Goal: Information Seeking & Learning: Learn about a topic

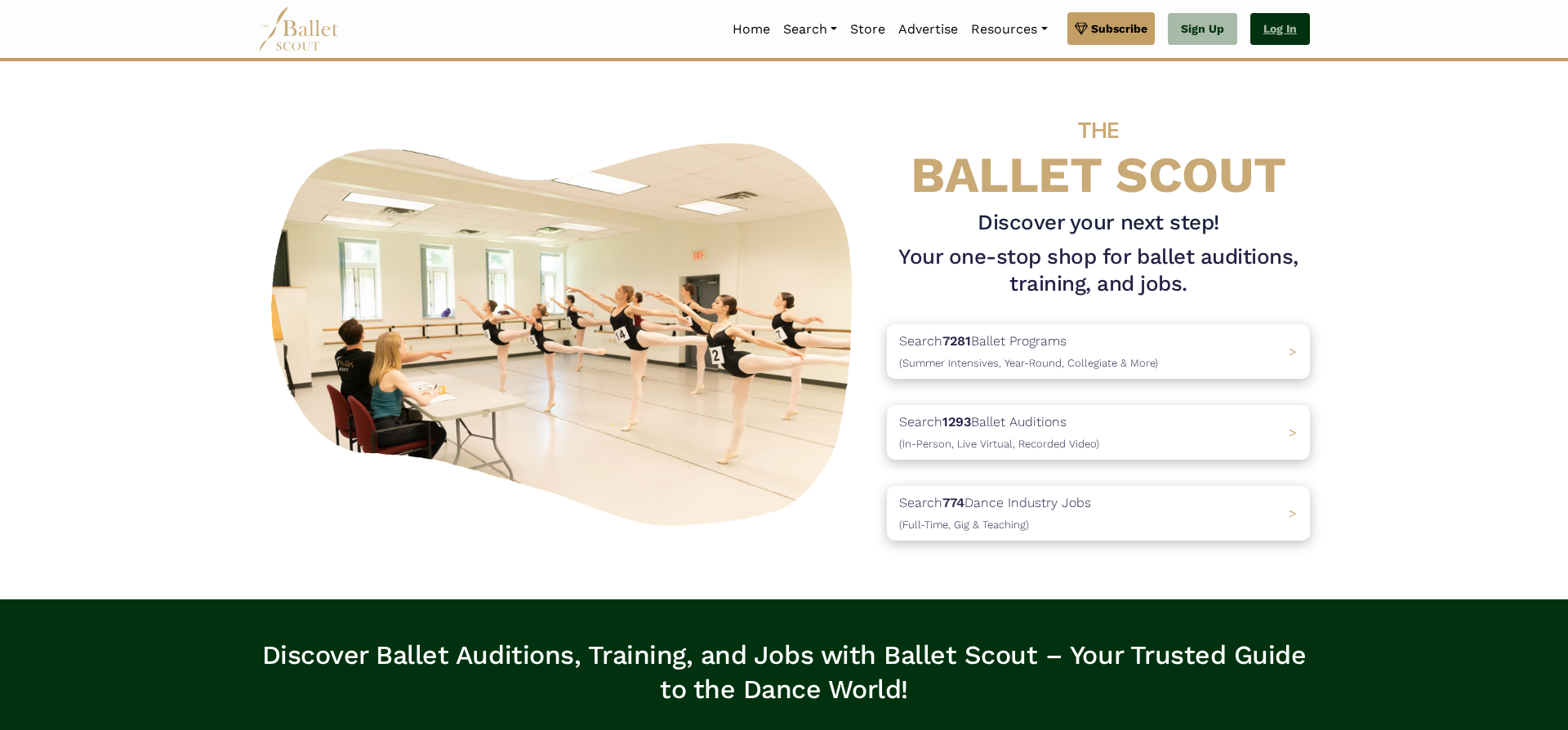
click at [1288, 30] on link "Log In" at bounding box center [1280, 30] width 60 height 33
click at [1290, 29] on link "Log In" at bounding box center [1280, 30] width 60 height 33
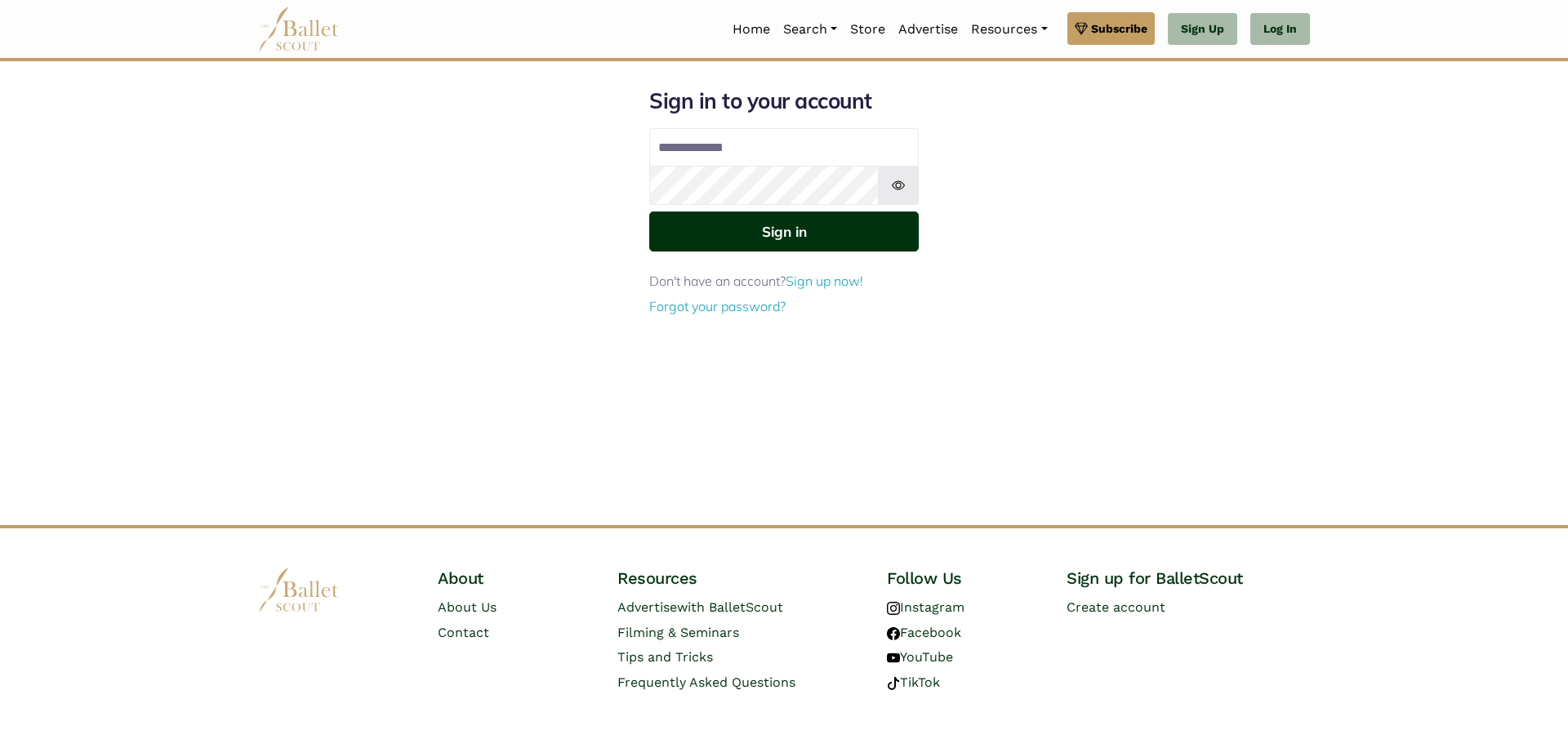
type input "**********"
click at [803, 248] on button "Sign in" at bounding box center [784, 231] width 270 height 40
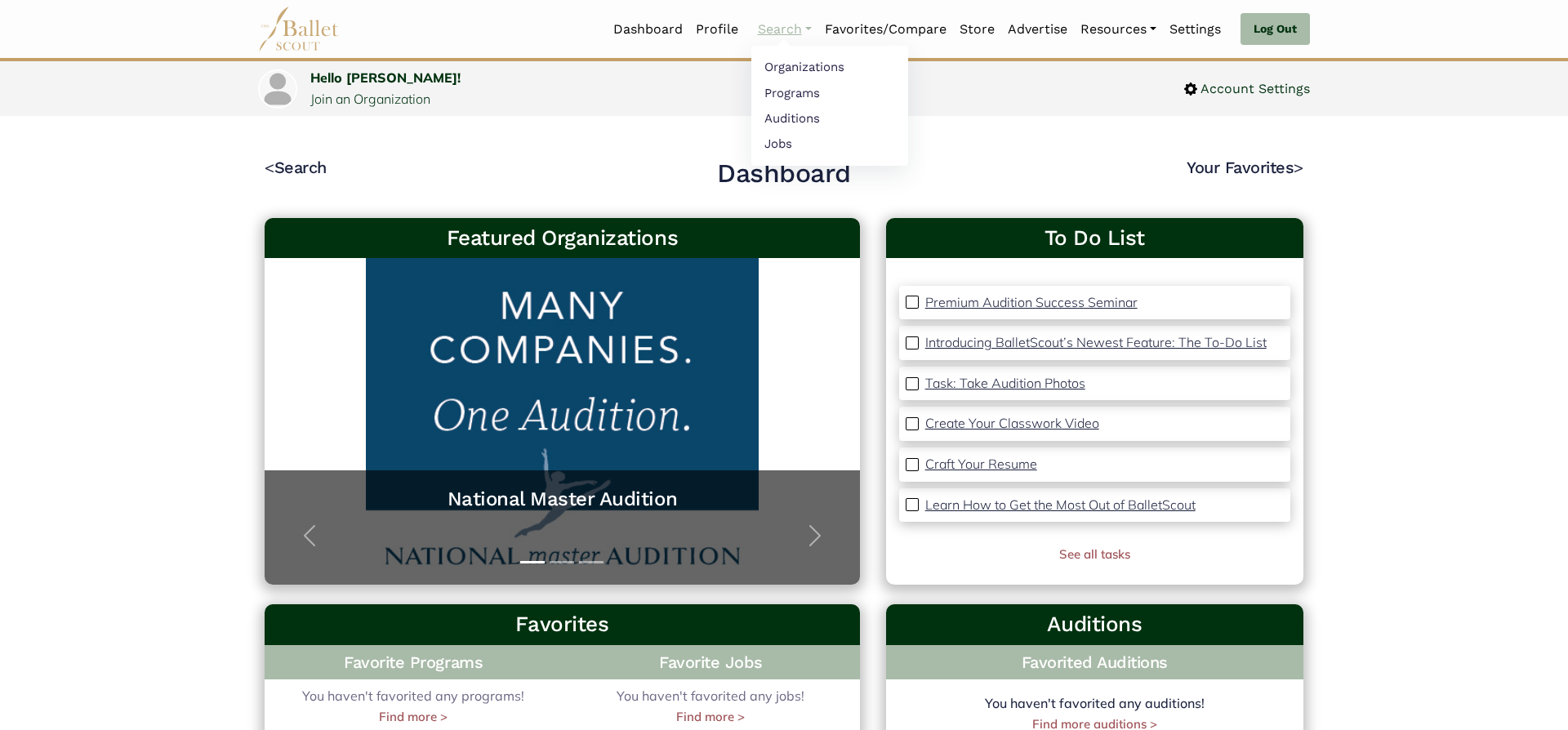
click at [787, 26] on link "Search" at bounding box center [785, 30] width 67 height 35
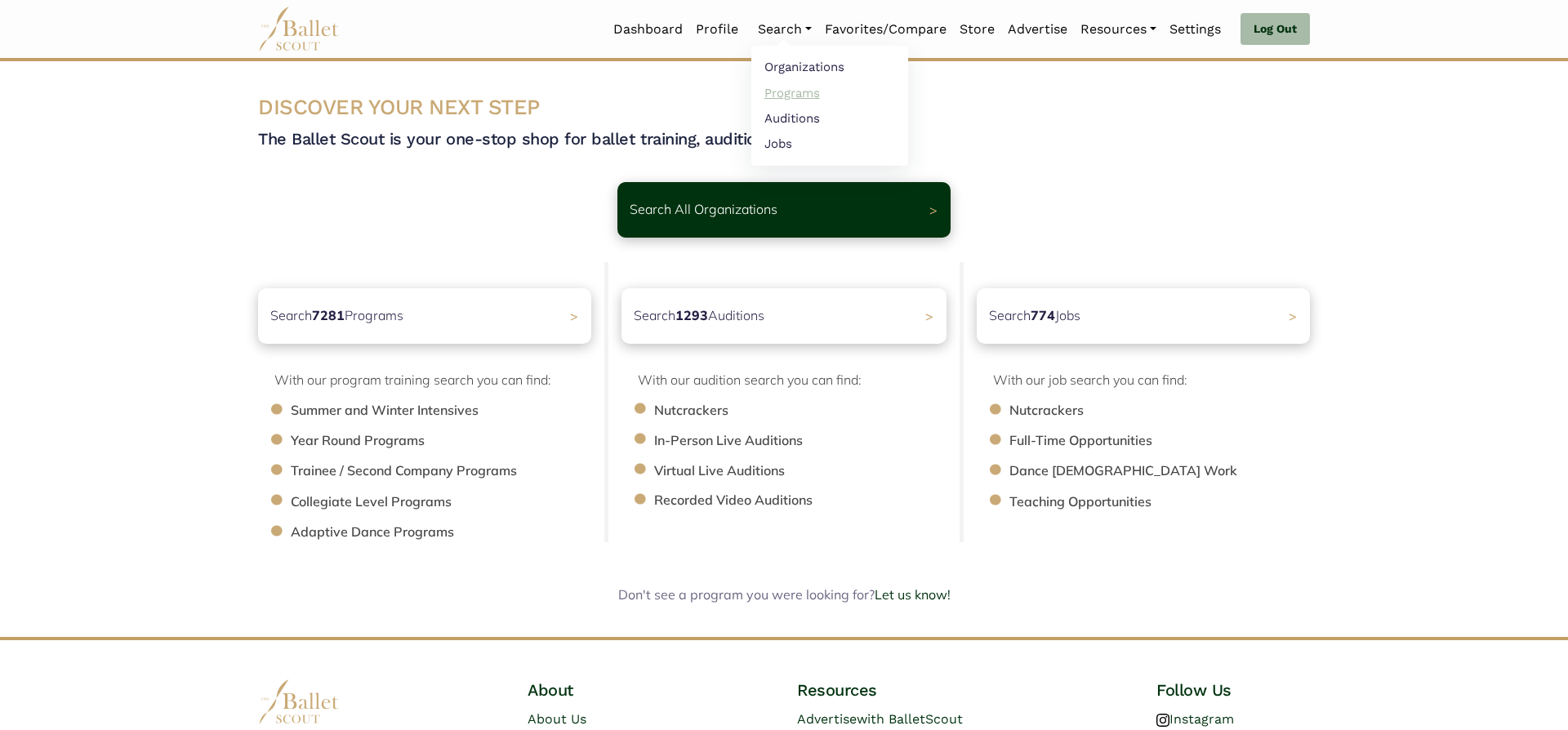
click at [802, 91] on link "Programs" at bounding box center [829, 92] width 157 height 25
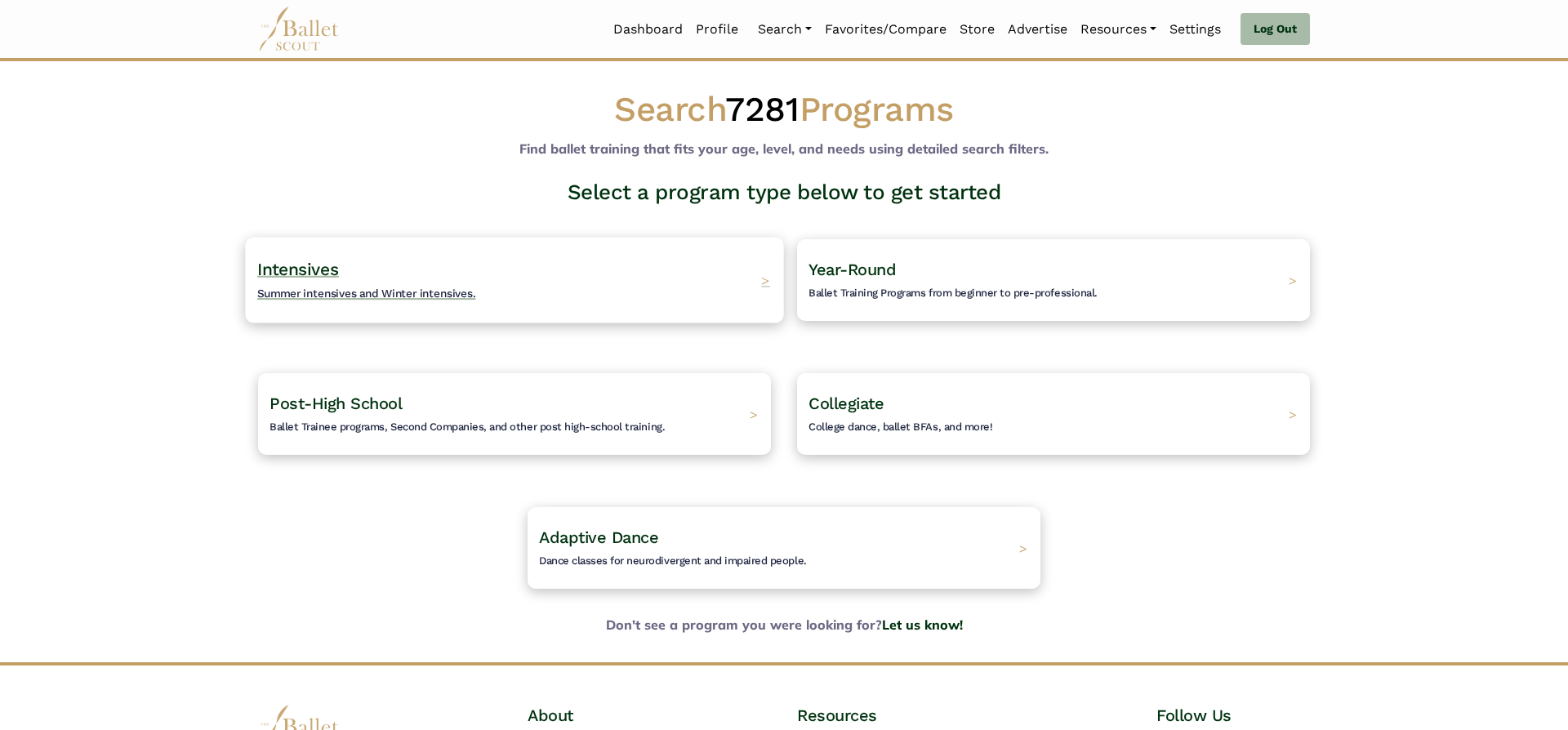
click at [322, 266] on span "Intensives" at bounding box center [298, 268] width 82 height 20
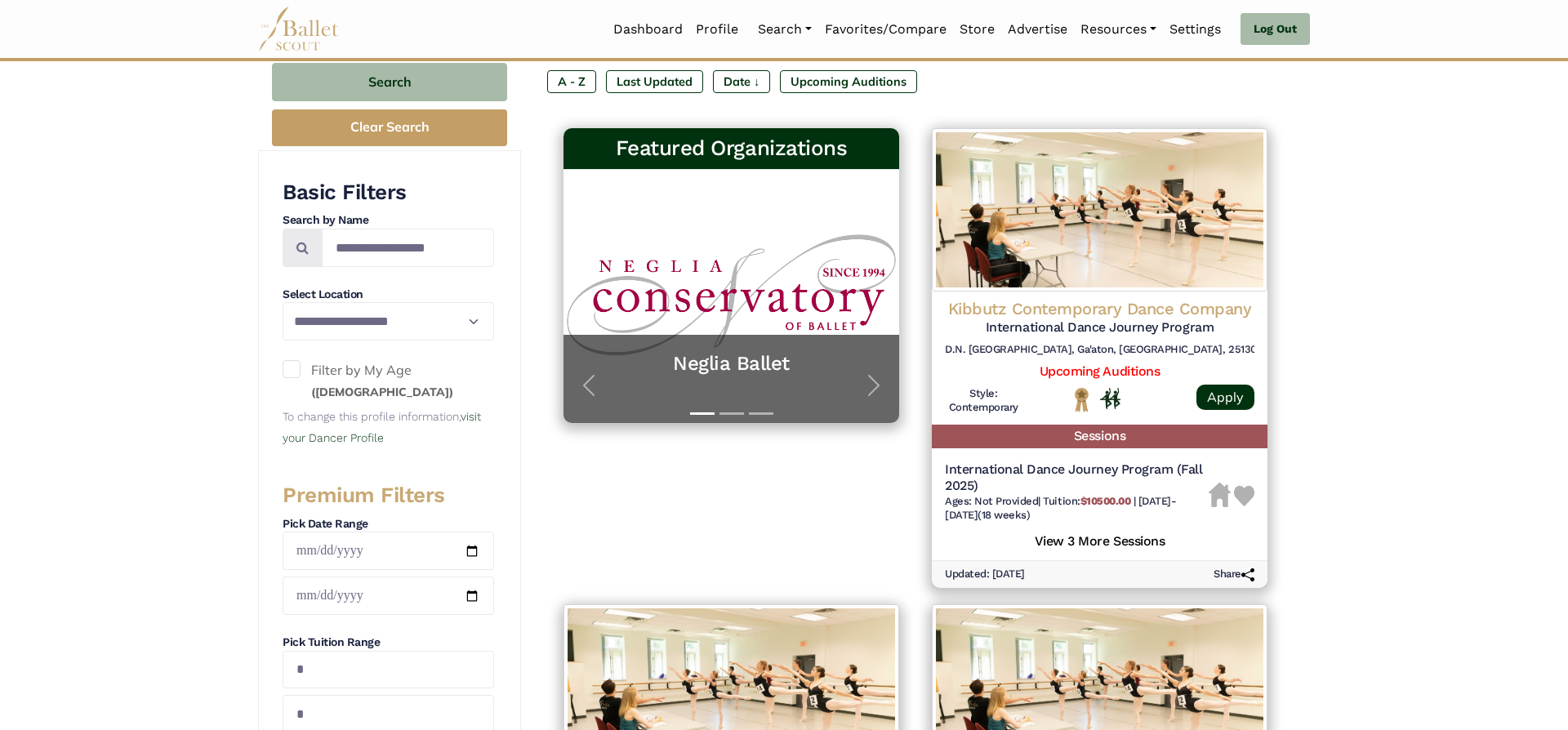
scroll to position [254, 0]
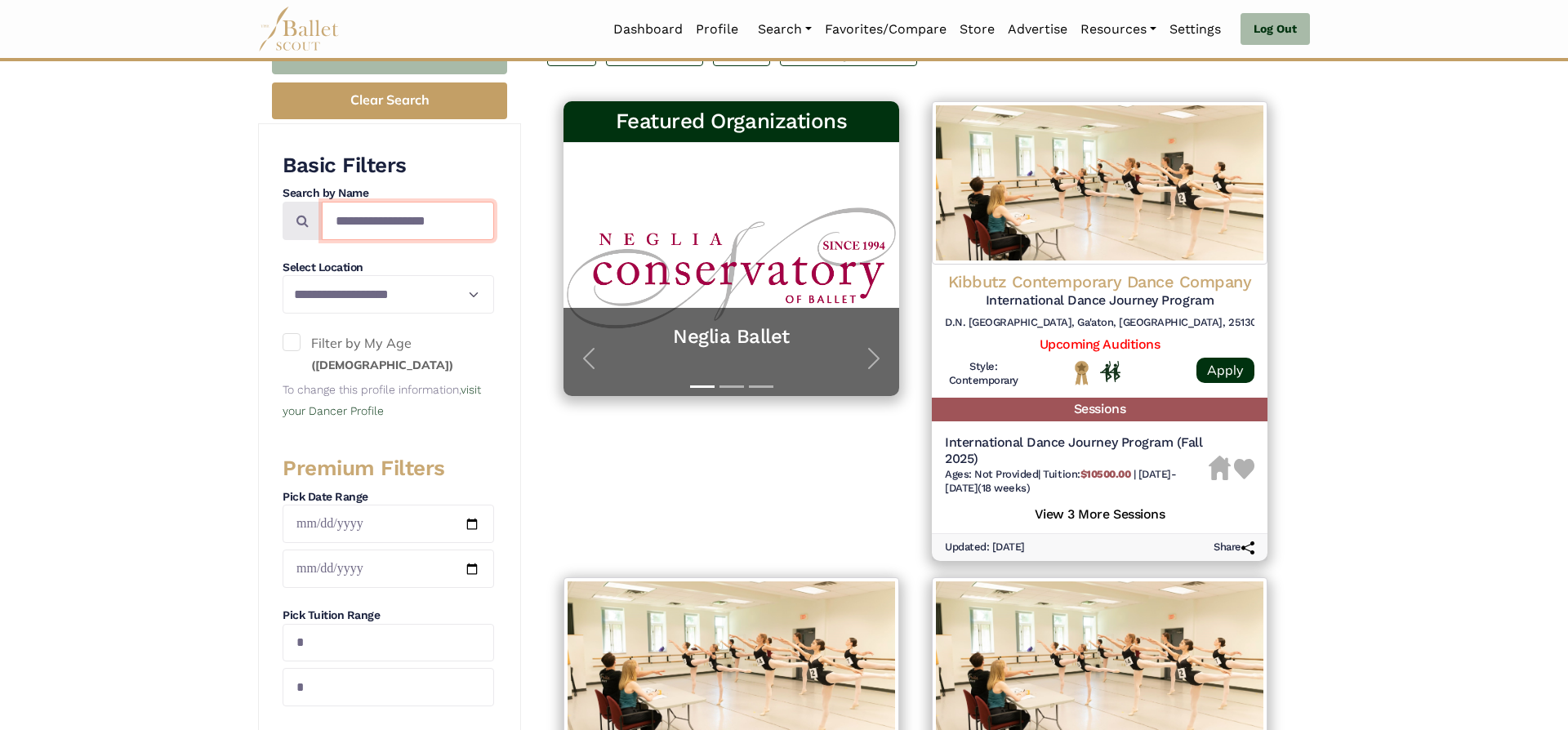
click at [411, 223] on input "Search by names..." at bounding box center [407, 221] width 172 height 38
type input "**********"
click at [435, 66] on button "Search" at bounding box center [389, 55] width 235 height 38
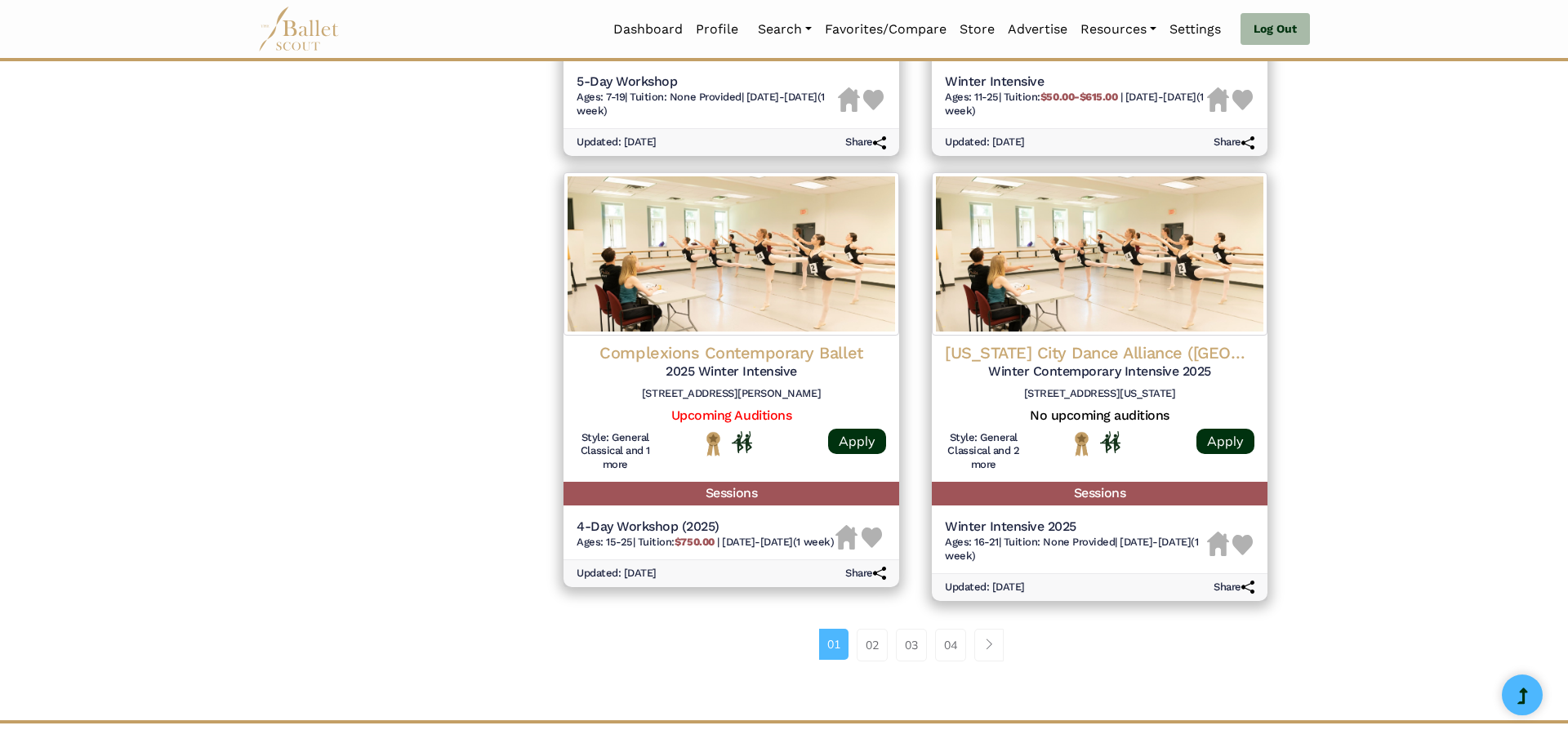
scroll to position [2213, 0]
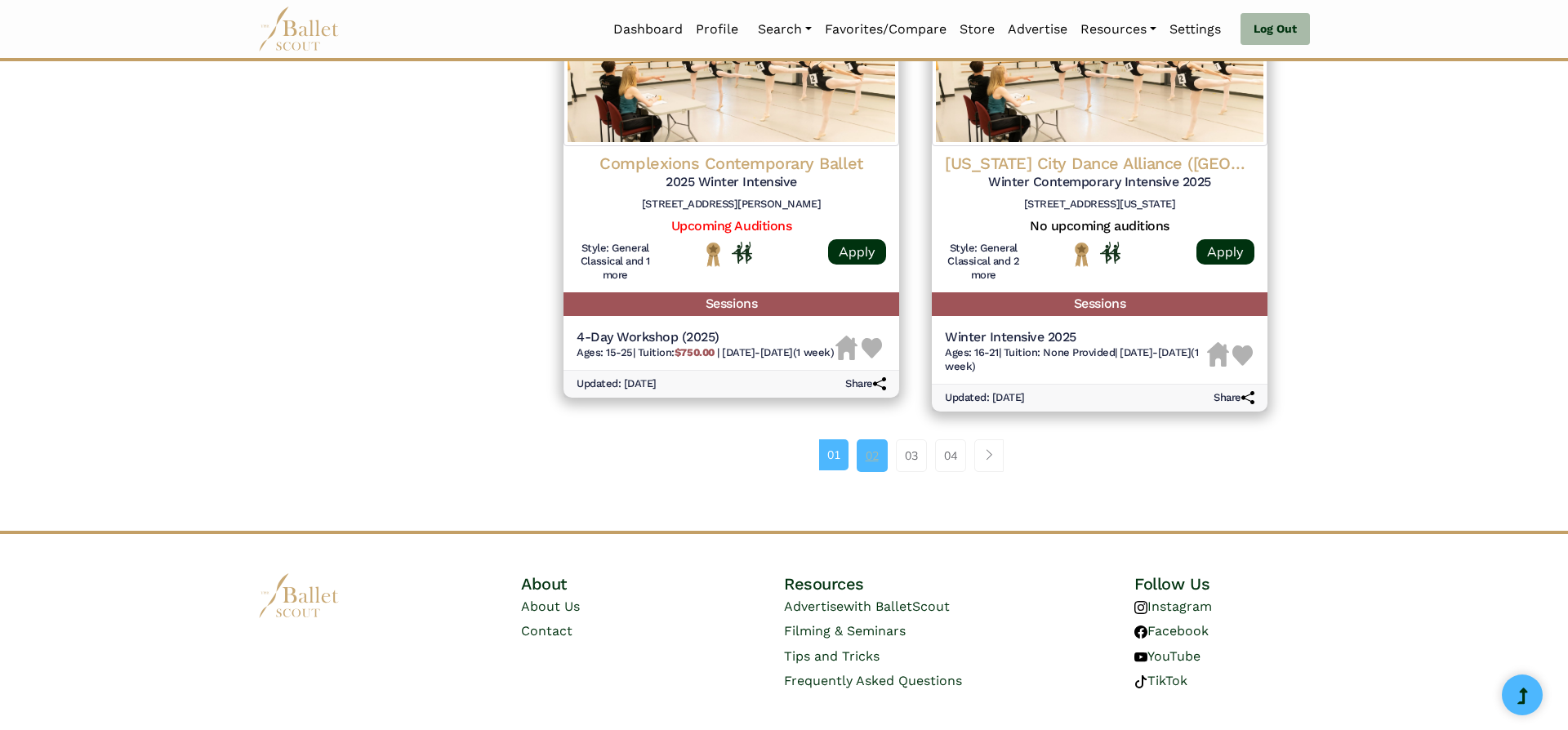
click at [863, 439] on link "02" at bounding box center [872, 455] width 31 height 33
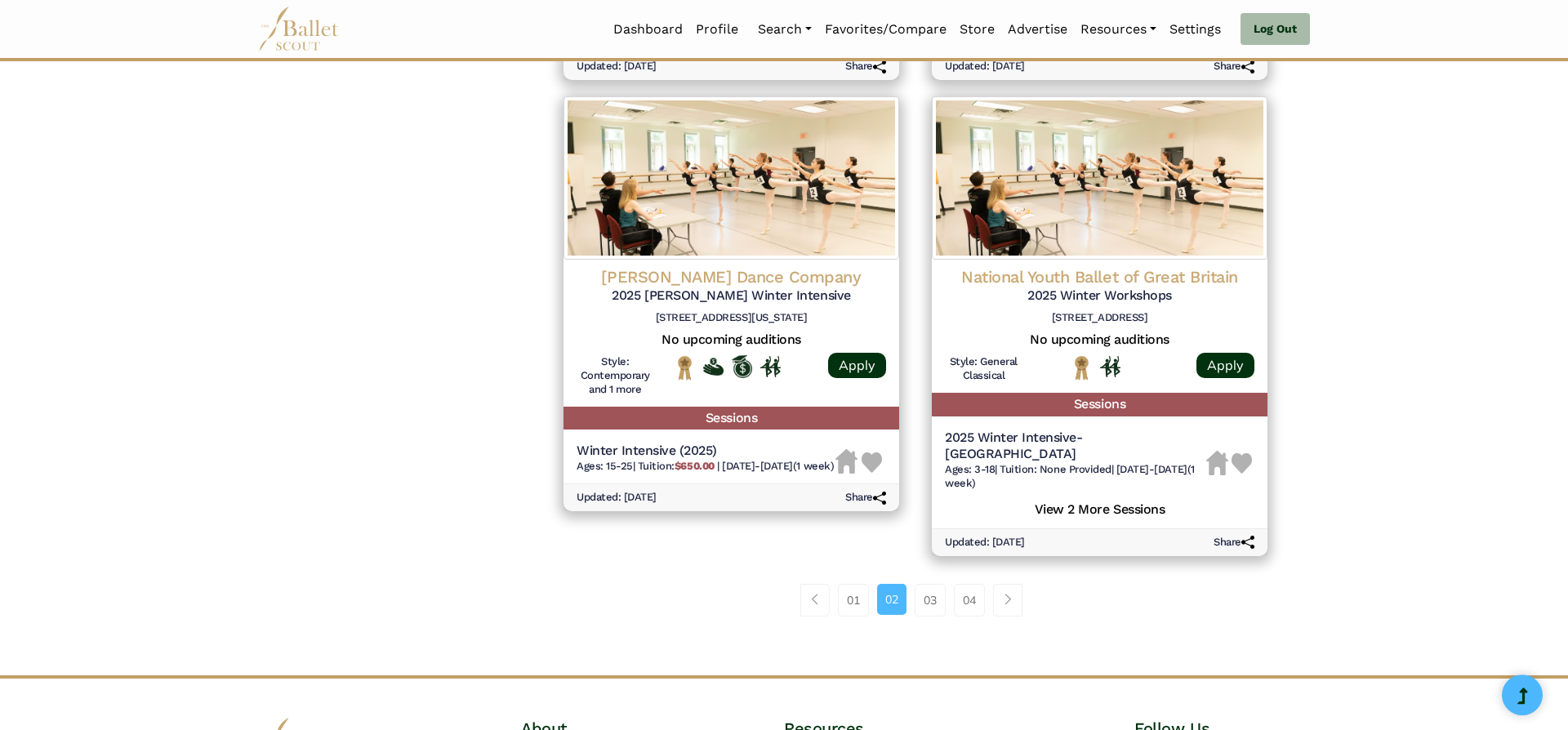
scroll to position [2007, 0]
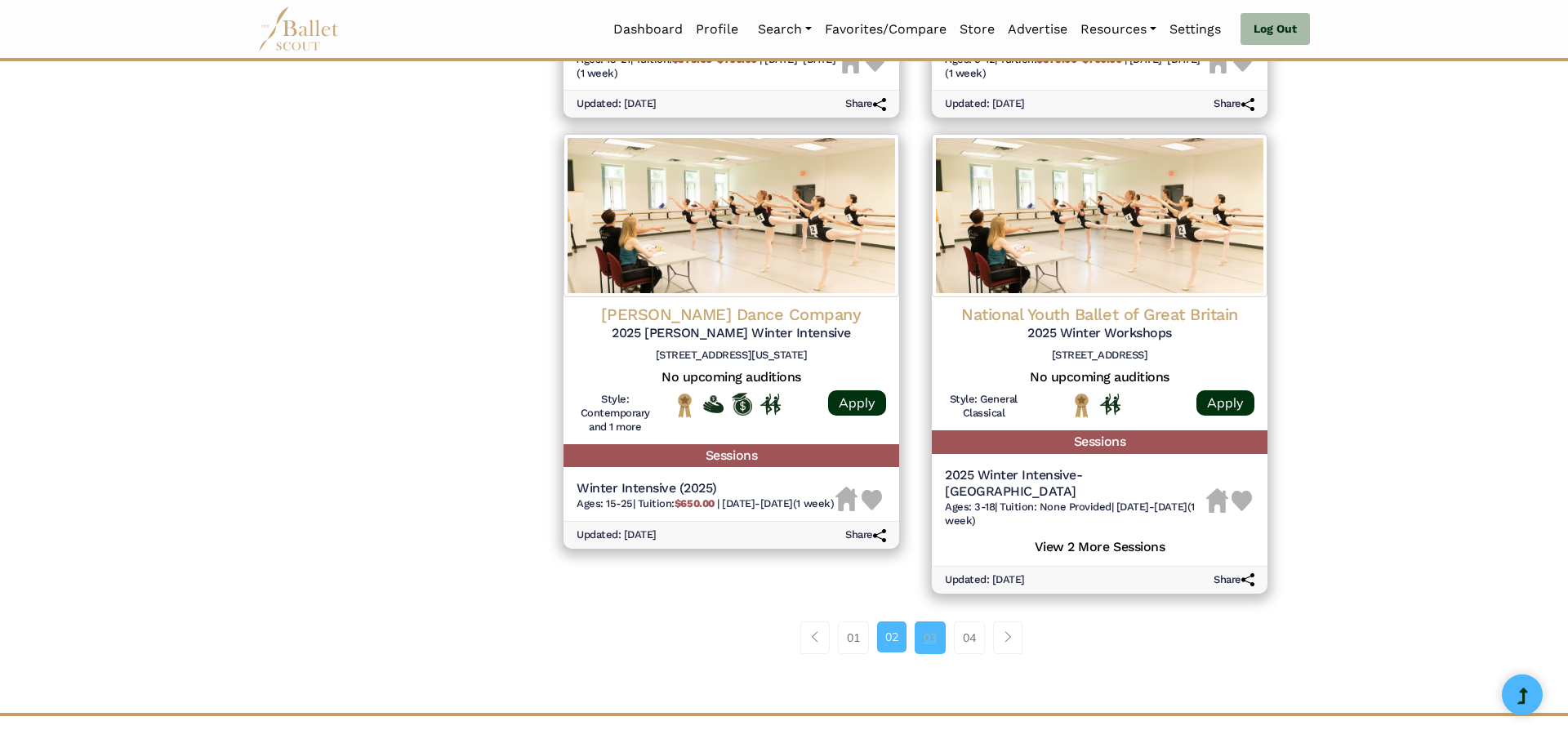
click at [929, 629] on link "03" at bounding box center [930, 638] width 31 height 33
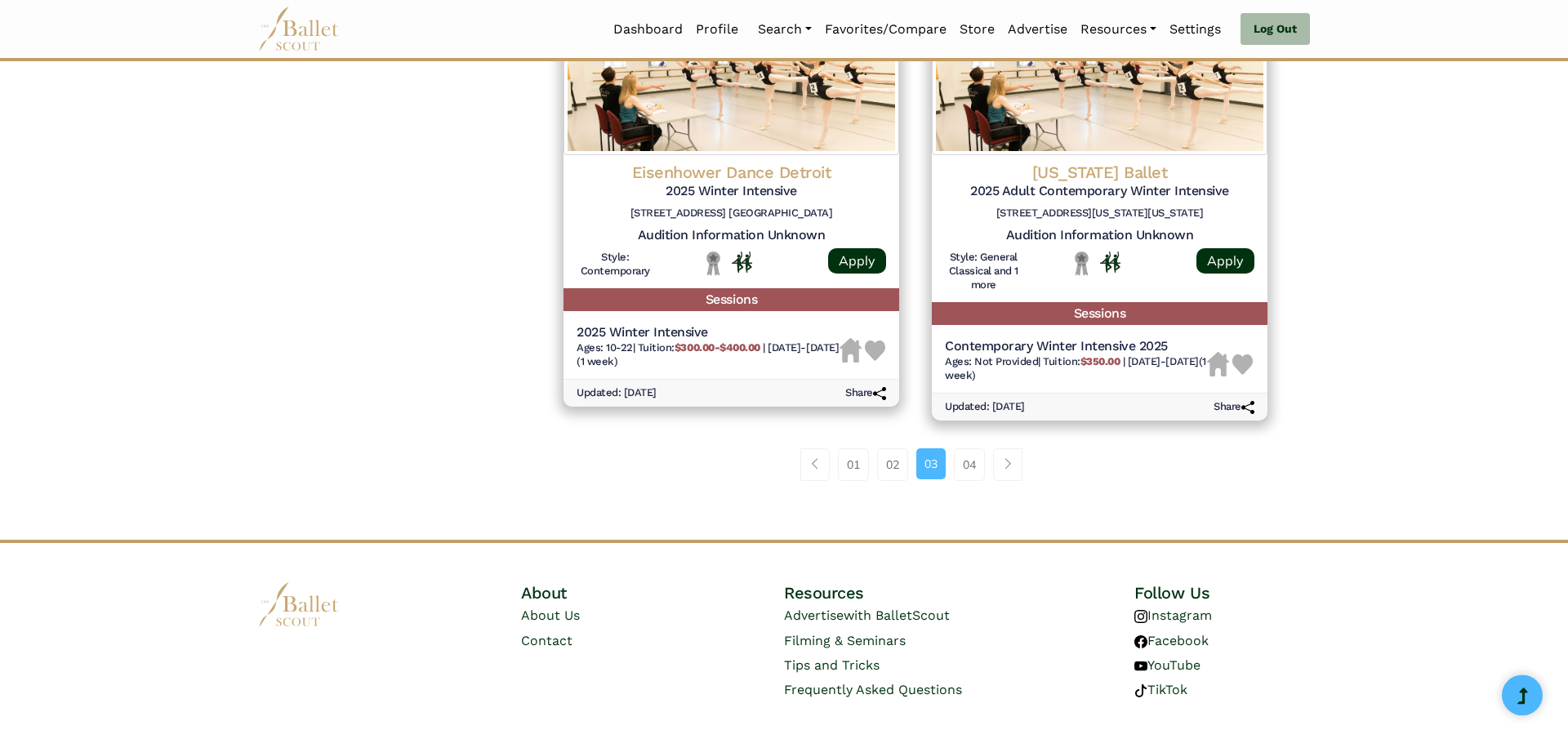
scroll to position [2182, 0]
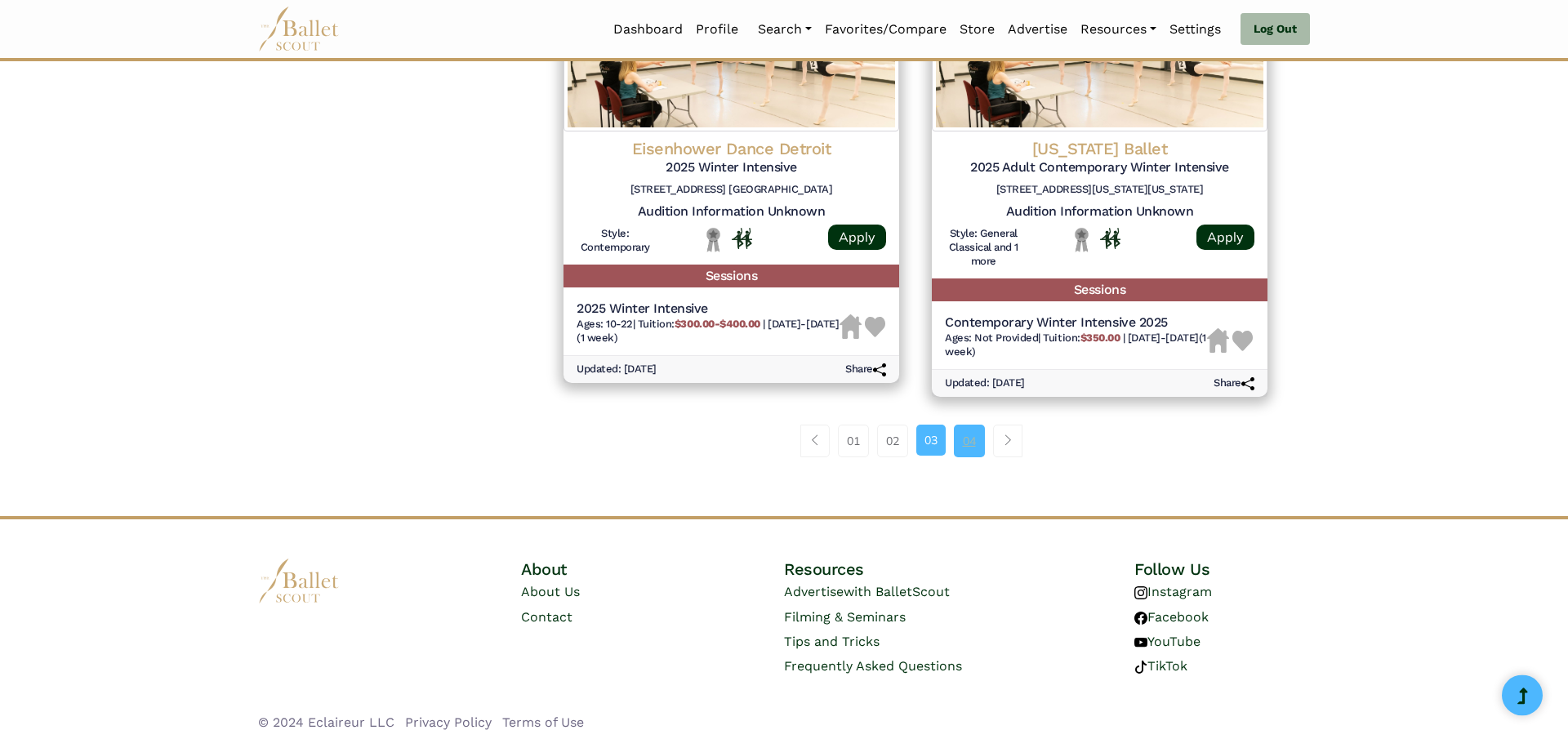
click at [962, 445] on link "04" at bounding box center [969, 441] width 31 height 33
click at [971, 457] on link "04" at bounding box center [969, 441] width 31 height 33
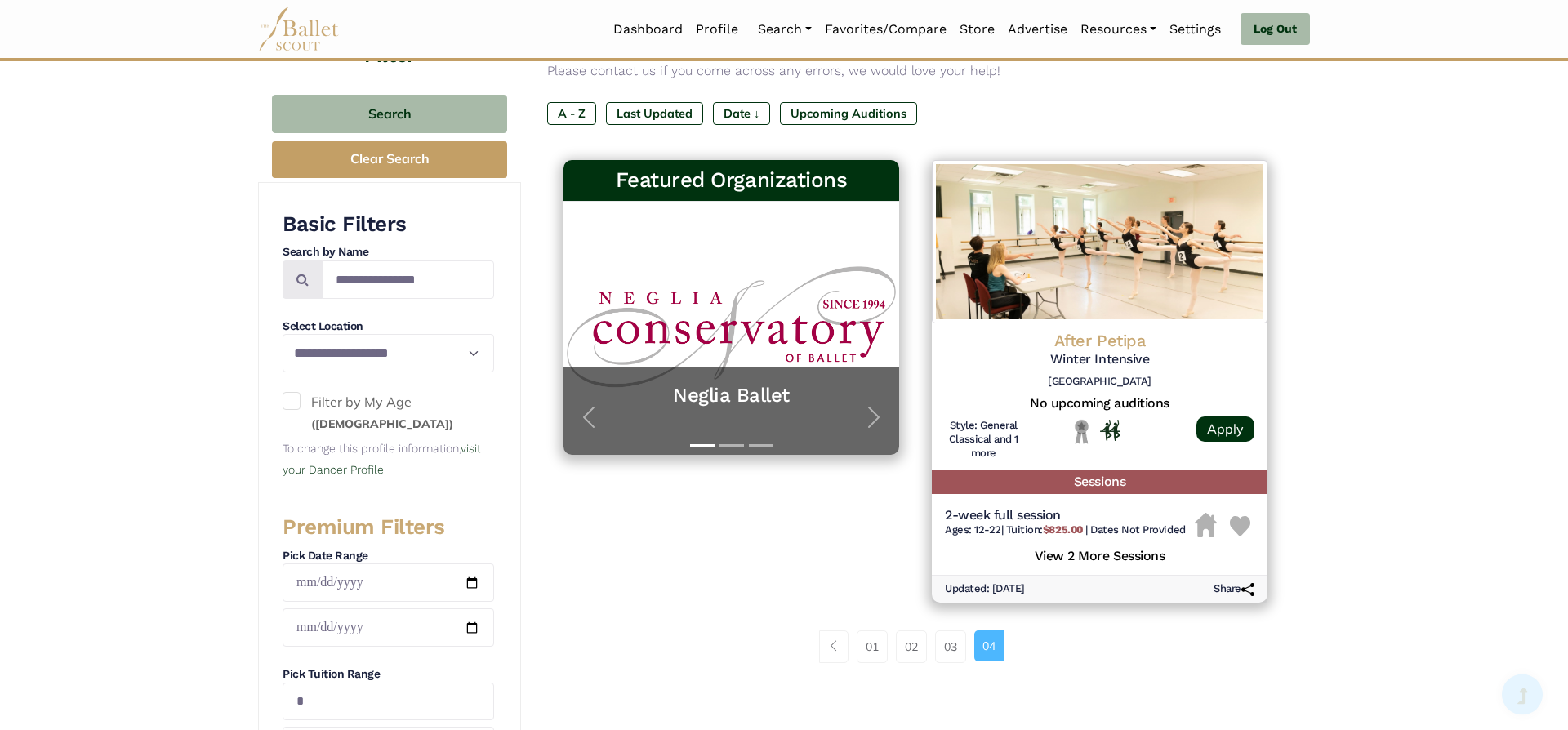
scroll to position [199, 0]
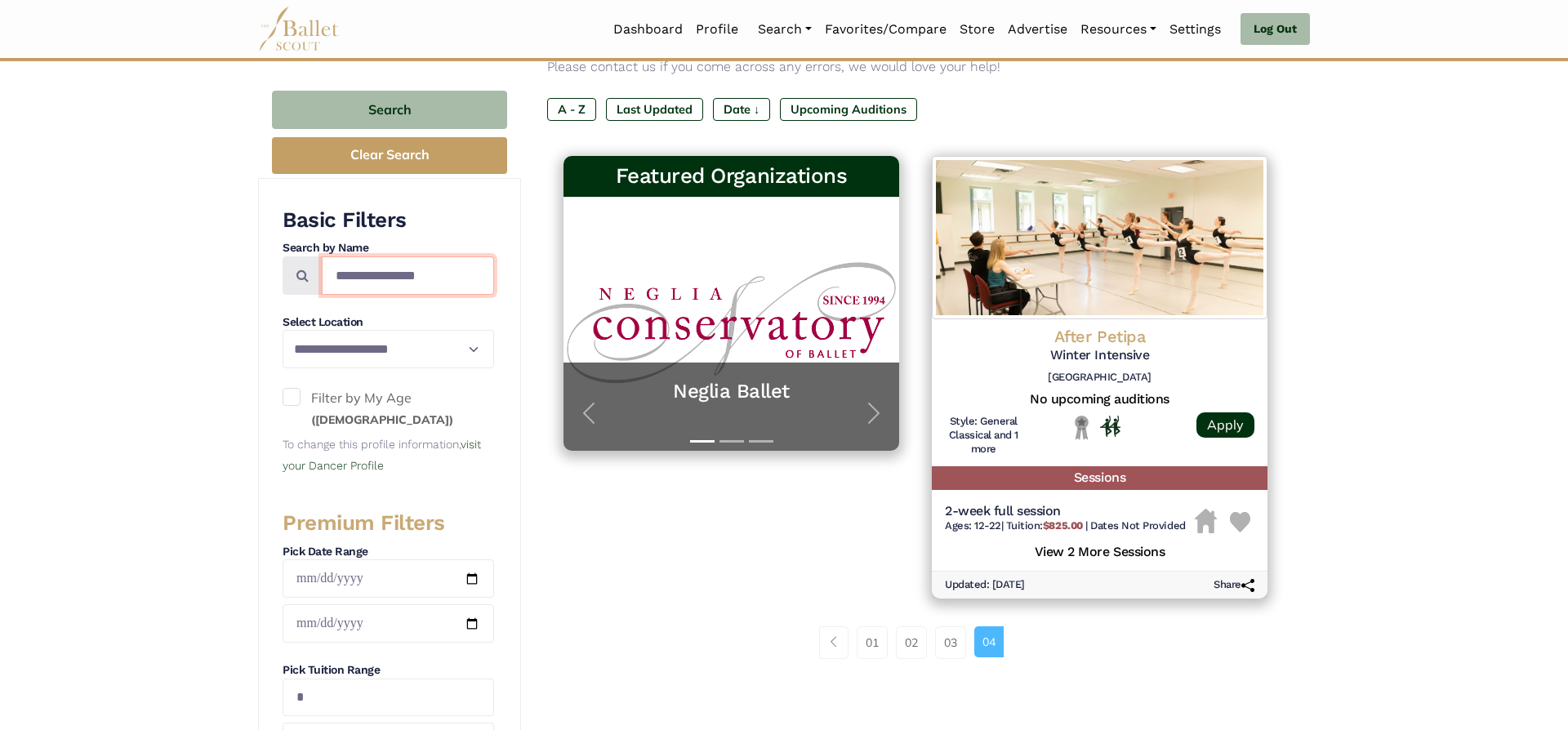
click at [460, 281] on input "**********" at bounding box center [407, 276] width 172 height 38
type input "*"
click at [450, 580] on input "date" at bounding box center [388, 578] width 211 height 38
type input "**********"
click at [306, 623] on input "date" at bounding box center [388, 623] width 211 height 38
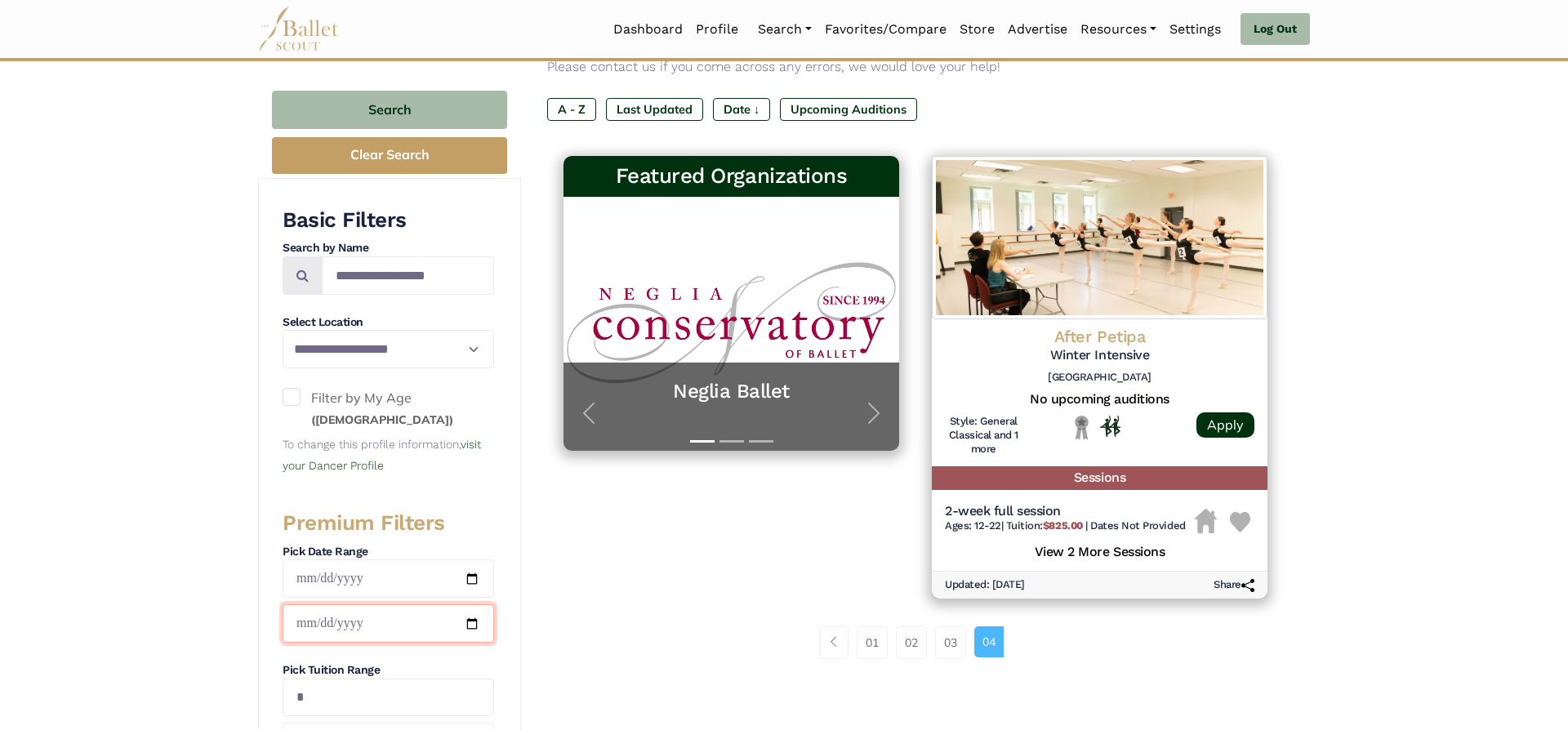
type input "**********"
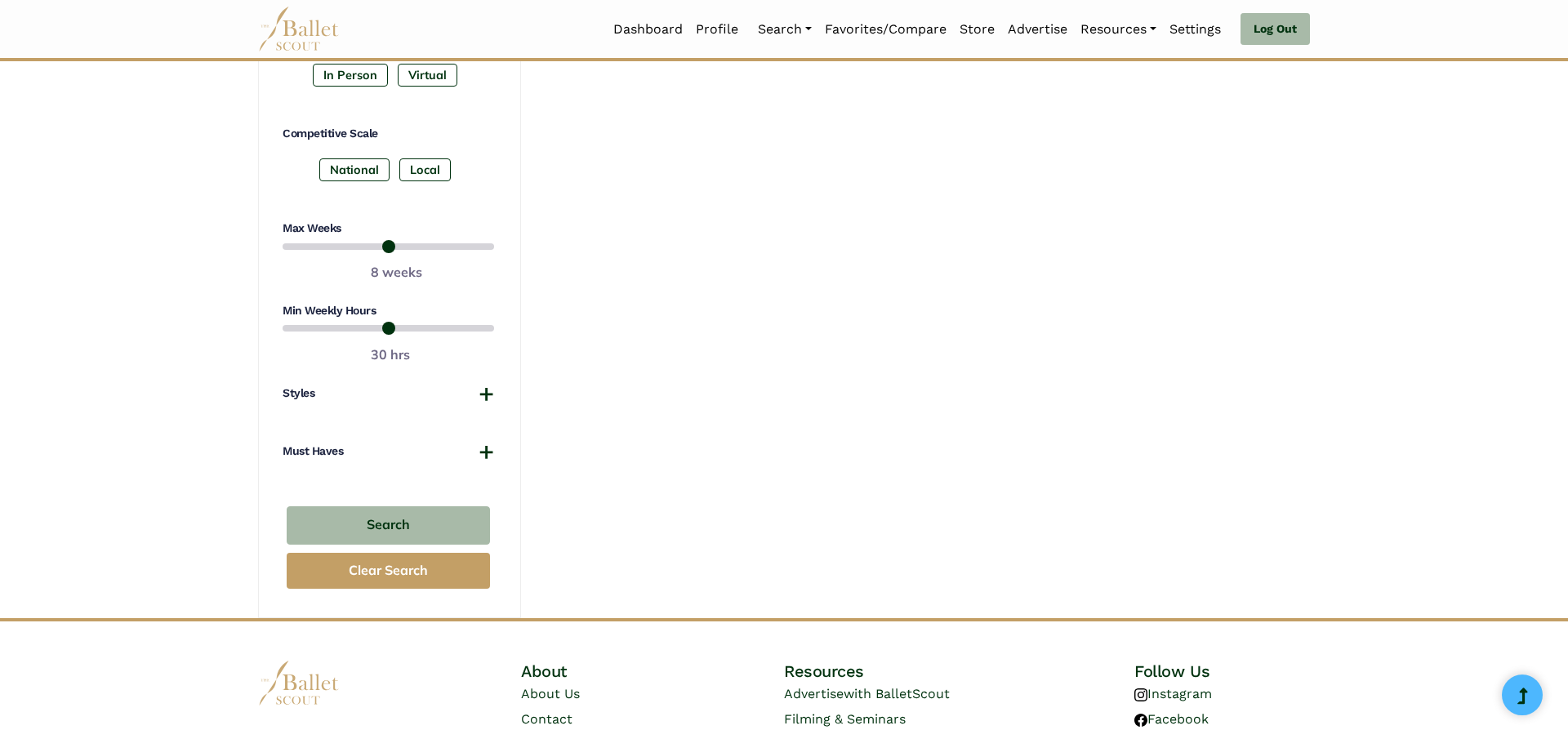
scroll to position [943, 0]
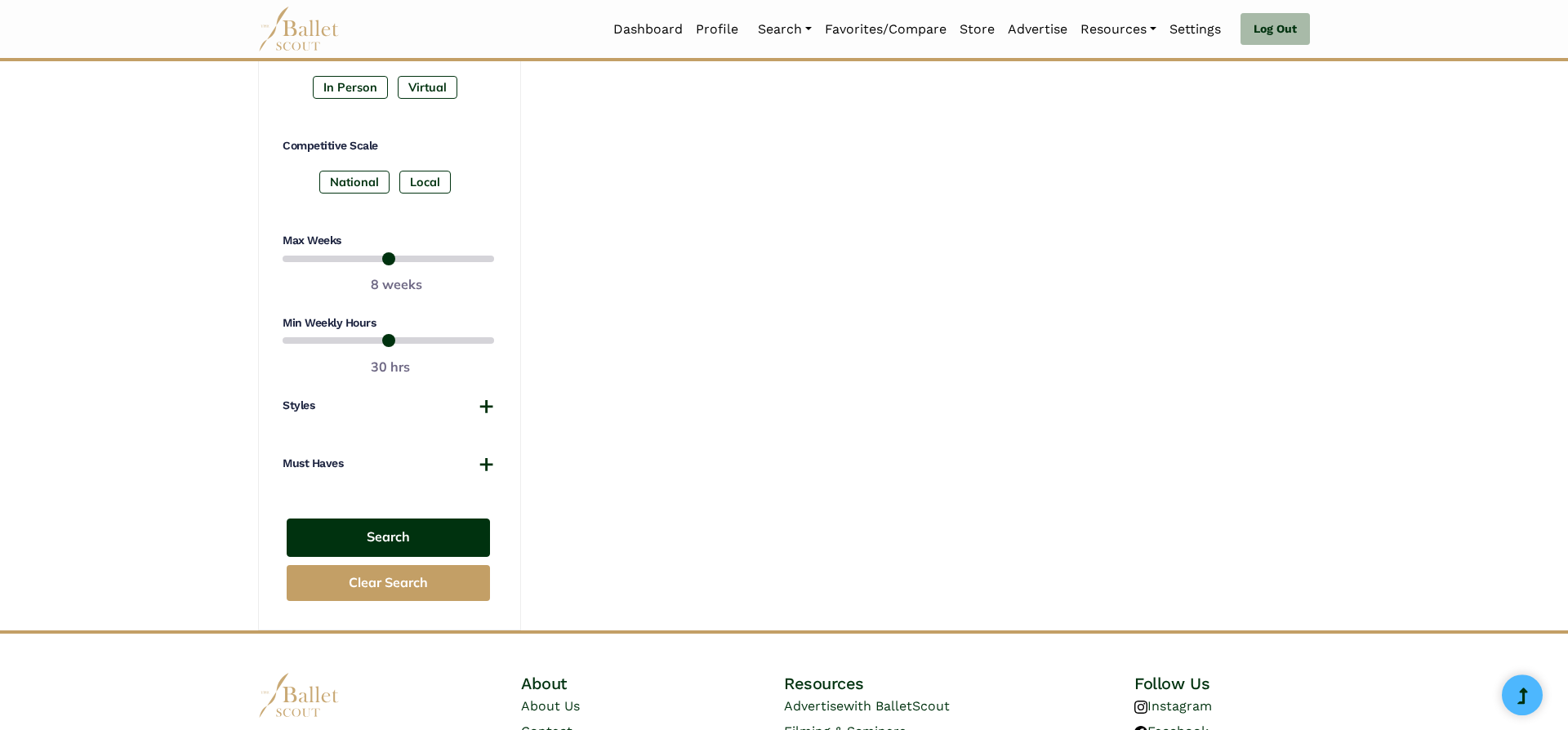
click at [352, 542] on button "Search" at bounding box center [388, 538] width 204 height 38
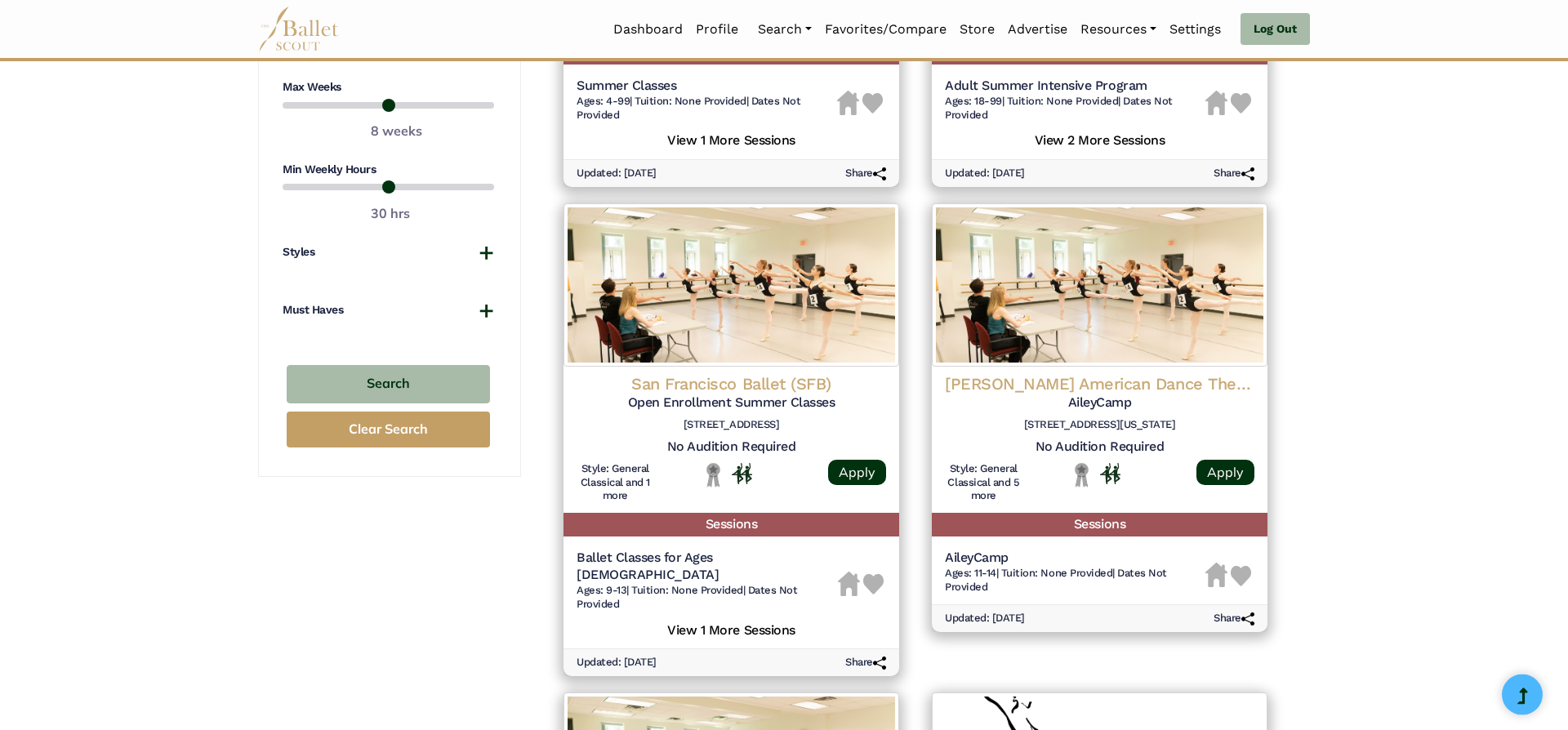
scroll to position [1080, 0]
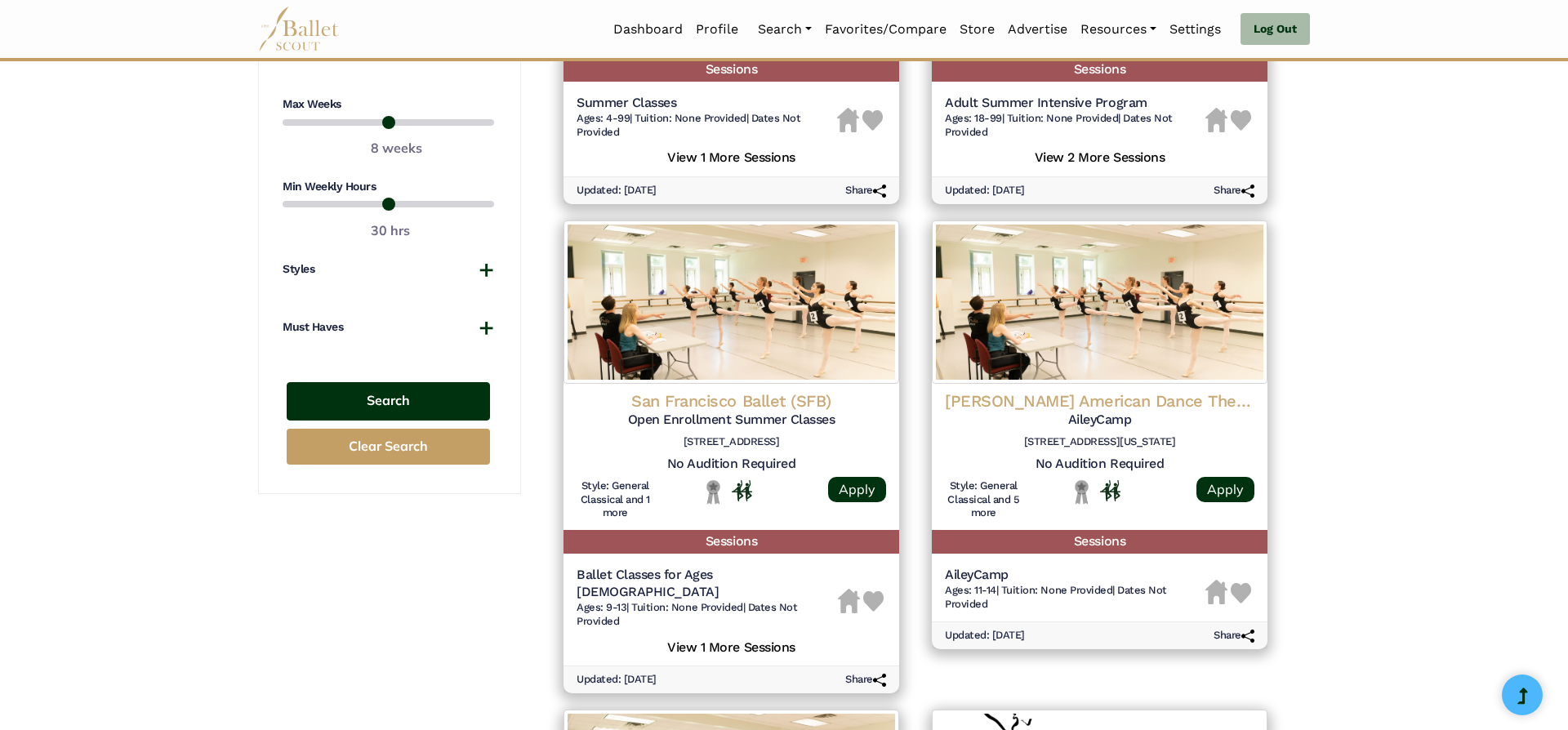
click at [346, 389] on button "Search" at bounding box center [388, 402] width 204 height 38
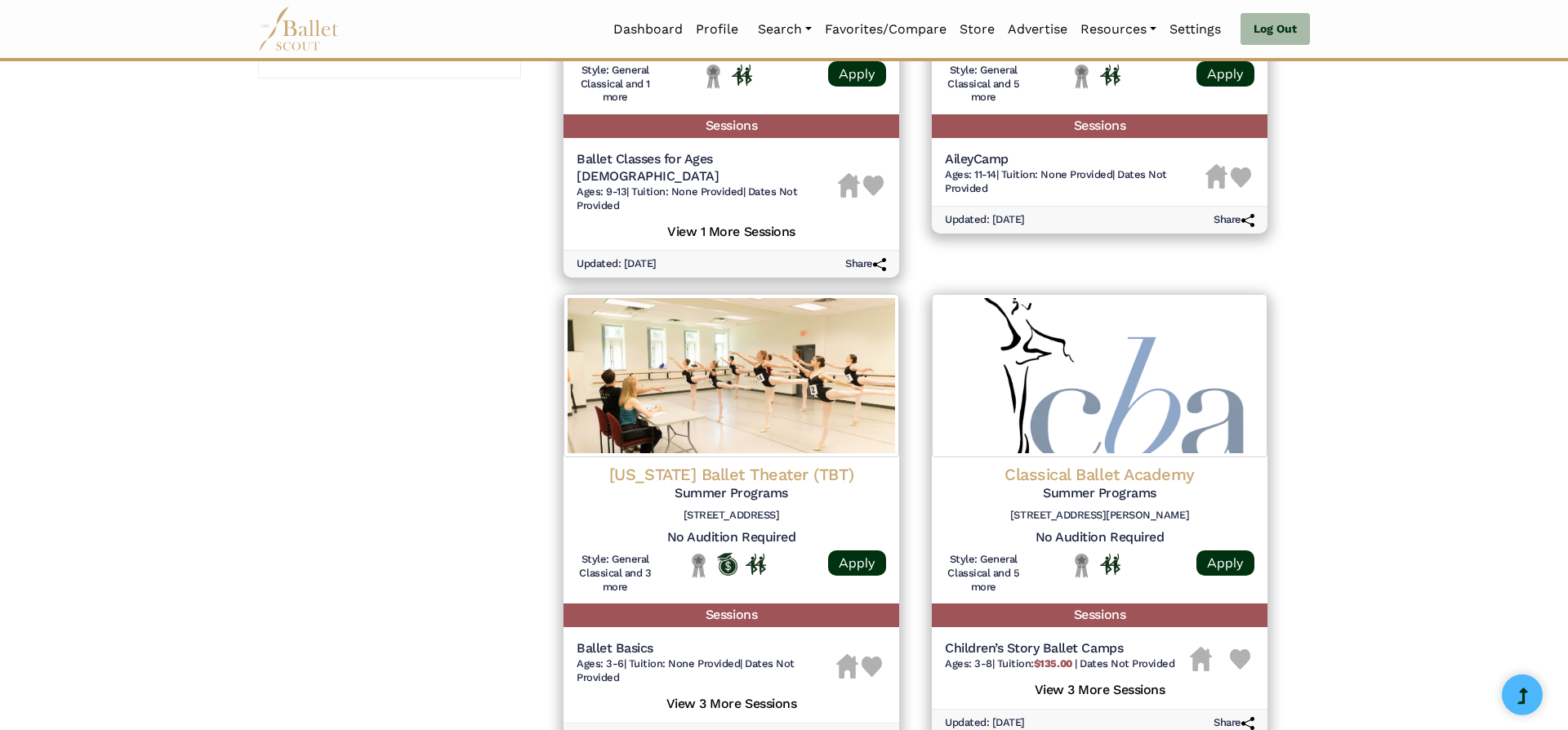
scroll to position [2309, 0]
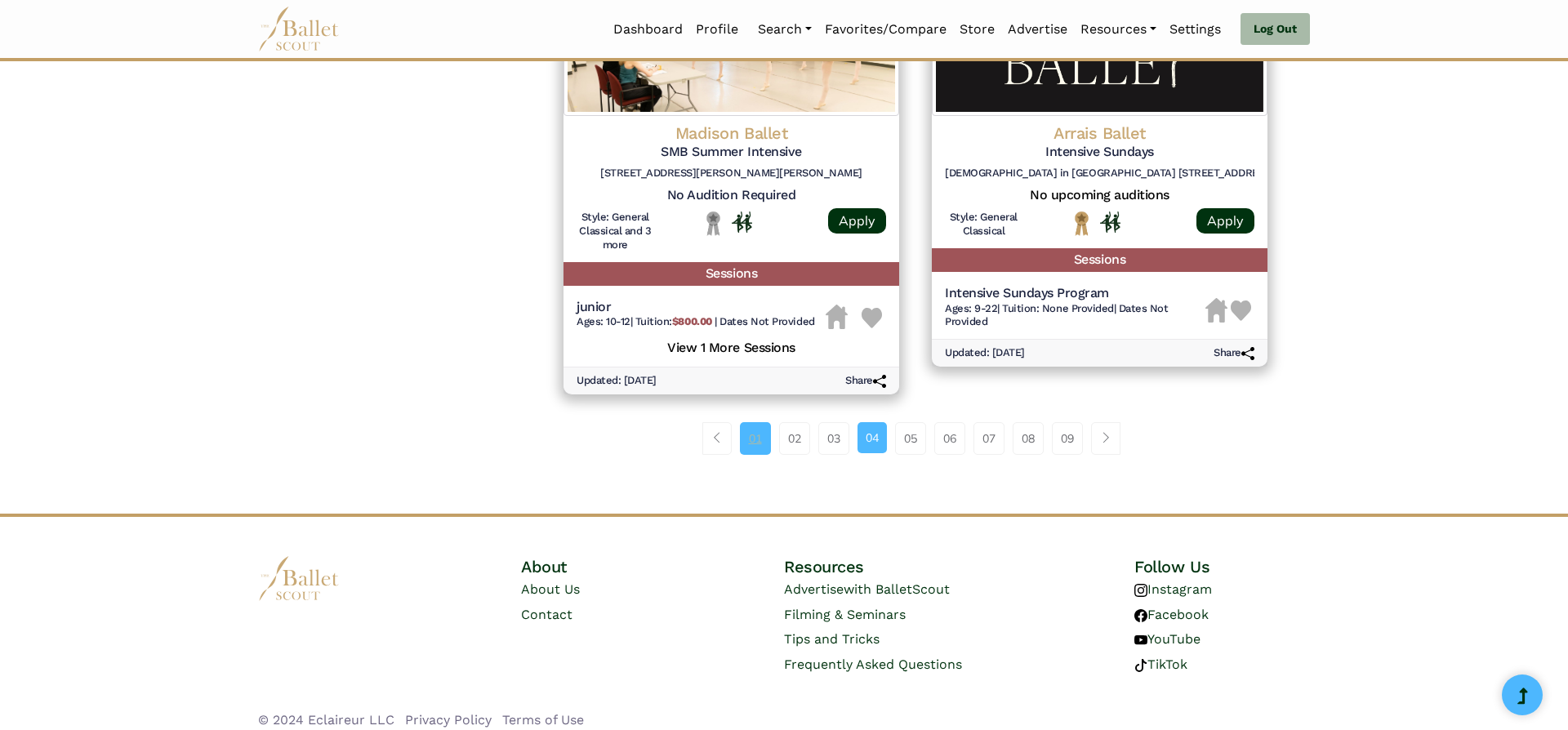
click at [749, 428] on link "01" at bounding box center [755, 438] width 31 height 33
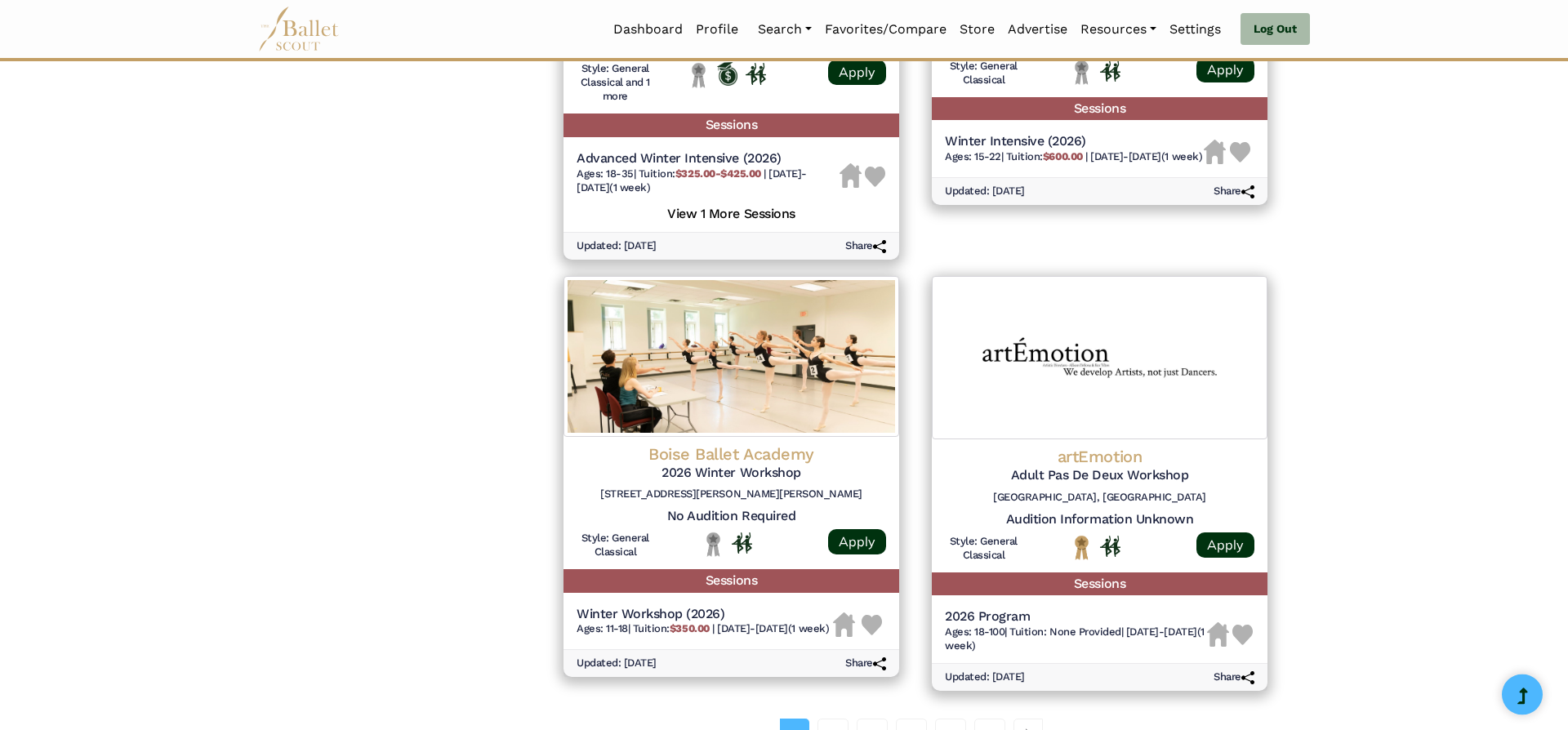
scroll to position [1876, 0]
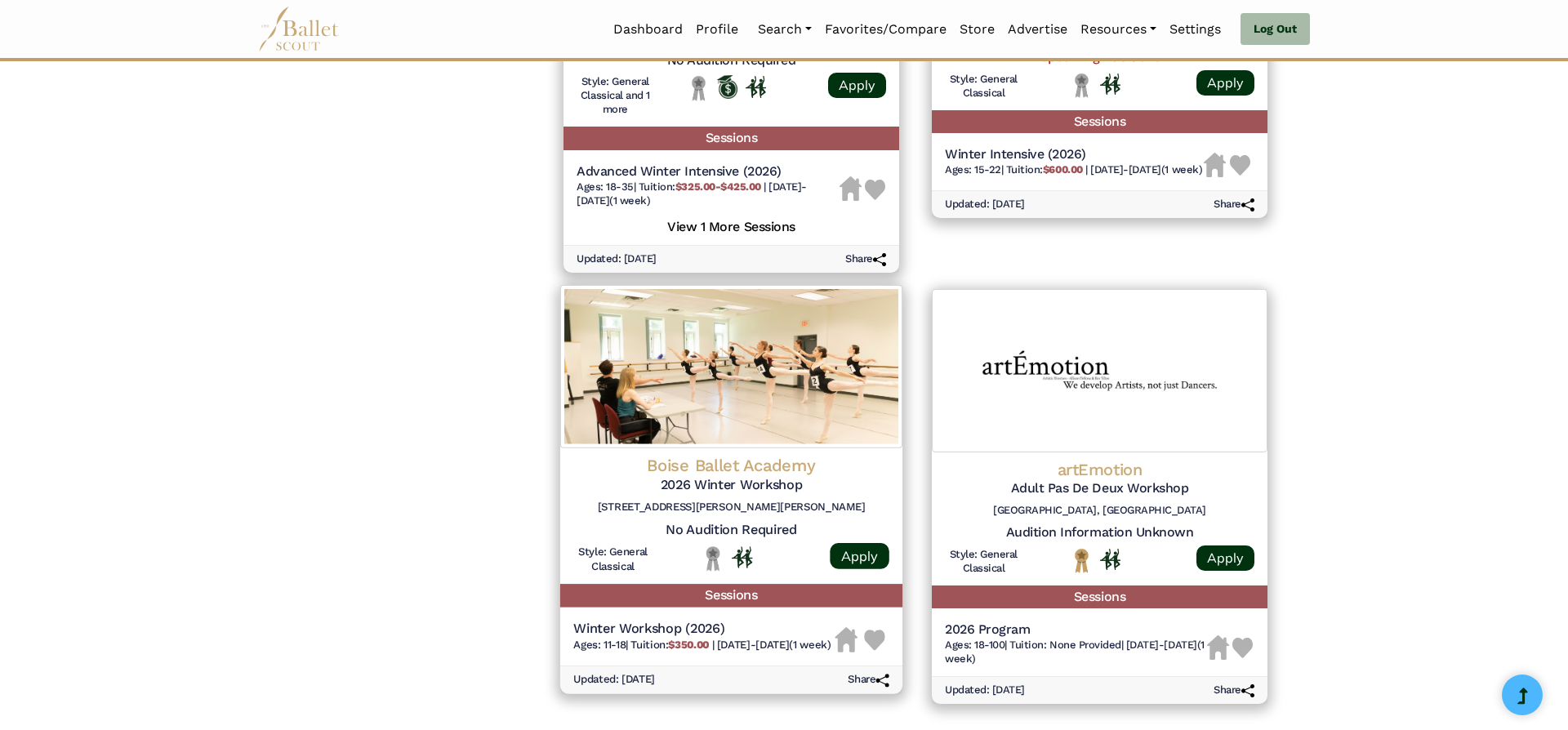
click at [750, 472] on h4 "Boise Ballet Academy" at bounding box center [731, 466] width 316 height 22
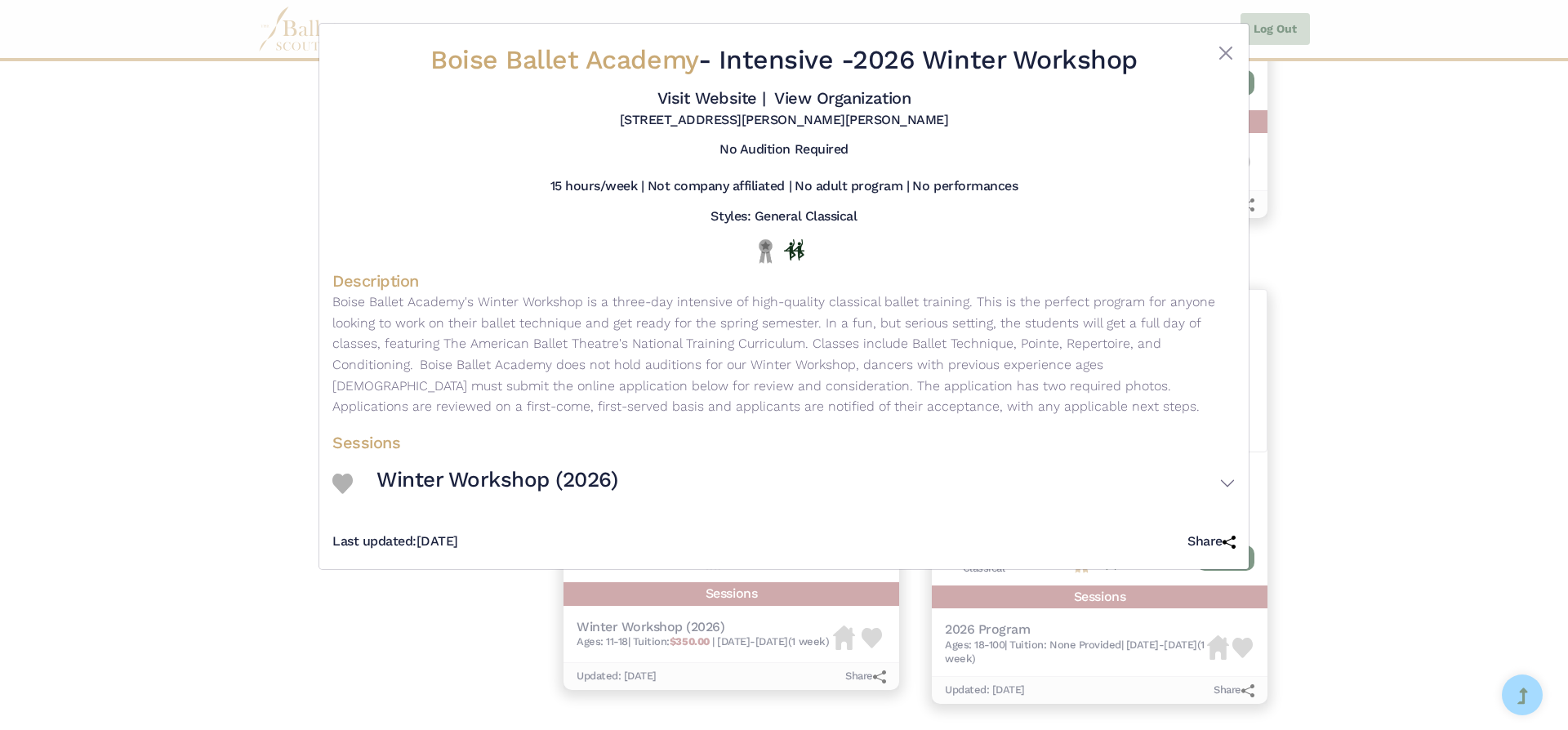
click at [1539, 283] on div "Boise Ballet Academy - Intensive - 2026 Winter Workshop Visit Website | View Or…" at bounding box center [784, 365] width 1568 height 730
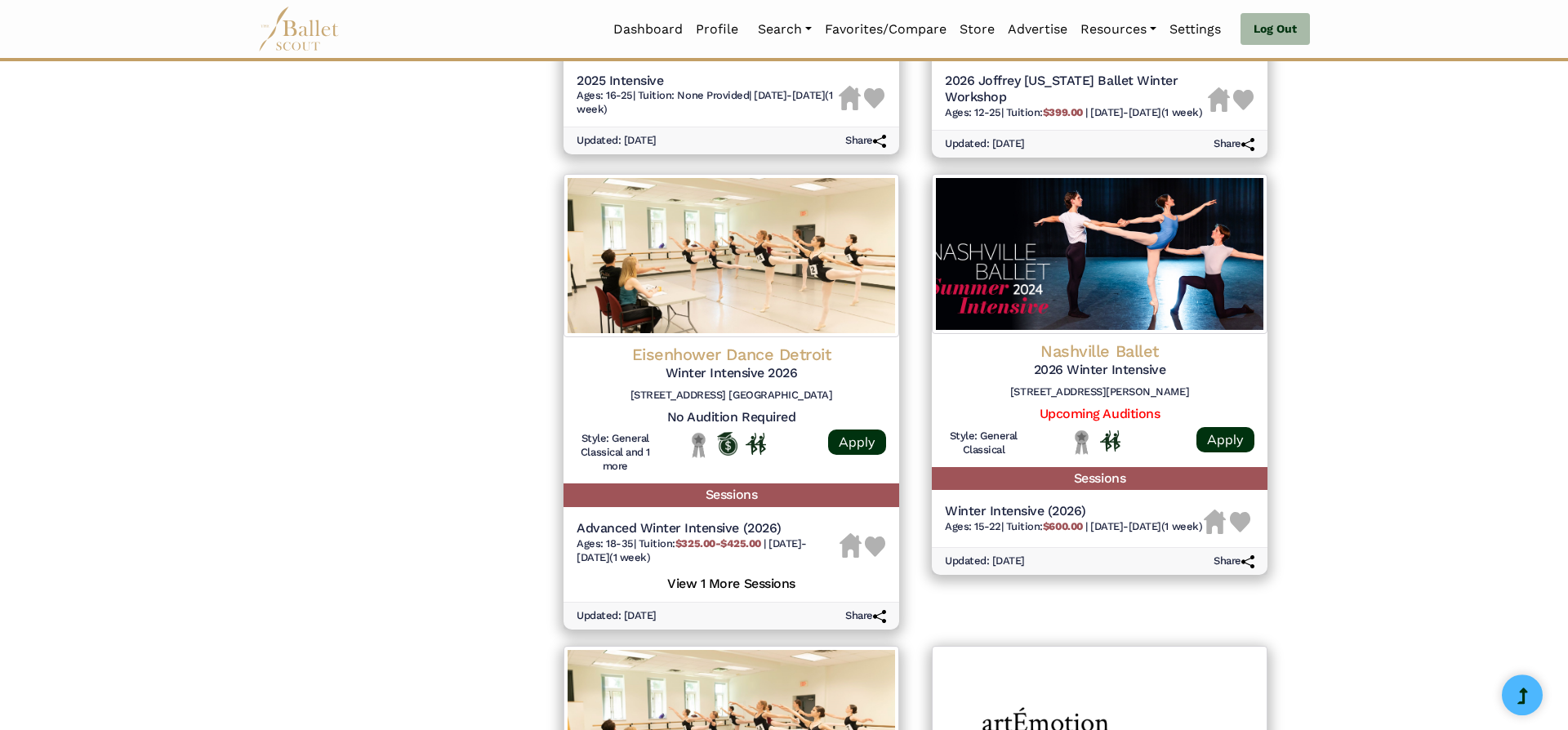
scroll to position [1512, 0]
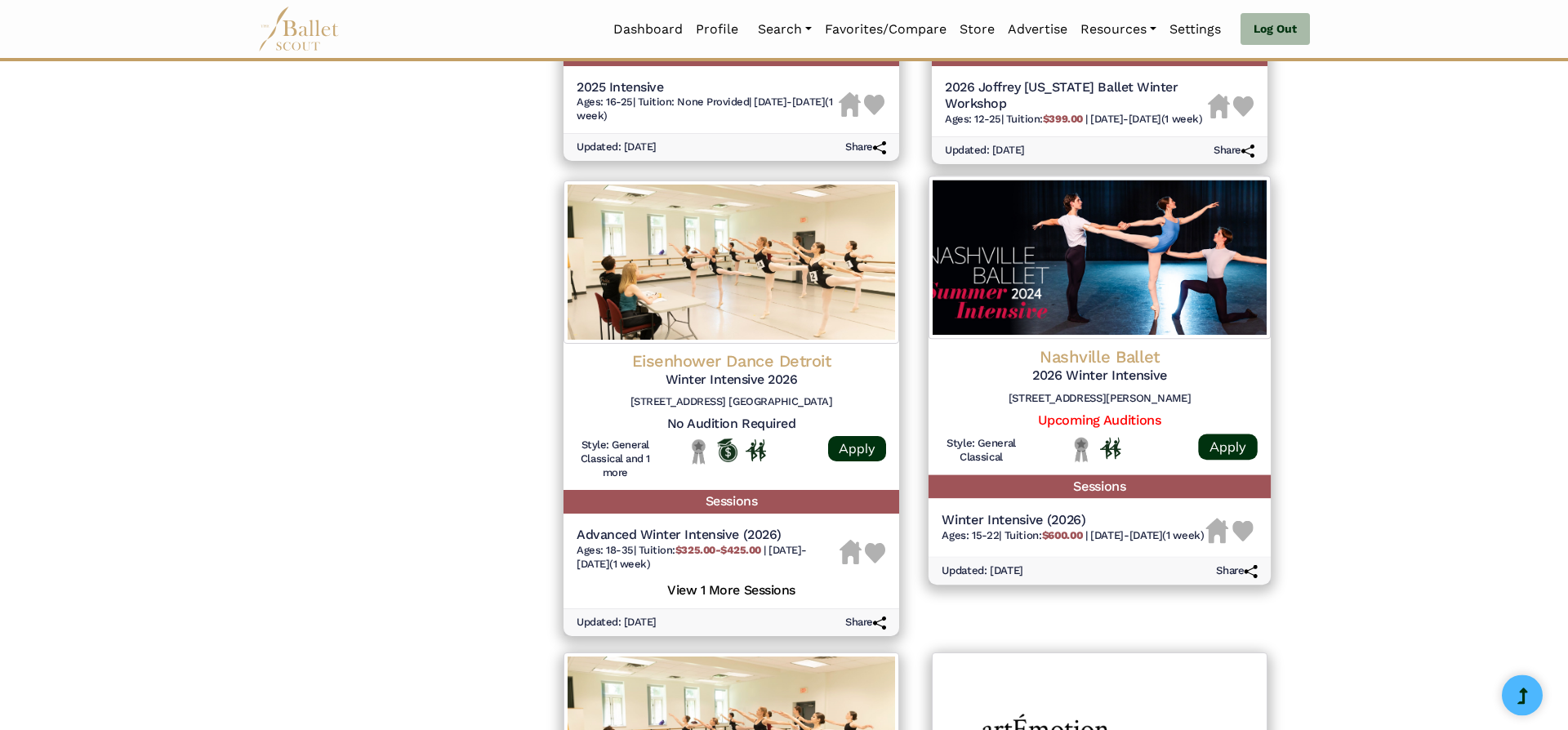
click at [1087, 373] on h5 "2026 Winter Intensive" at bounding box center [1099, 377] width 316 height 17
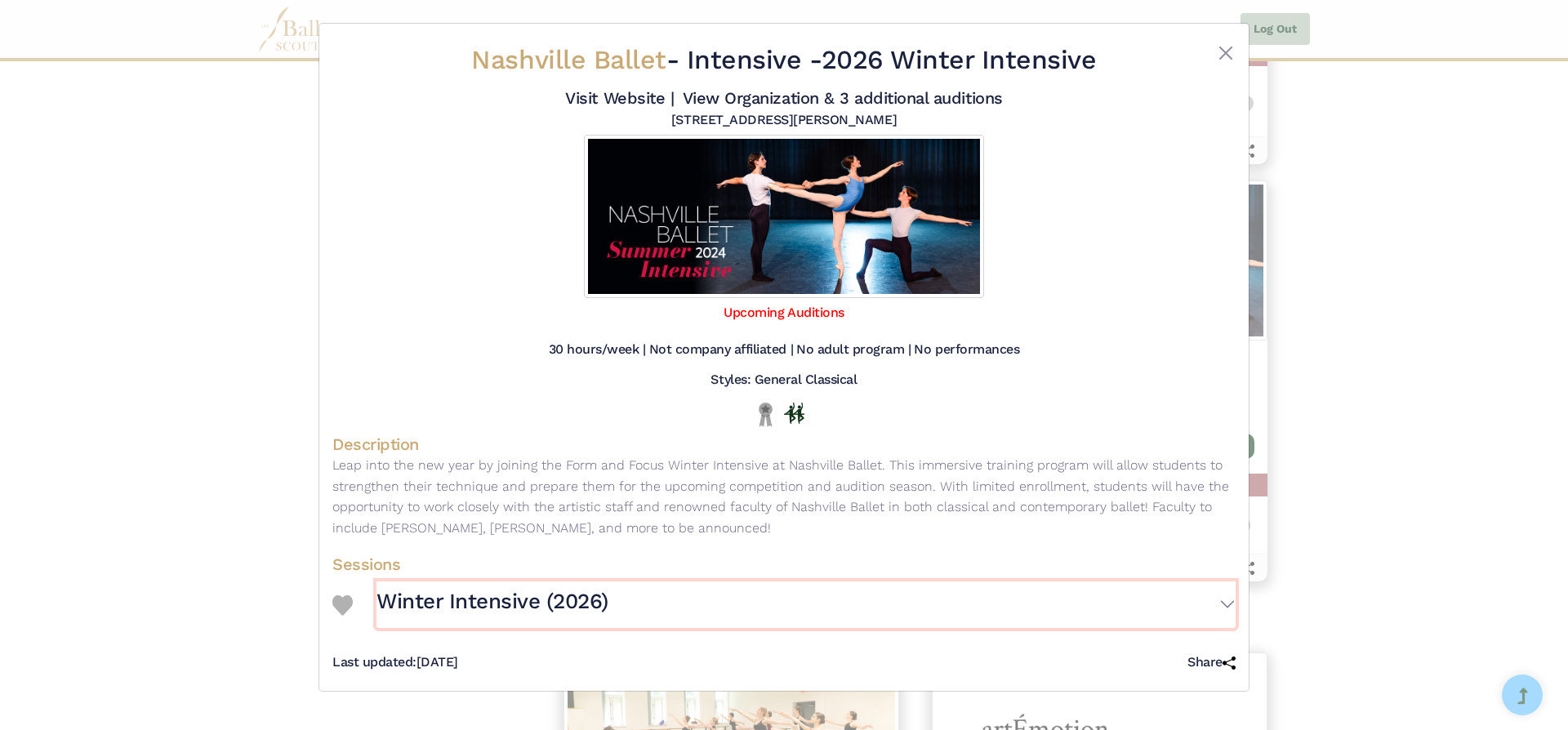
click at [509, 596] on h3 "Winter Intensive (2026)" at bounding box center [492, 601] width 232 height 28
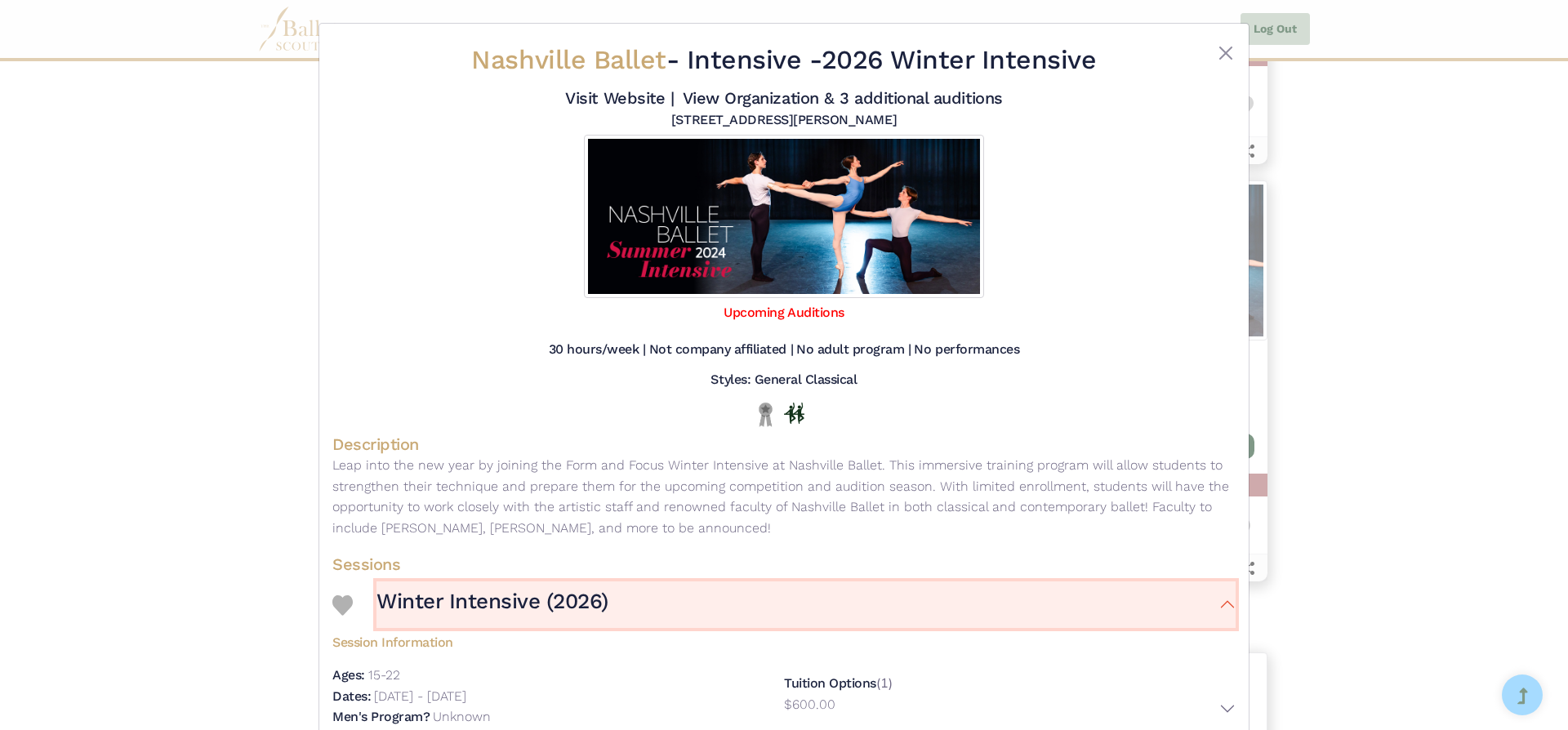
click at [509, 596] on h3 "Winter Intensive (2026)" at bounding box center [492, 601] width 232 height 28
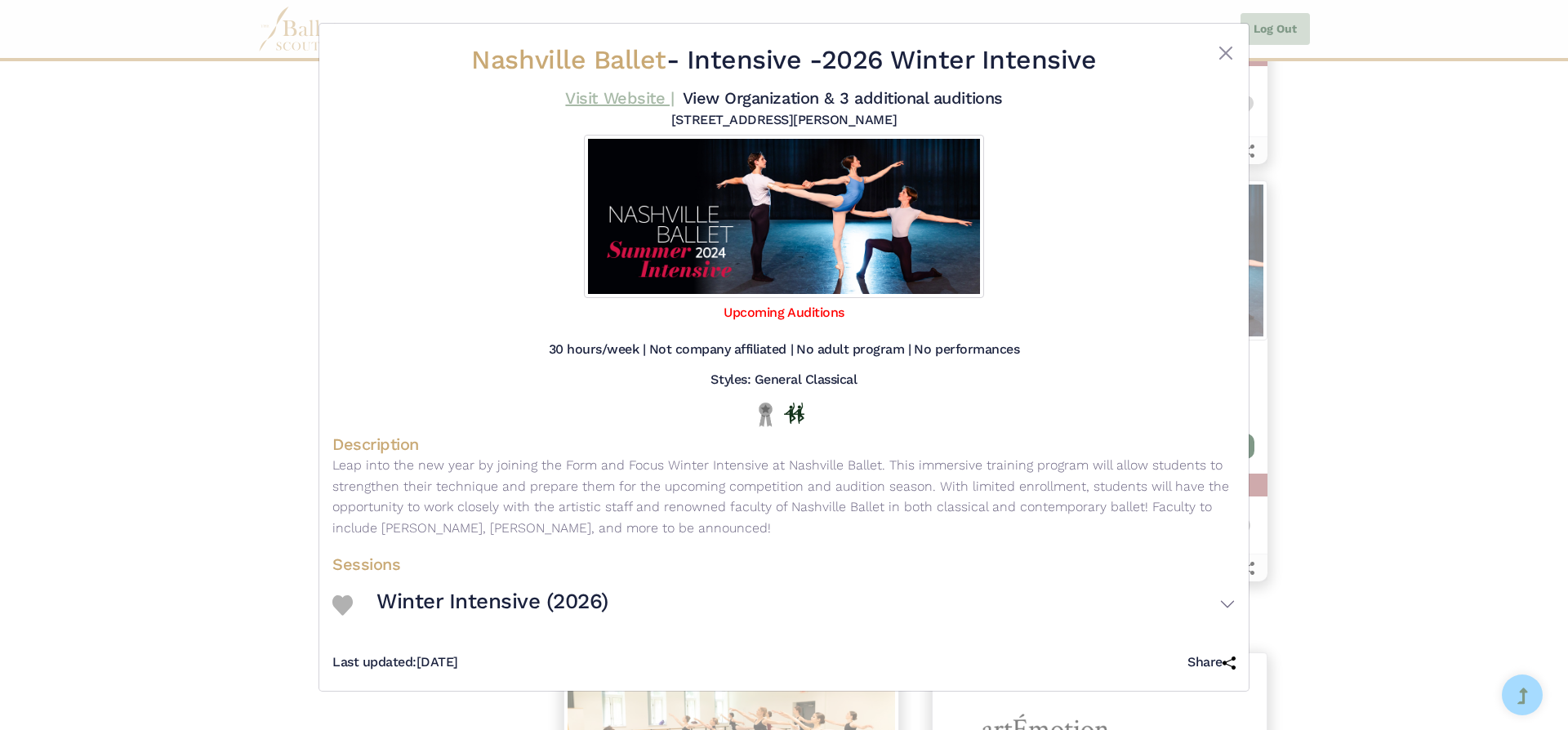
click at [648, 96] on link "Visit Website |" at bounding box center [619, 98] width 109 height 19
click at [1230, 55] on button "Close" at bounding box center [1226, 53] width 19 height 19
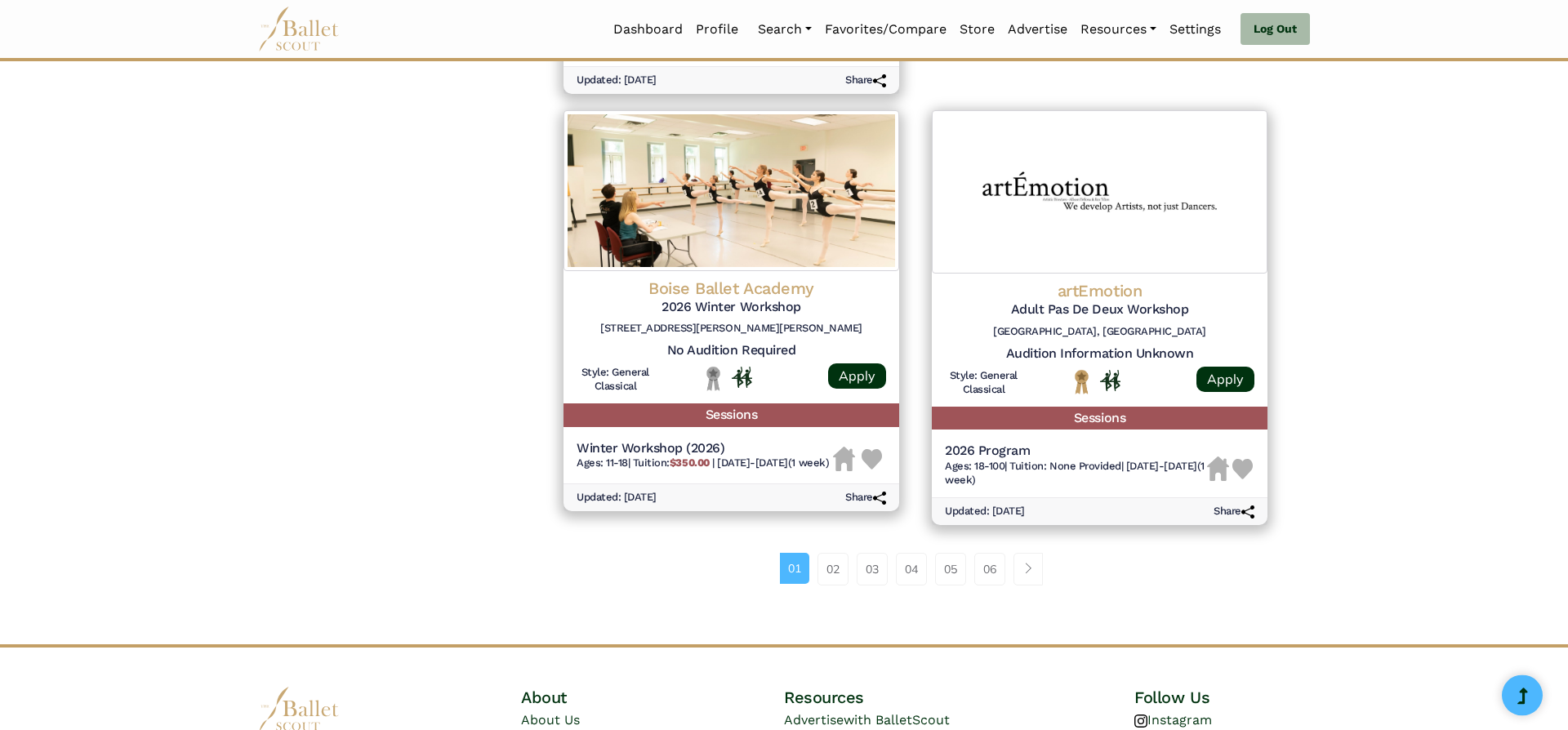
scroll to position [2064, 0]
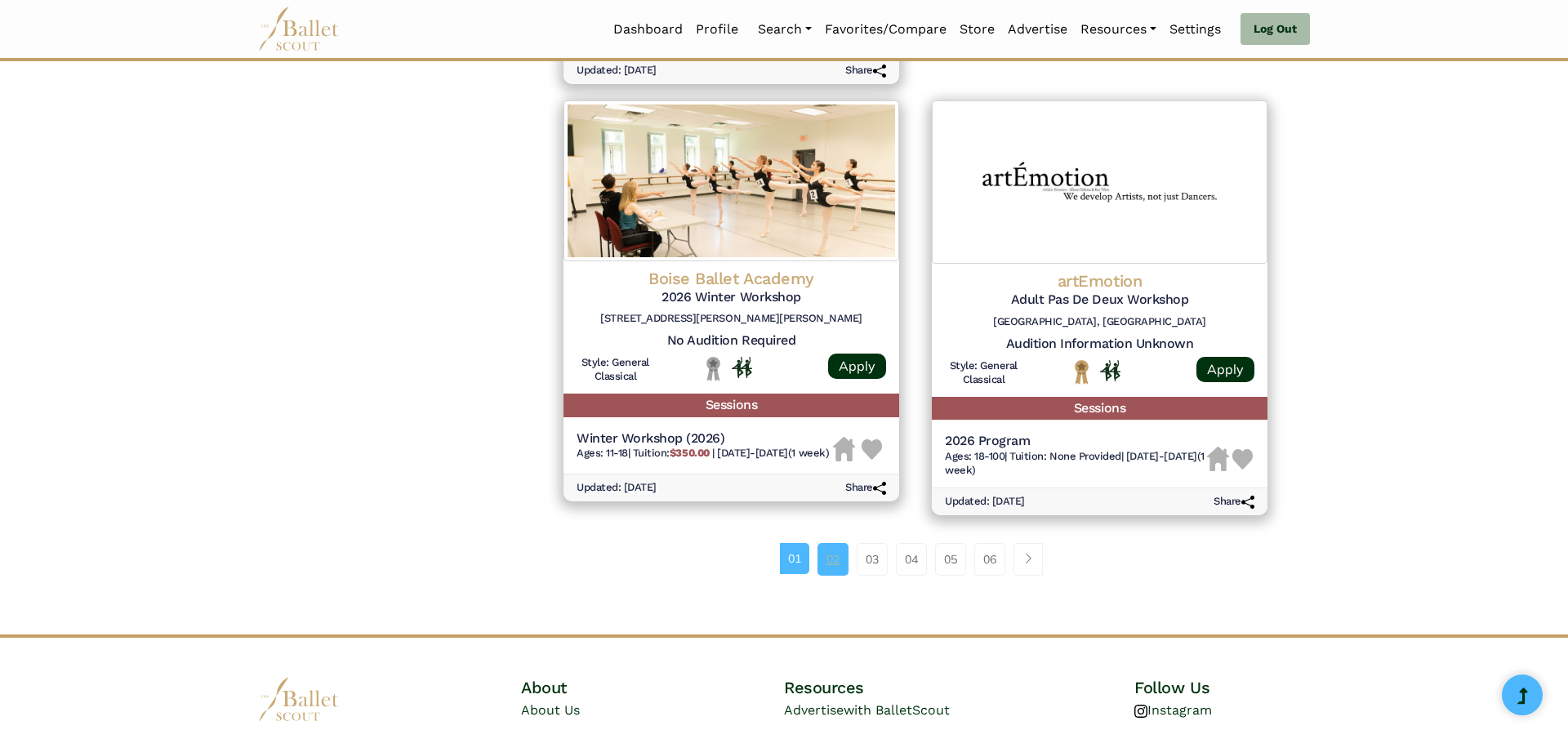
click at [837, 557] on link "02" at bounding box center [833, 559] width 31 height 33
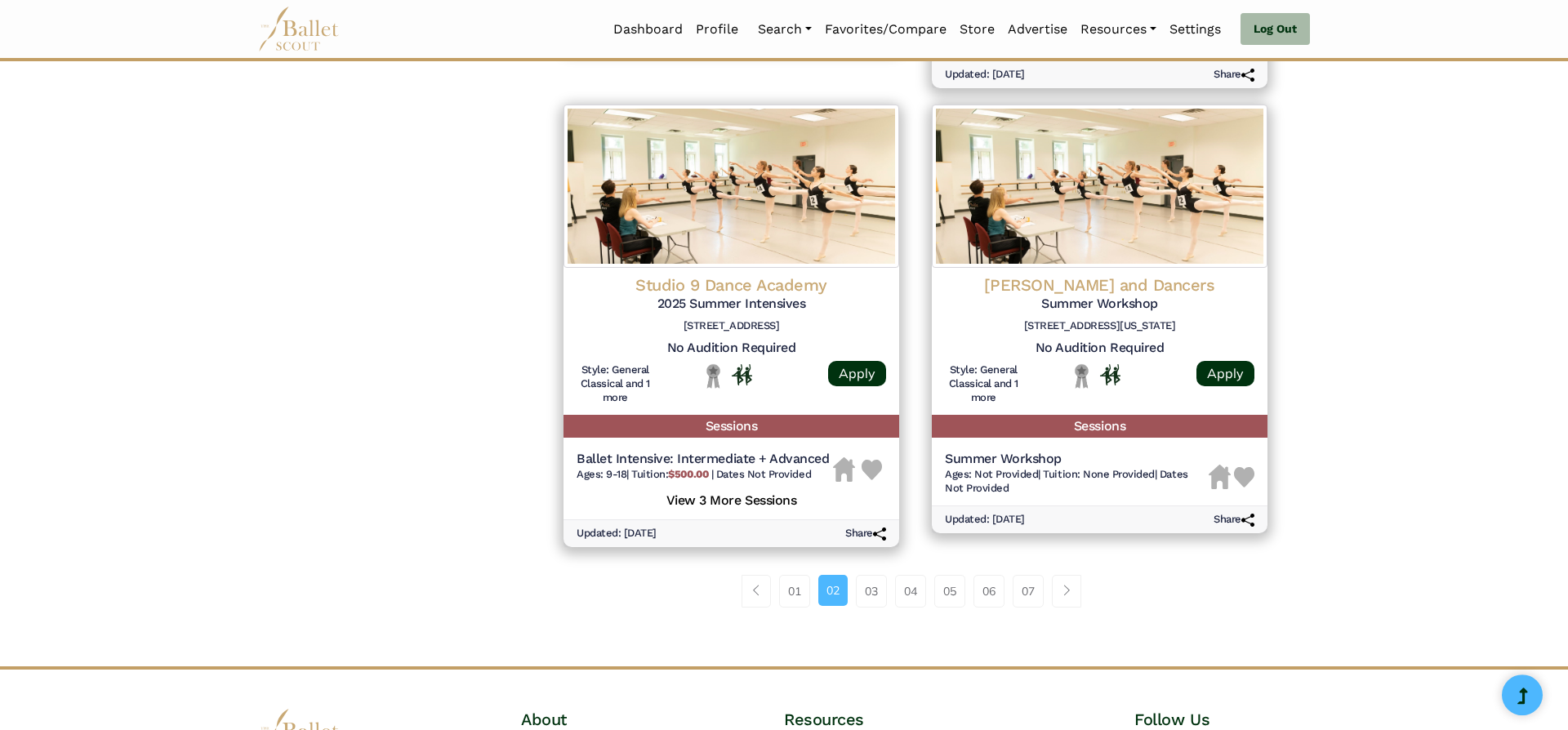
scroll to position [2066, 0]
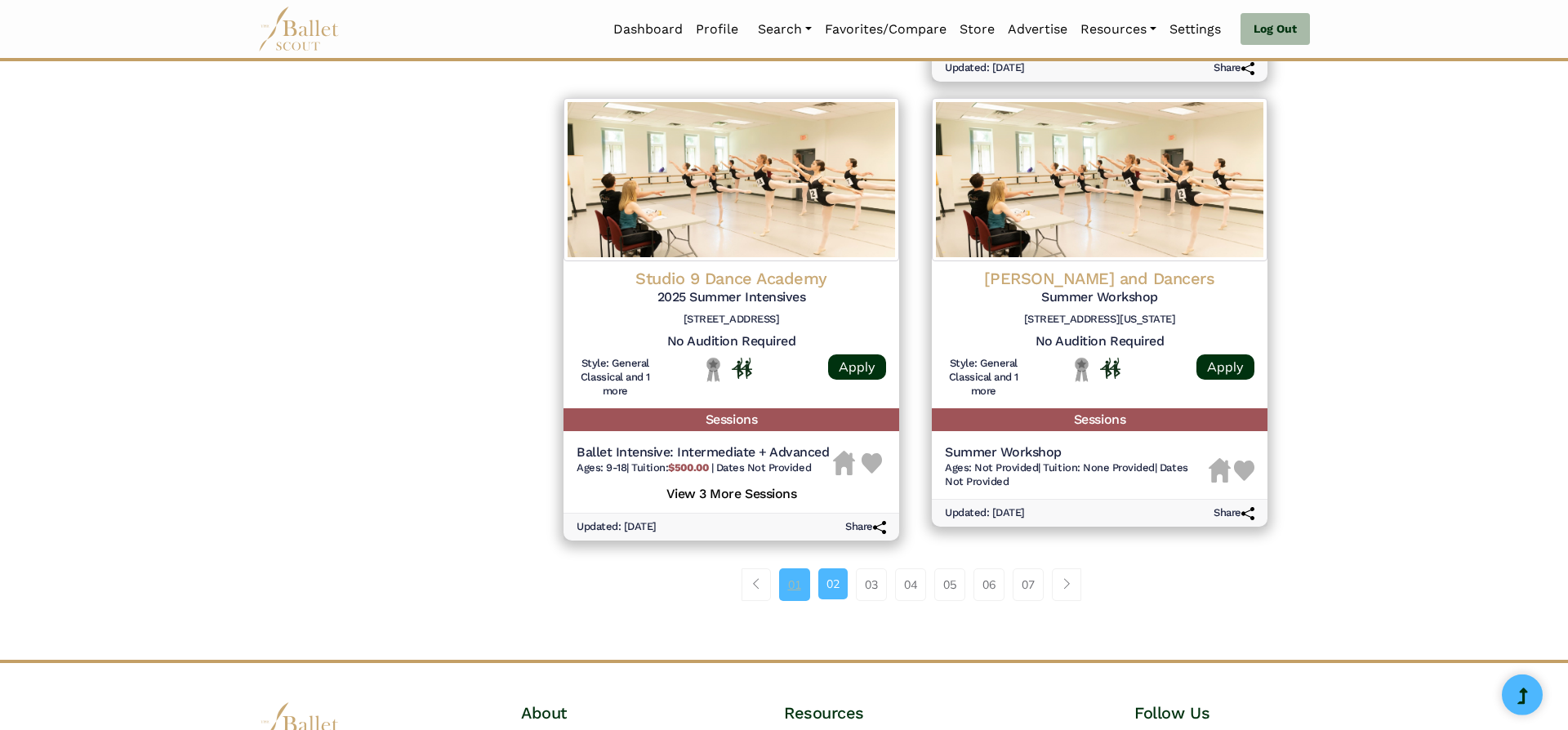
click at [793, 588] on link "01" at bounding box center [795, 585] width 31 height 33
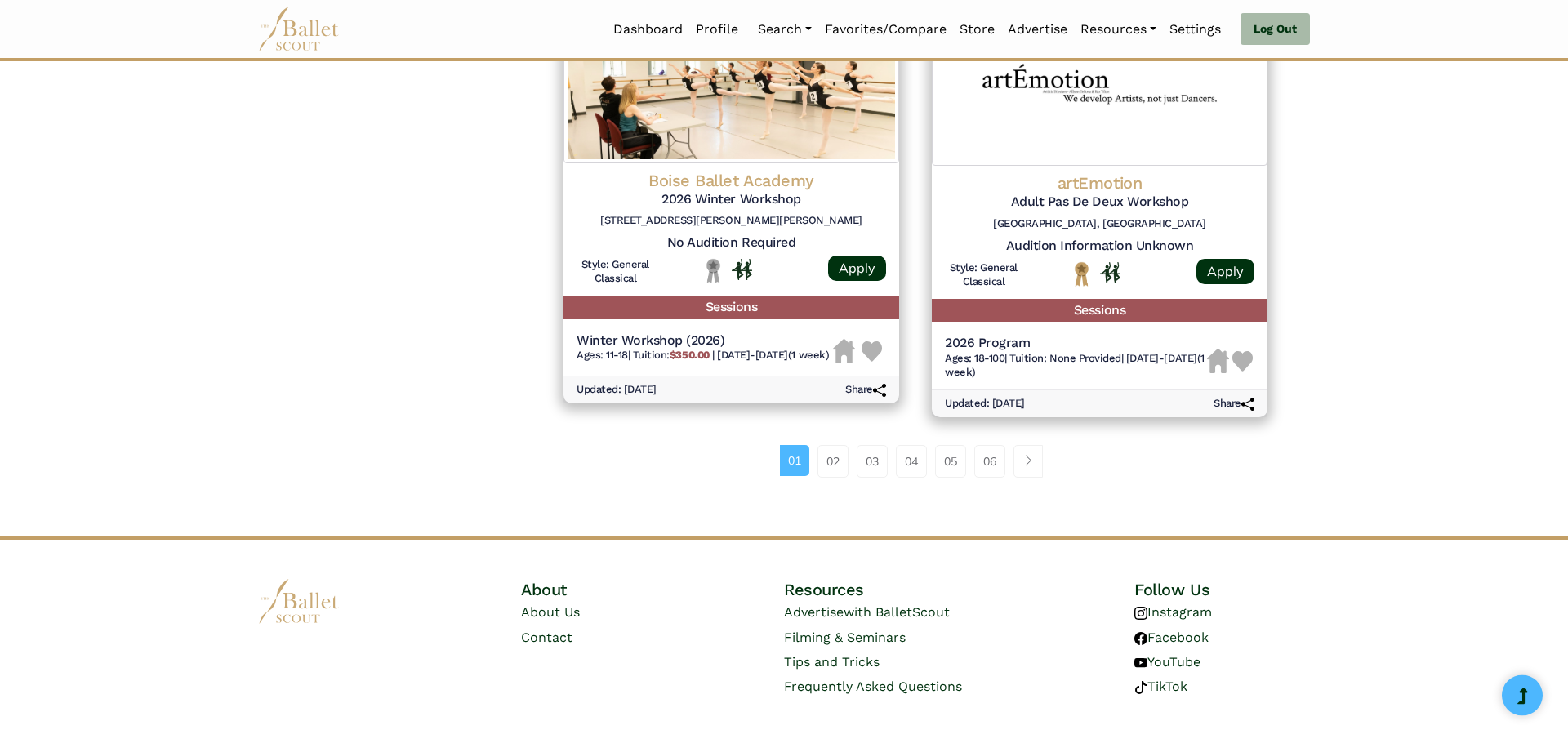
scroll to position [2158, 0]
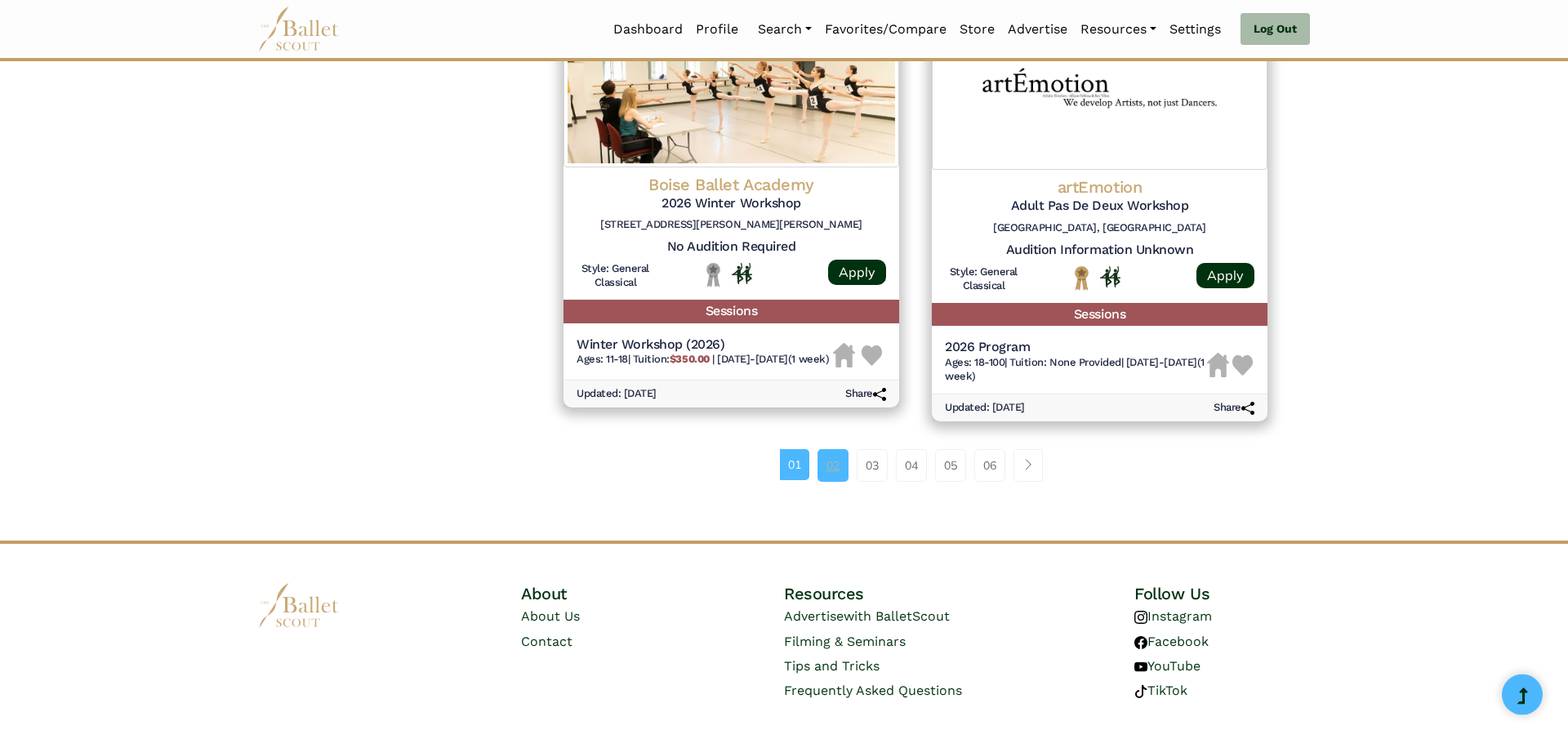
click at [836, 467] on link "02" at bounding box center [833, 466] width 31 height 33
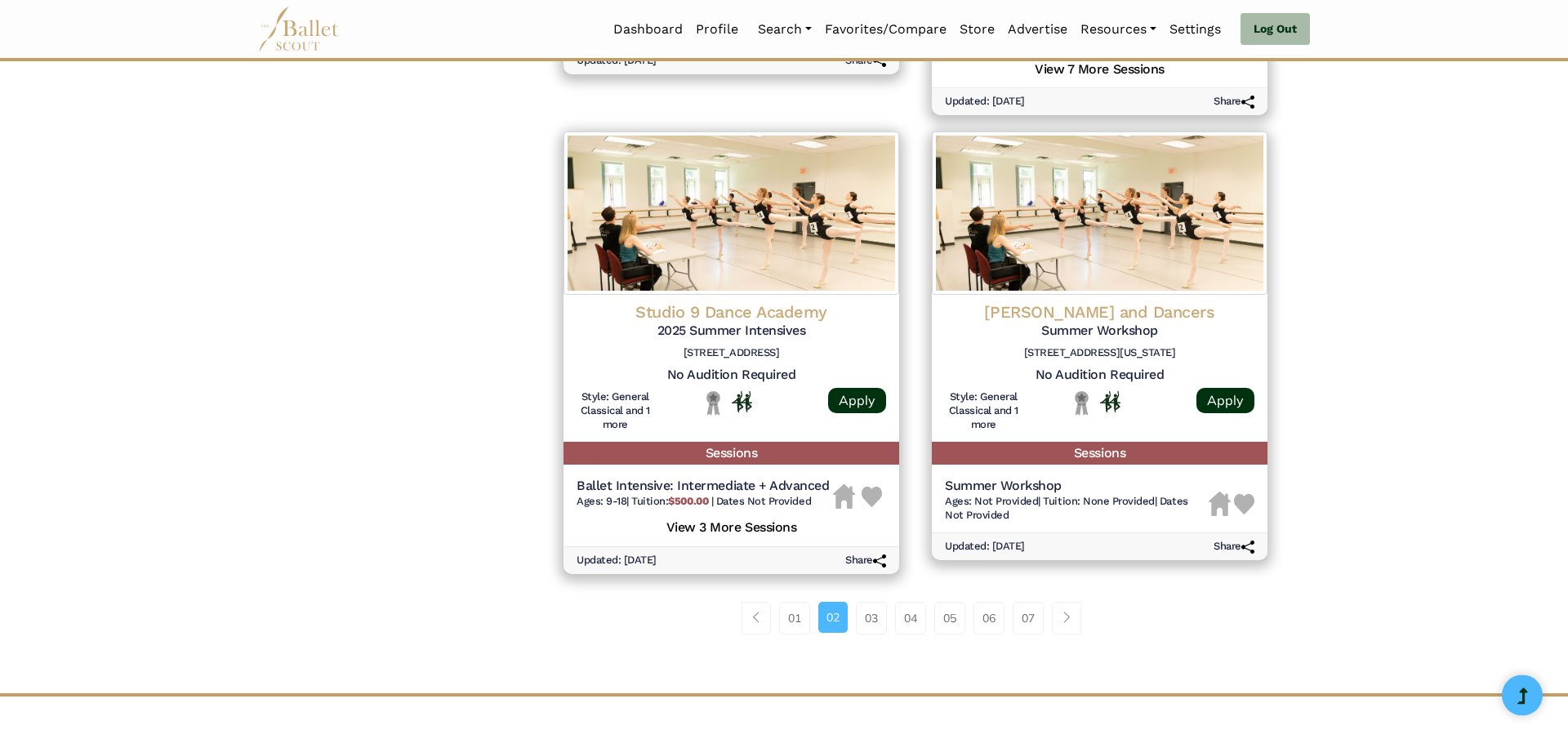
scroll to position [2036, 0]
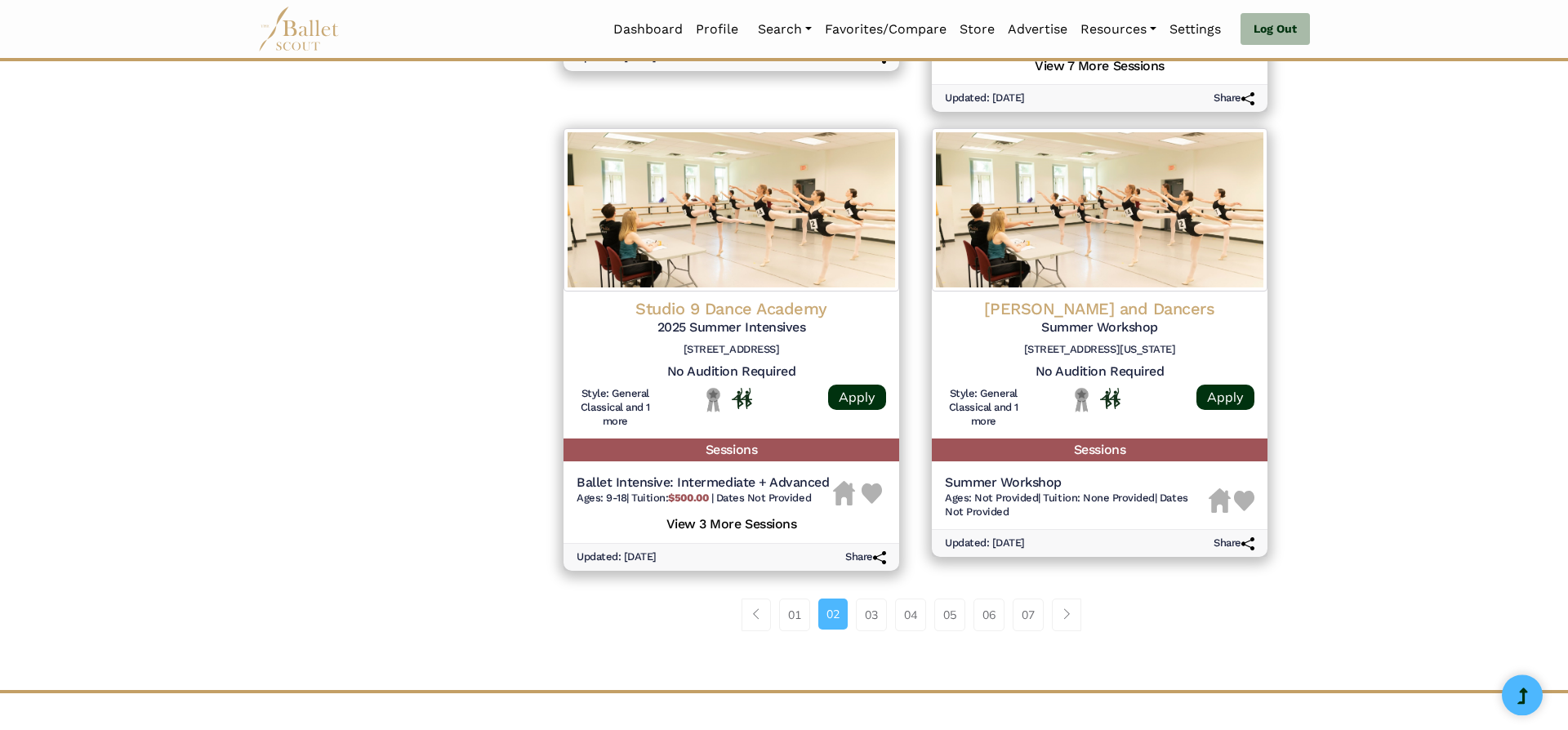
click at [1022, 601] on div "01 02 03 04 05 06 07" at bounding box center [916, 621] width 737 height 85
click at [1026, 605] on link "07" at bounding box center [1028, 615] width 31 height 33
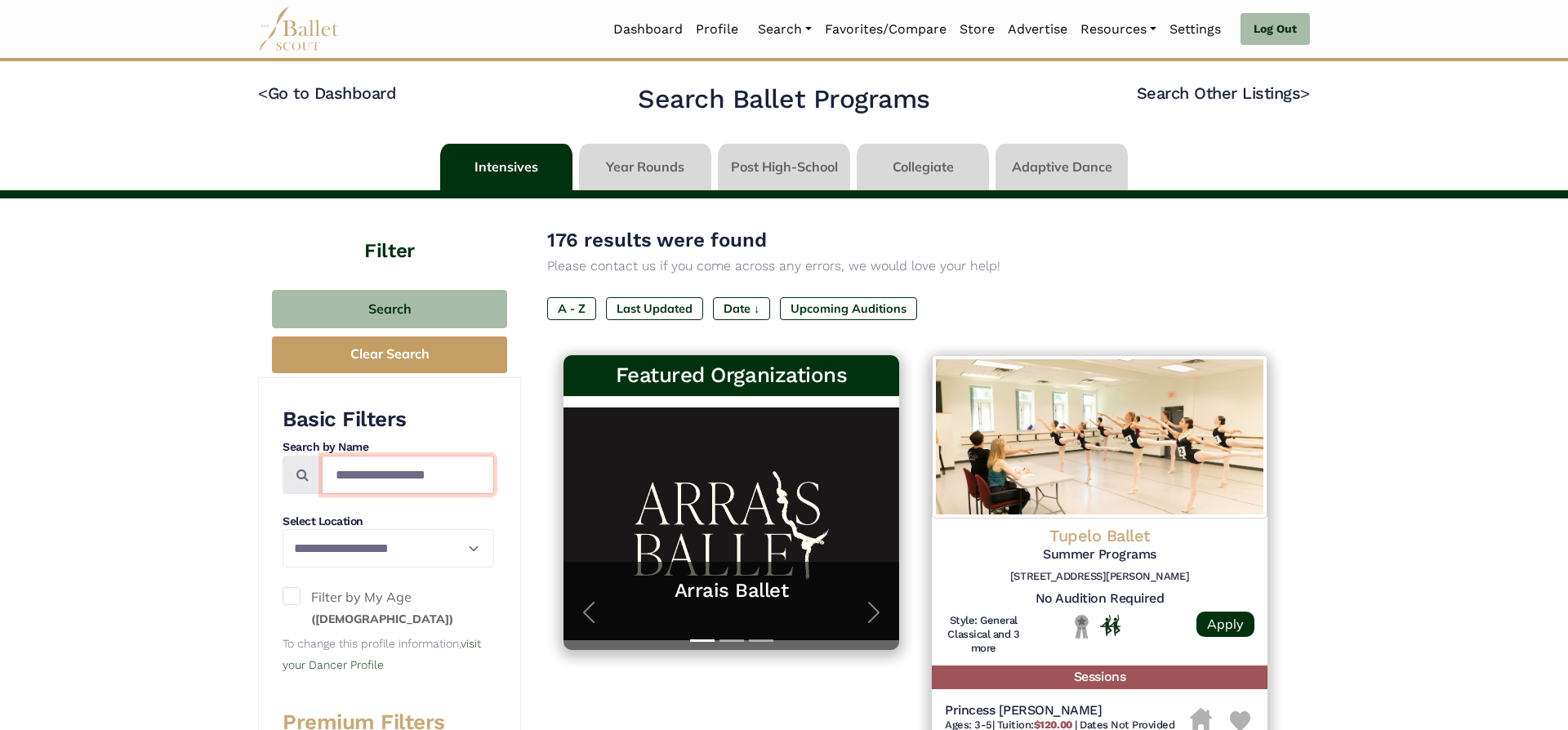
click at [460, 474] on input "Search by names..." at bounding box center [407, 474] width 172 height 38
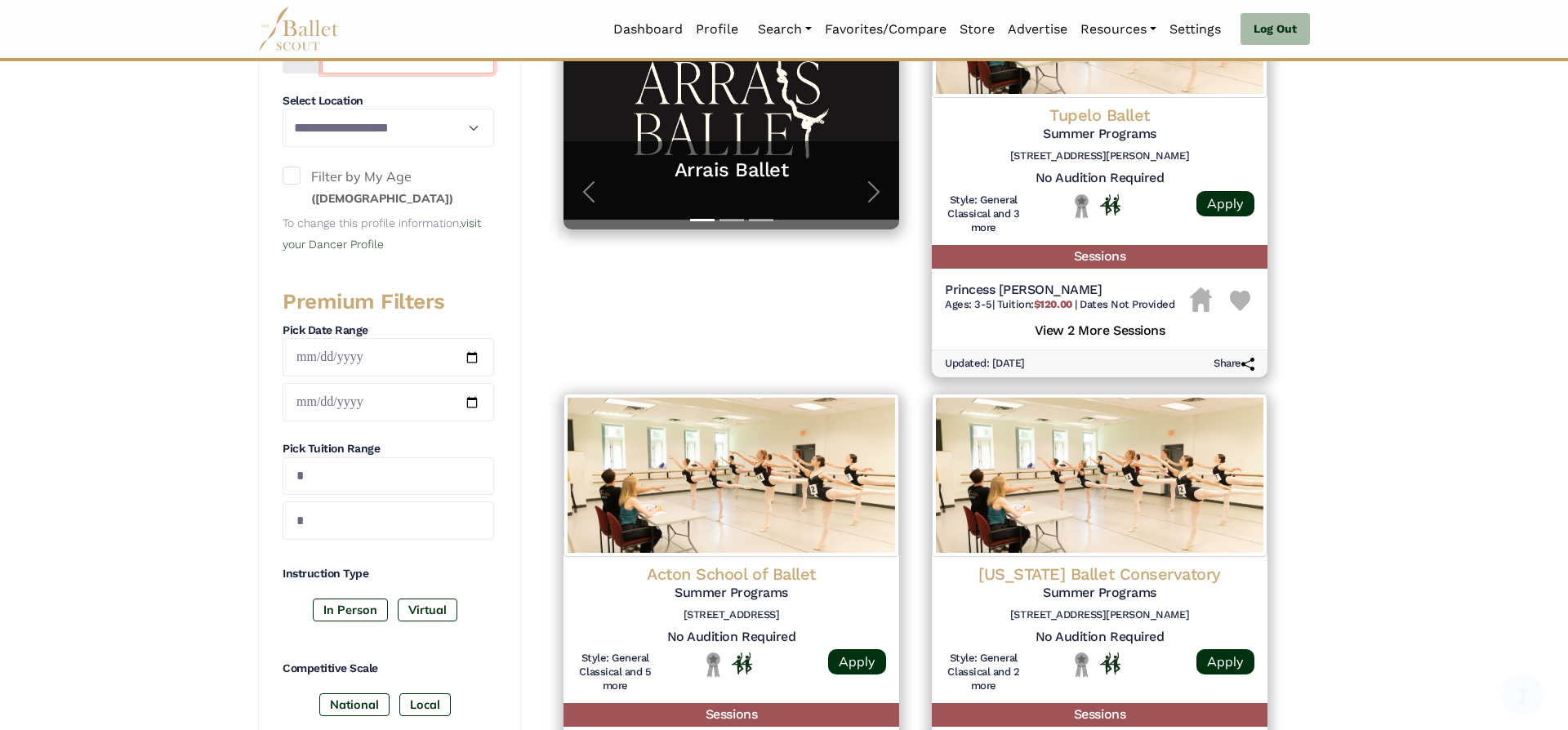
scroll to position [480, 0]
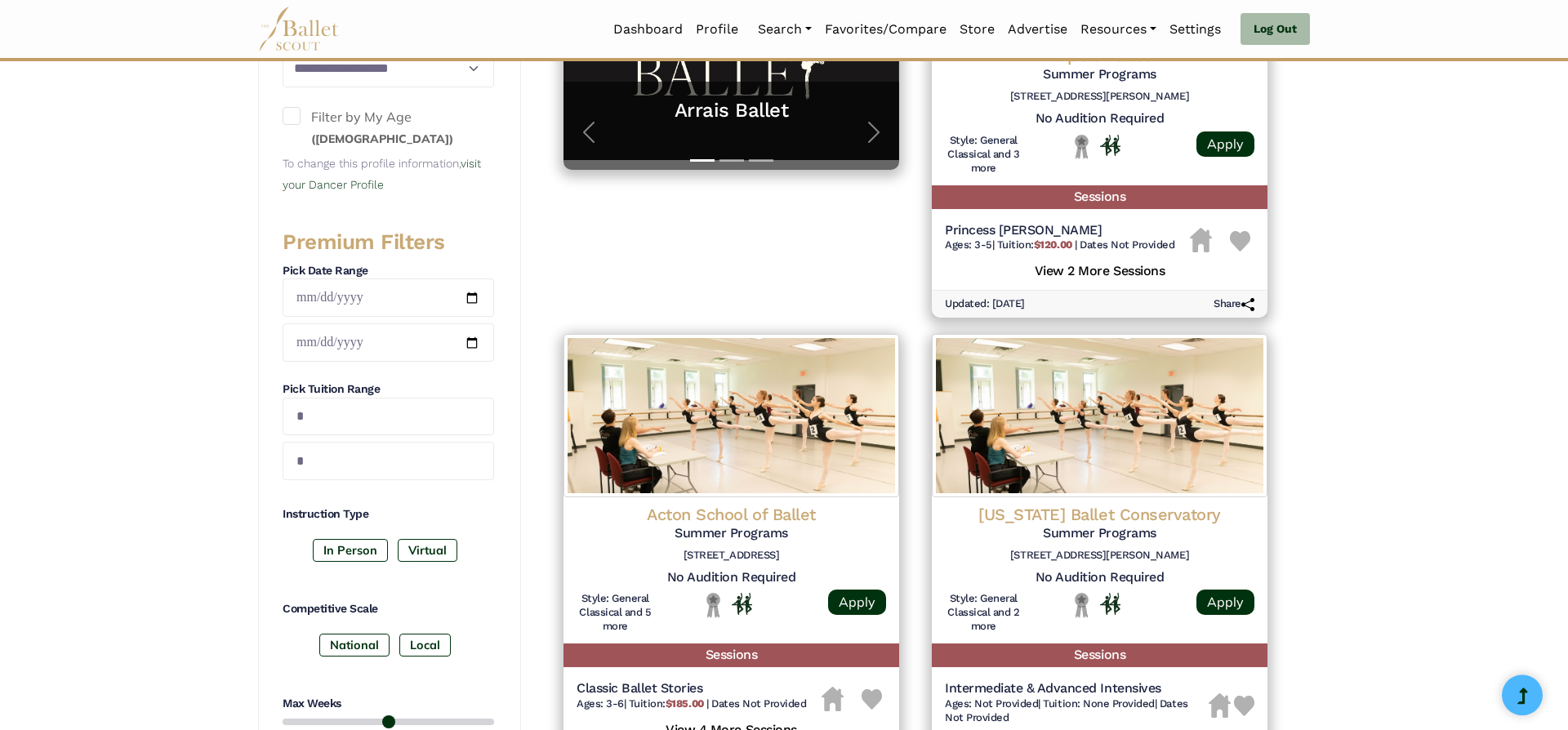
type input "******"
click at [415, 291] on input "**********" at bounding box center [388, 298] width 211 height 38
click at [415, 291] on input "date" at bounding box center [388, 298] width 211 height 38
click at [403, 349] on input "**********" at bounding box center [388, 343] width 211 height 38
click at [404, 338] on input "date" at bounding box center [388, 343] width 211 height 38
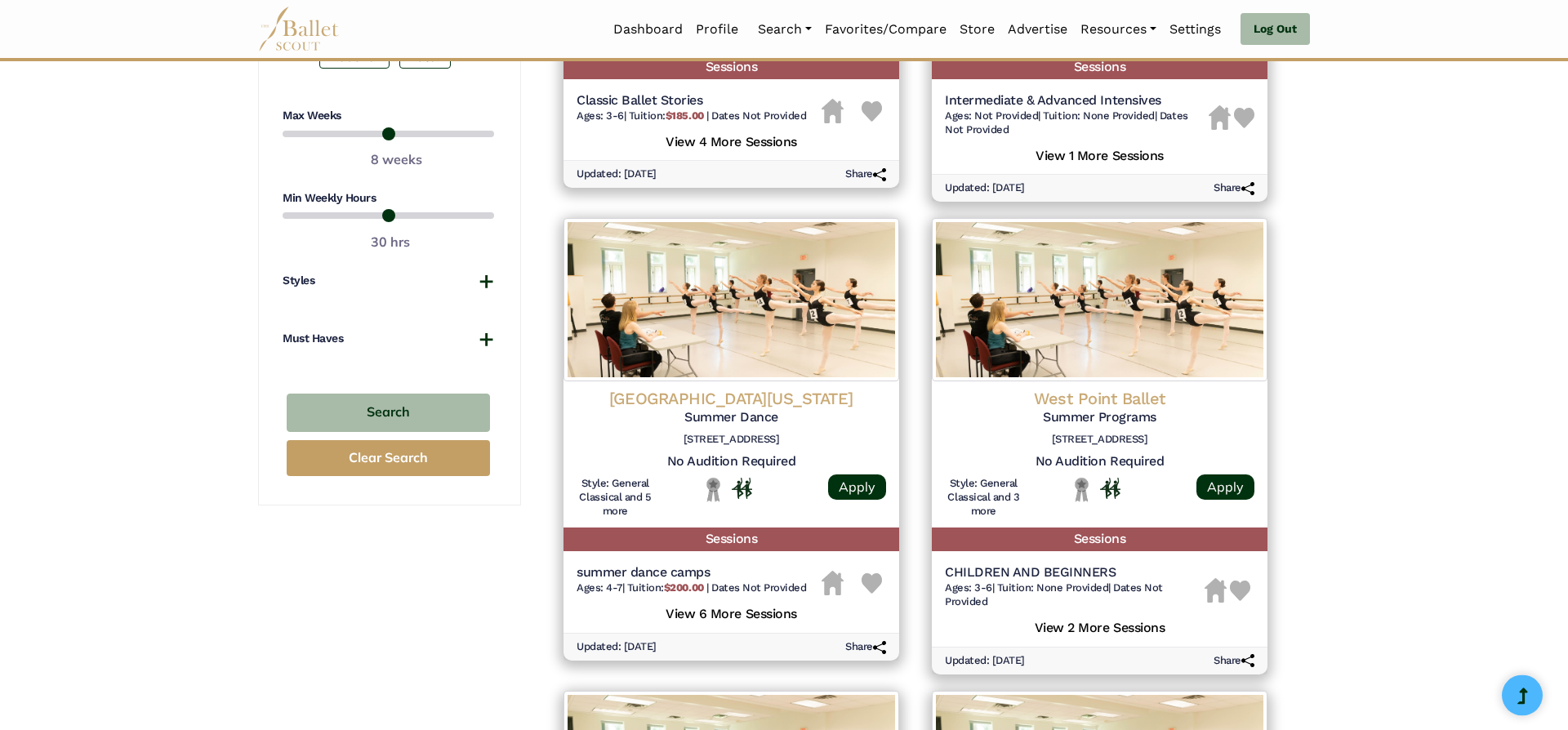
scroll to position [1054, 0]
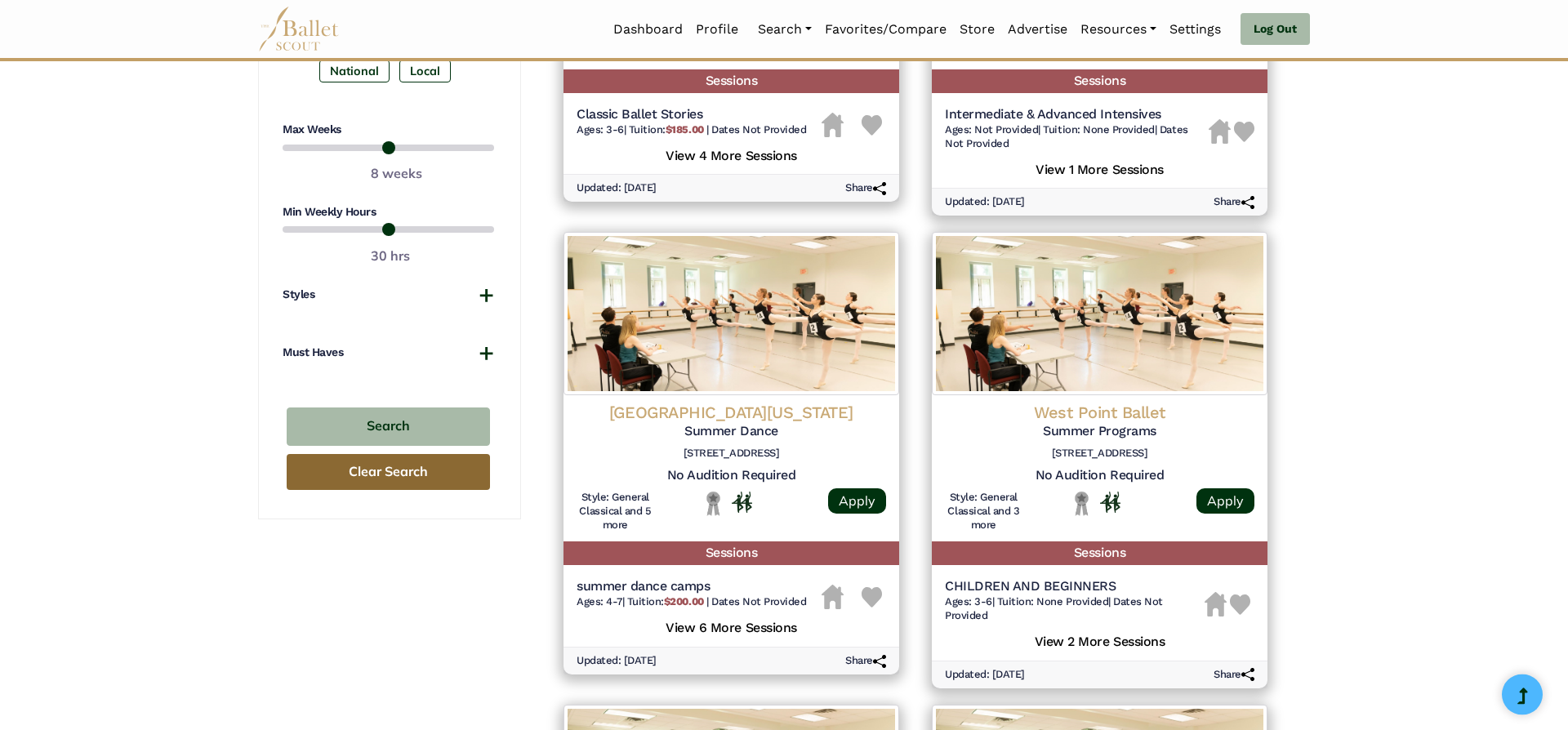
click at [365, 466] on button "Clear Search" at bounding box center [388, 473] width 204 height 36
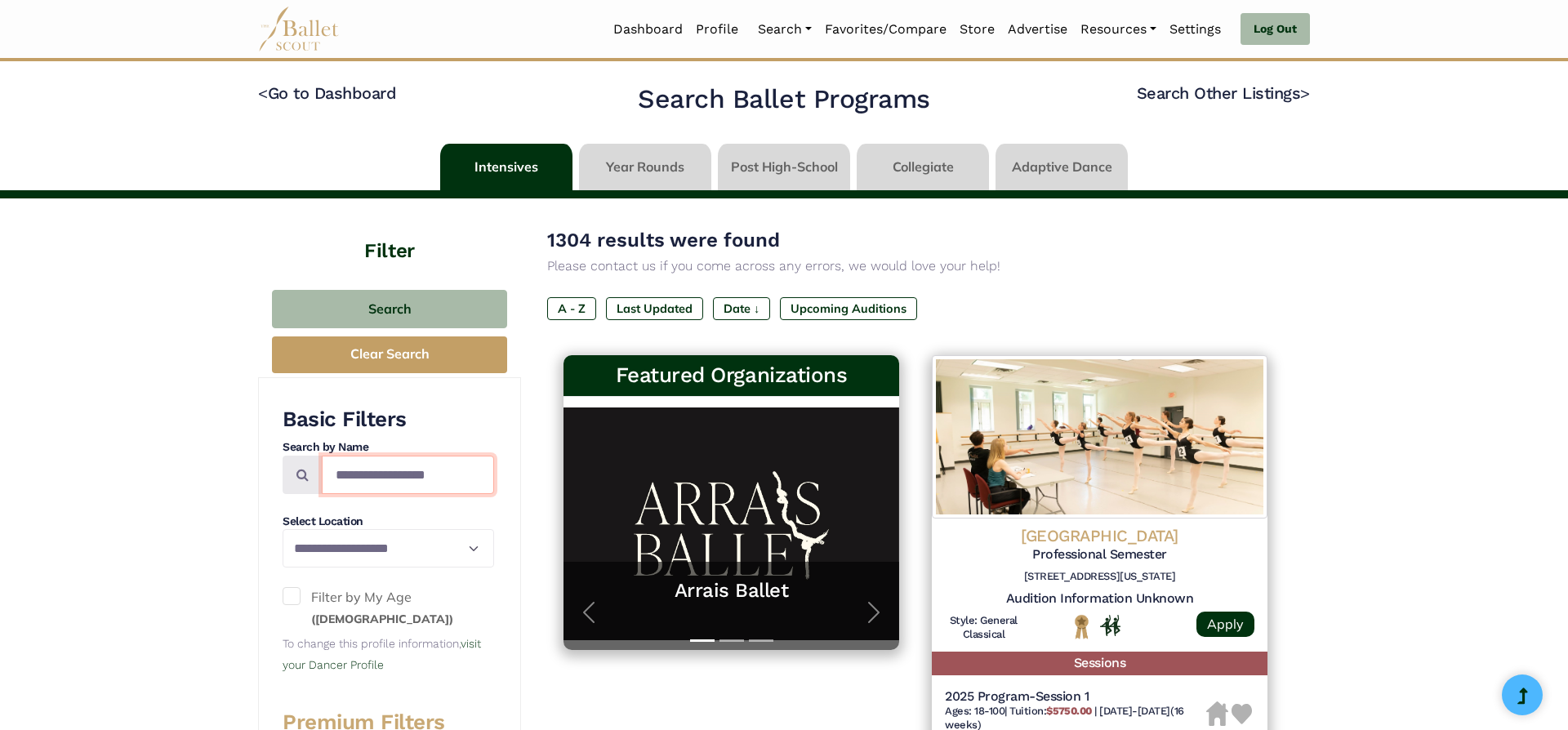
click at [440, 471] on input "Search by names..." at bounding box center [407, 474] width 172 height 38
type input "*"
type input "******"
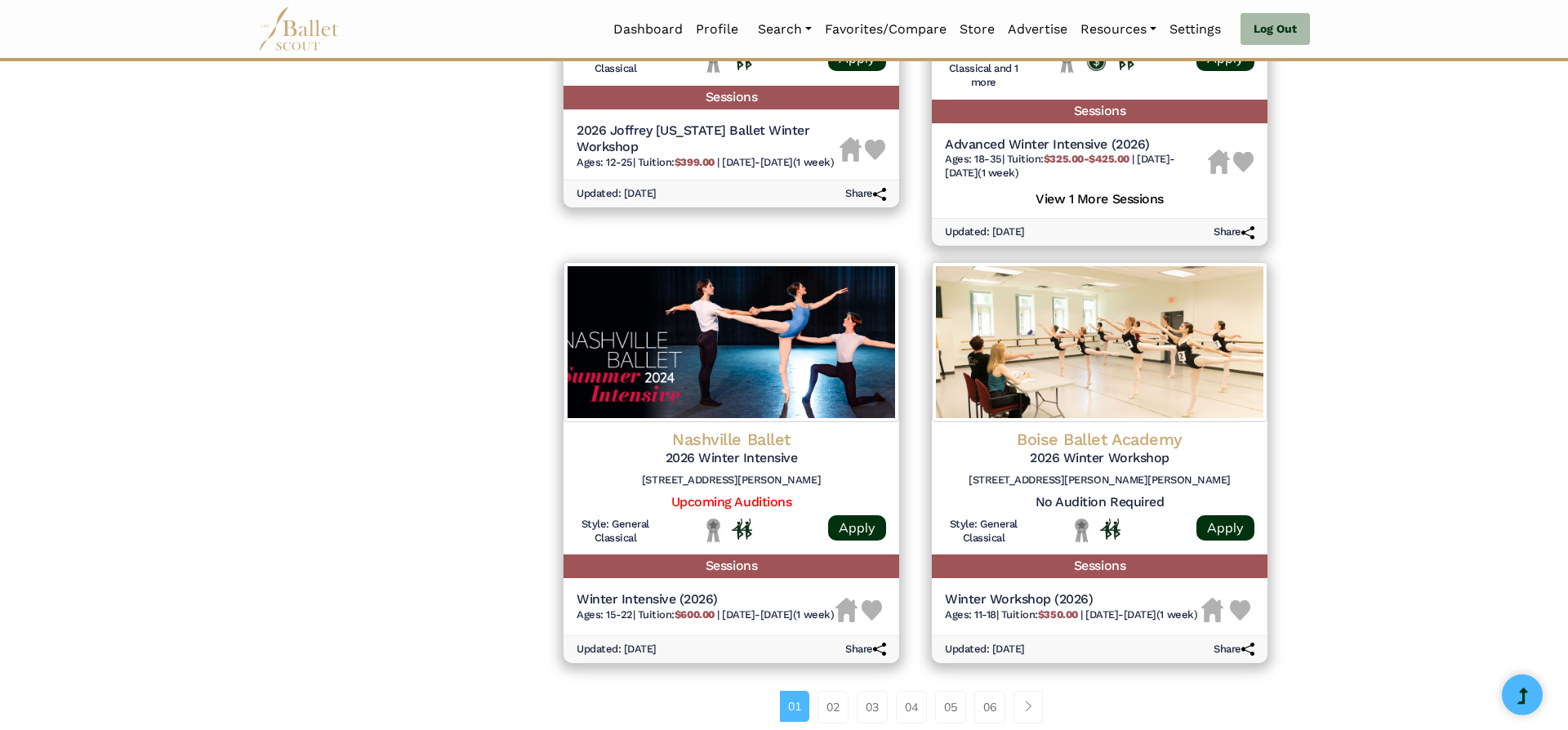
scroll to position [1943, 0]
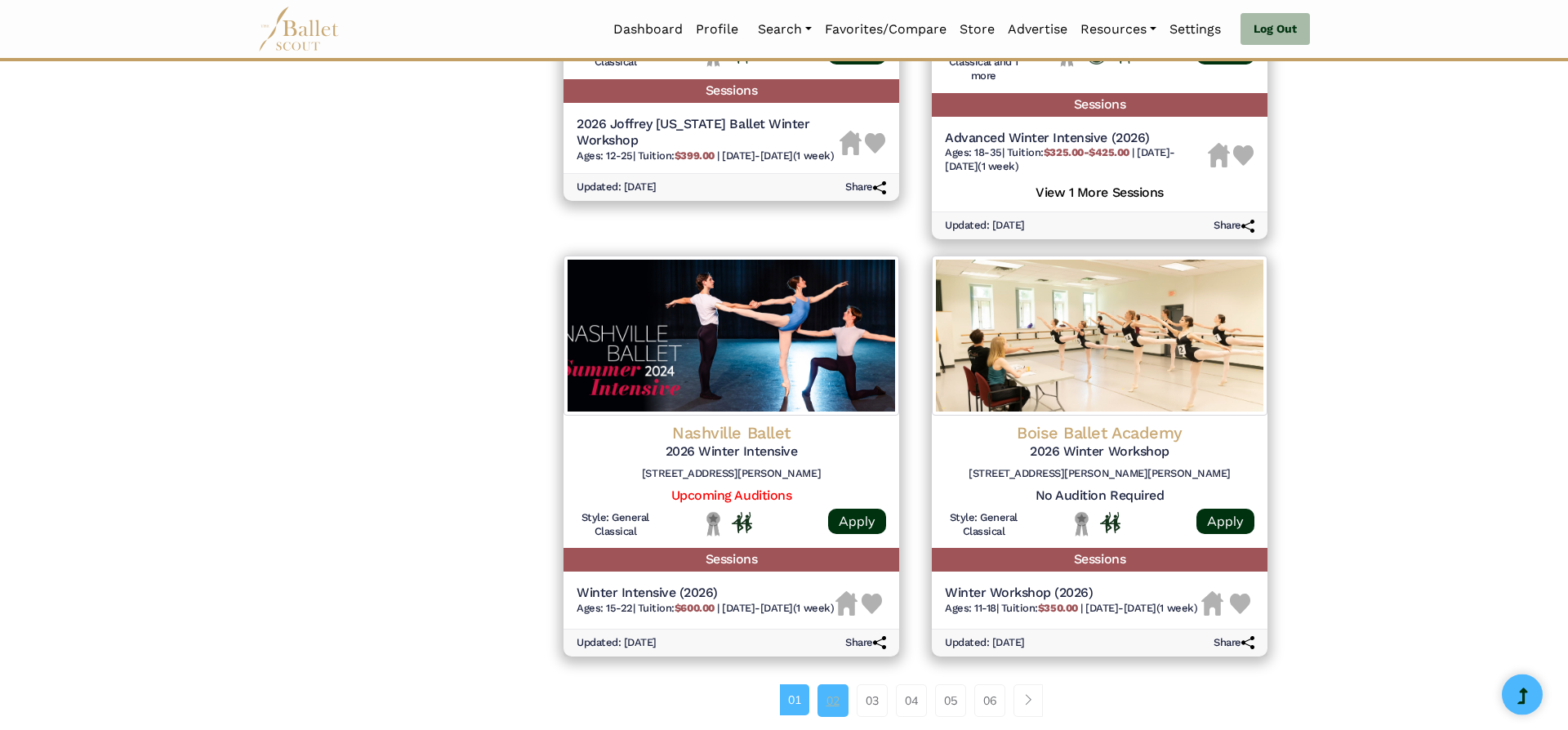
click at [836, 684] on link "02" at bounding box center [833, 700] width 31 height 33
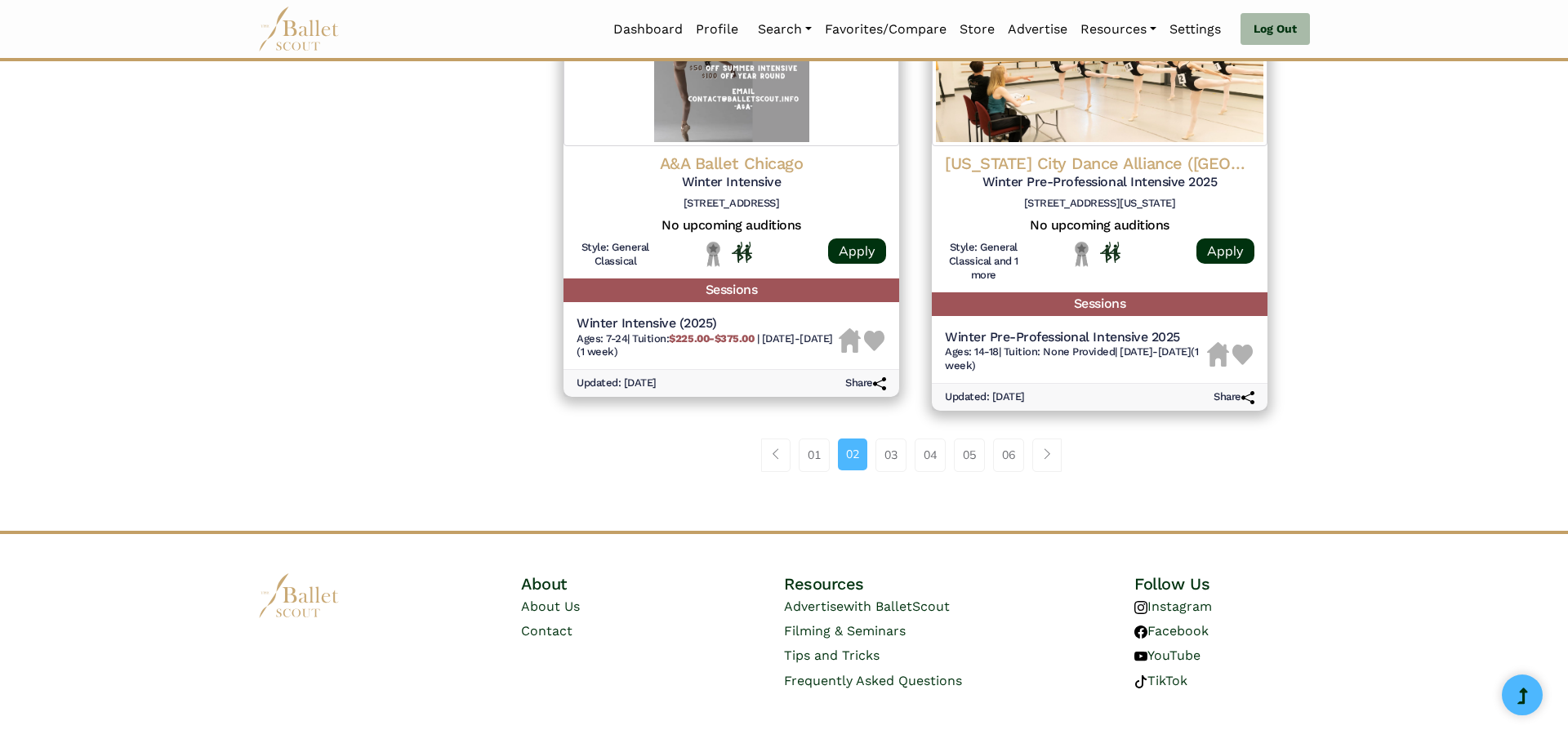
scroll to position [2185, 0]
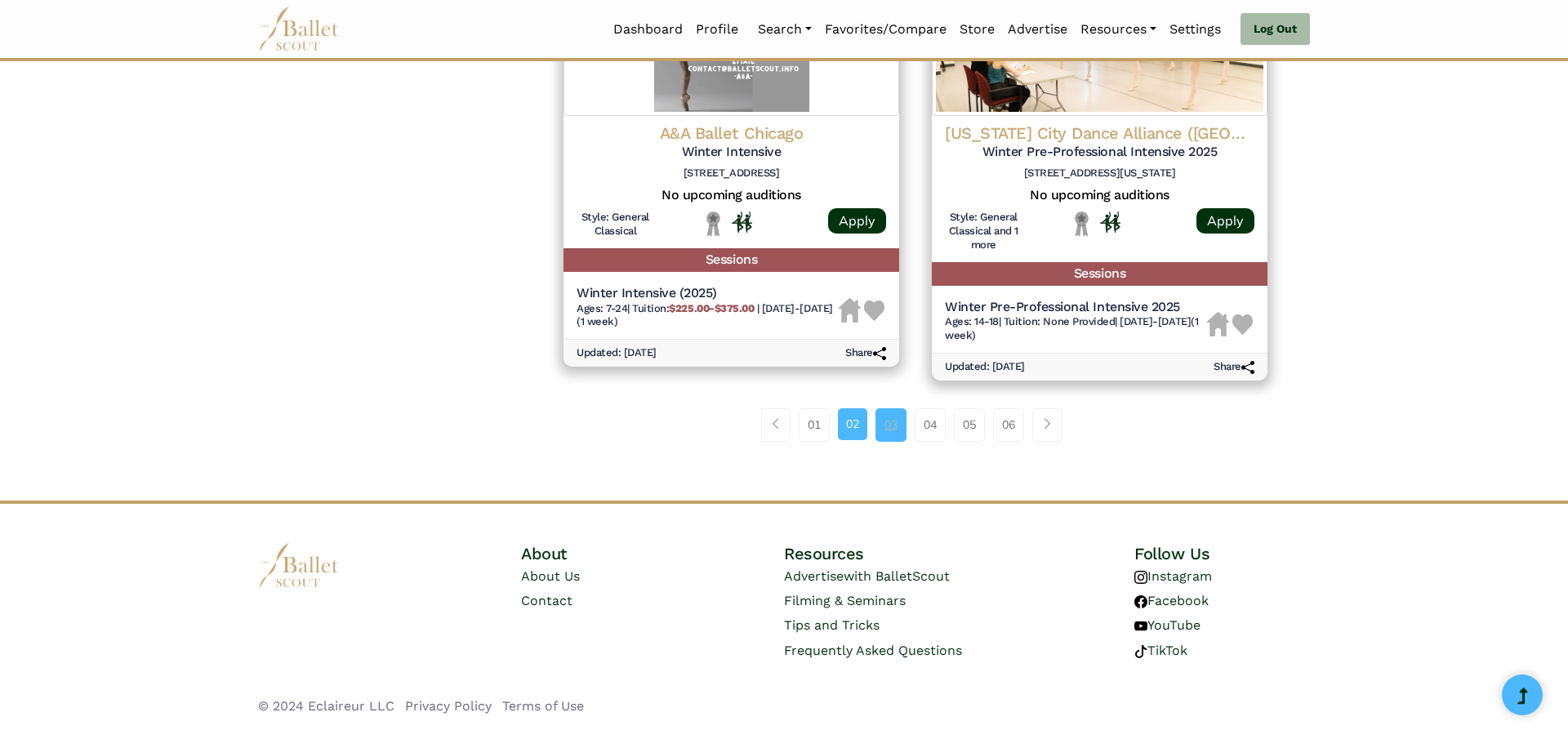
click at [894, 415] on link "03" at bounding box center [891, 425] width 31 height 33
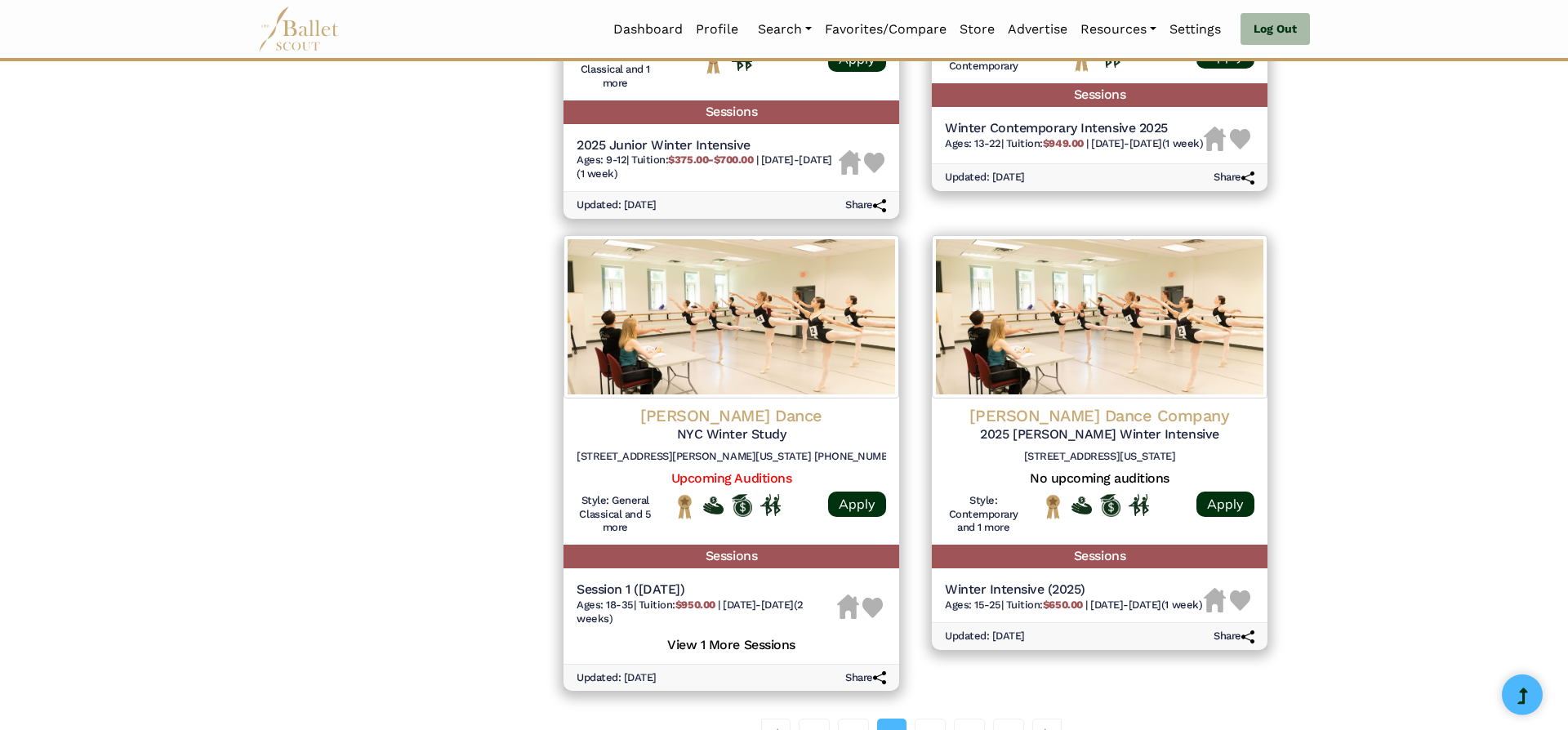
scroll to position [2229, 0]
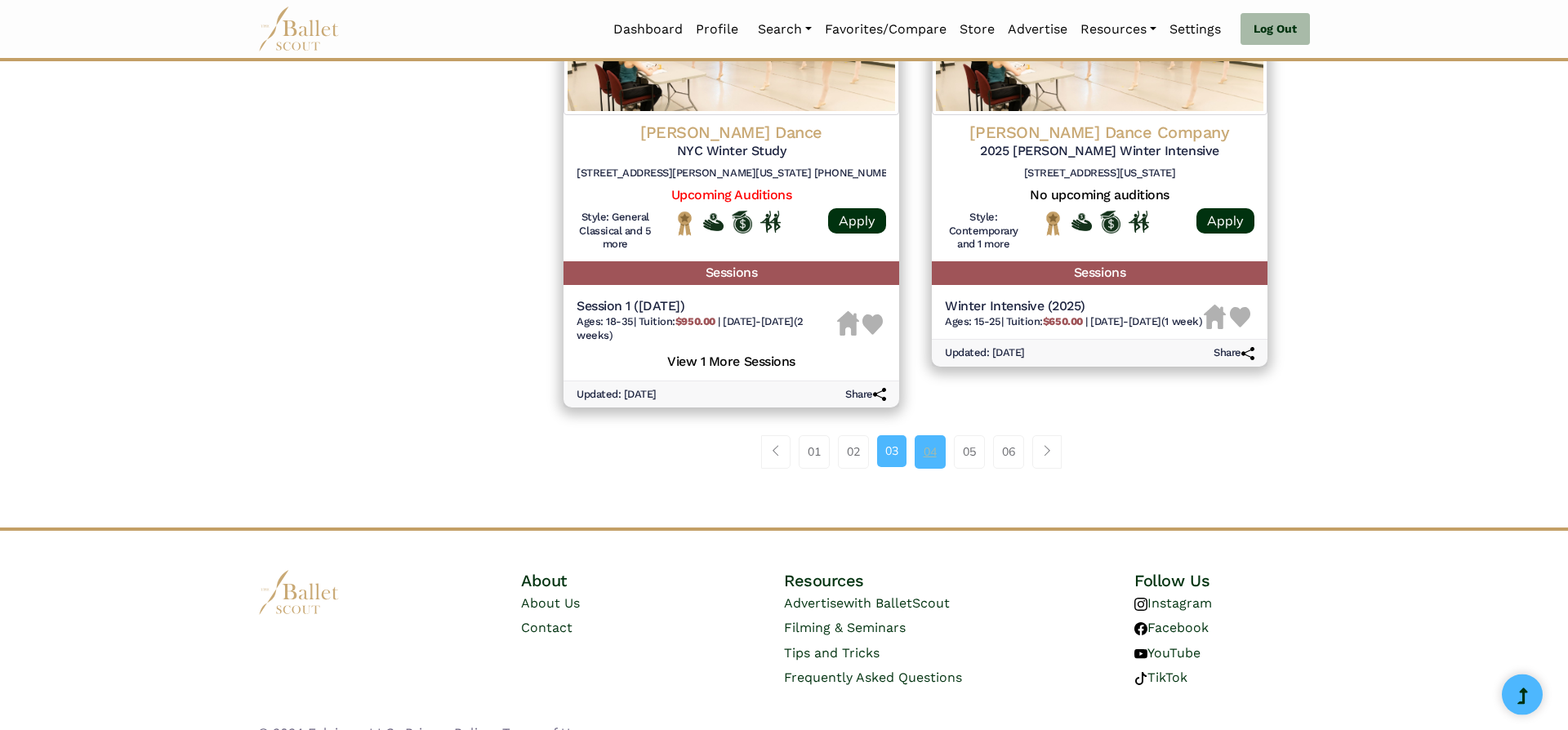
click at [935, 436] on link "04" at bounding box center [930, 451] width 31 height 33
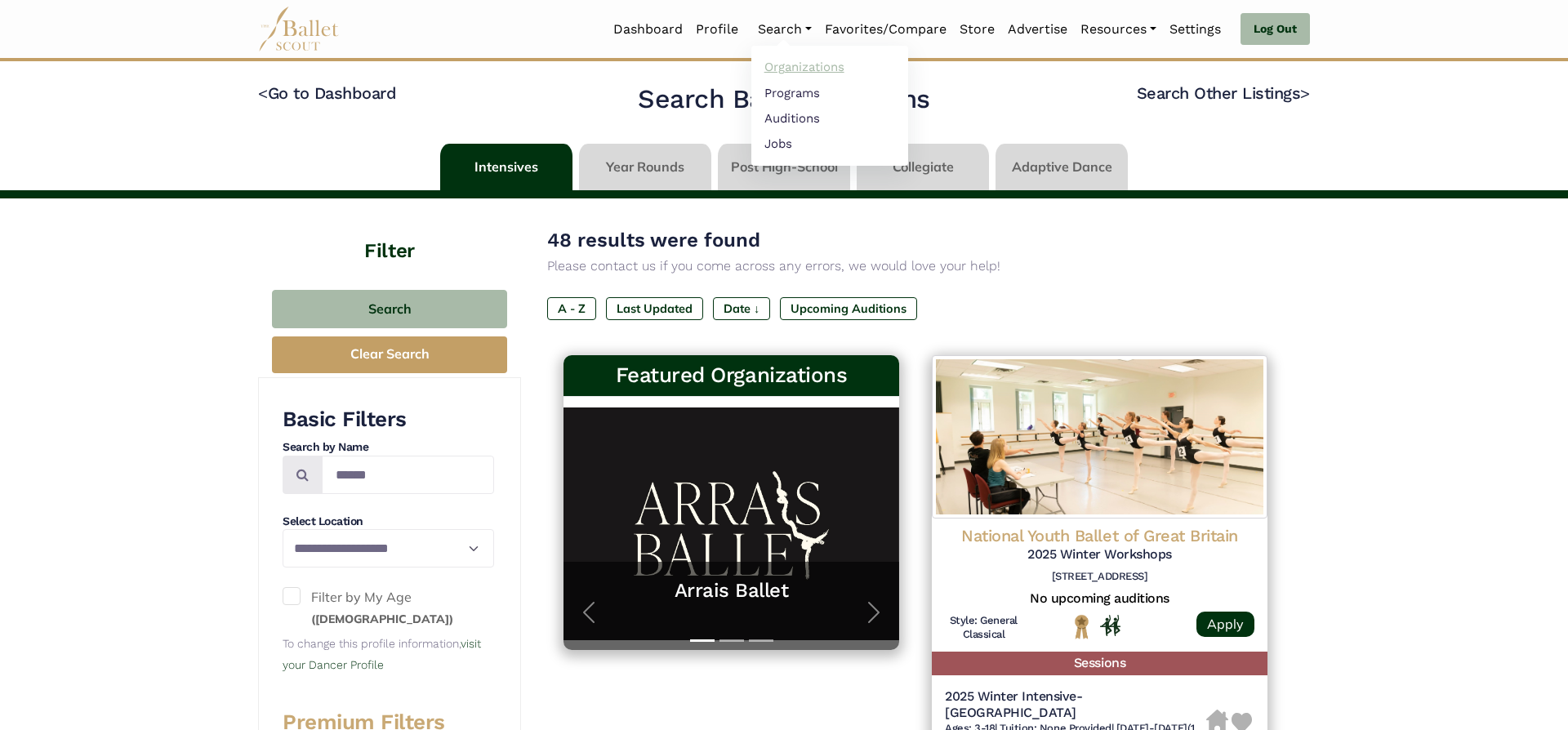
click at [791, 64] on link "Organizations" at bounding box center [829, 67] width 157 height 25
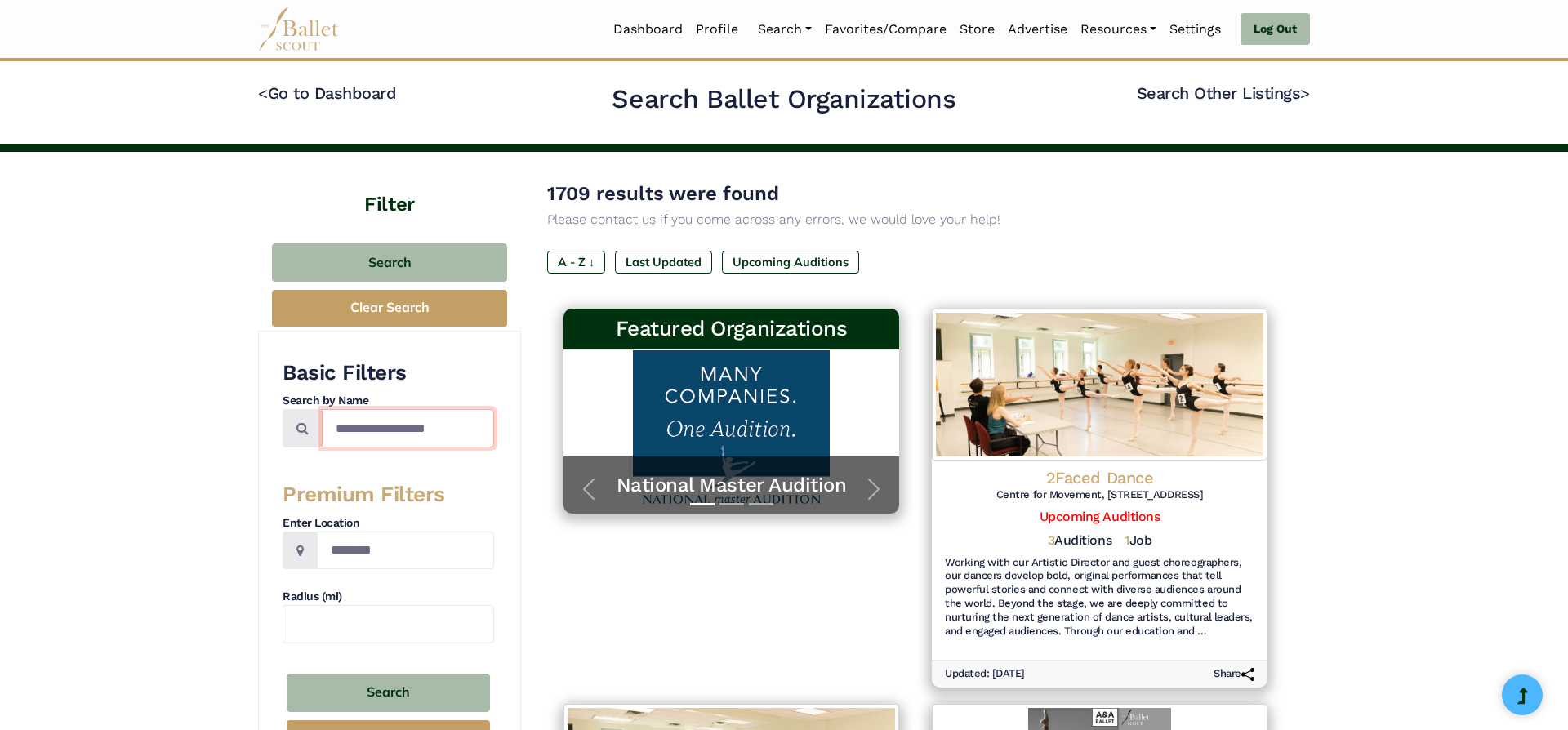
click at [392, 434] on input "Search by names..." at bounding box center [407, 428] width 172 height 38
type input "*******"
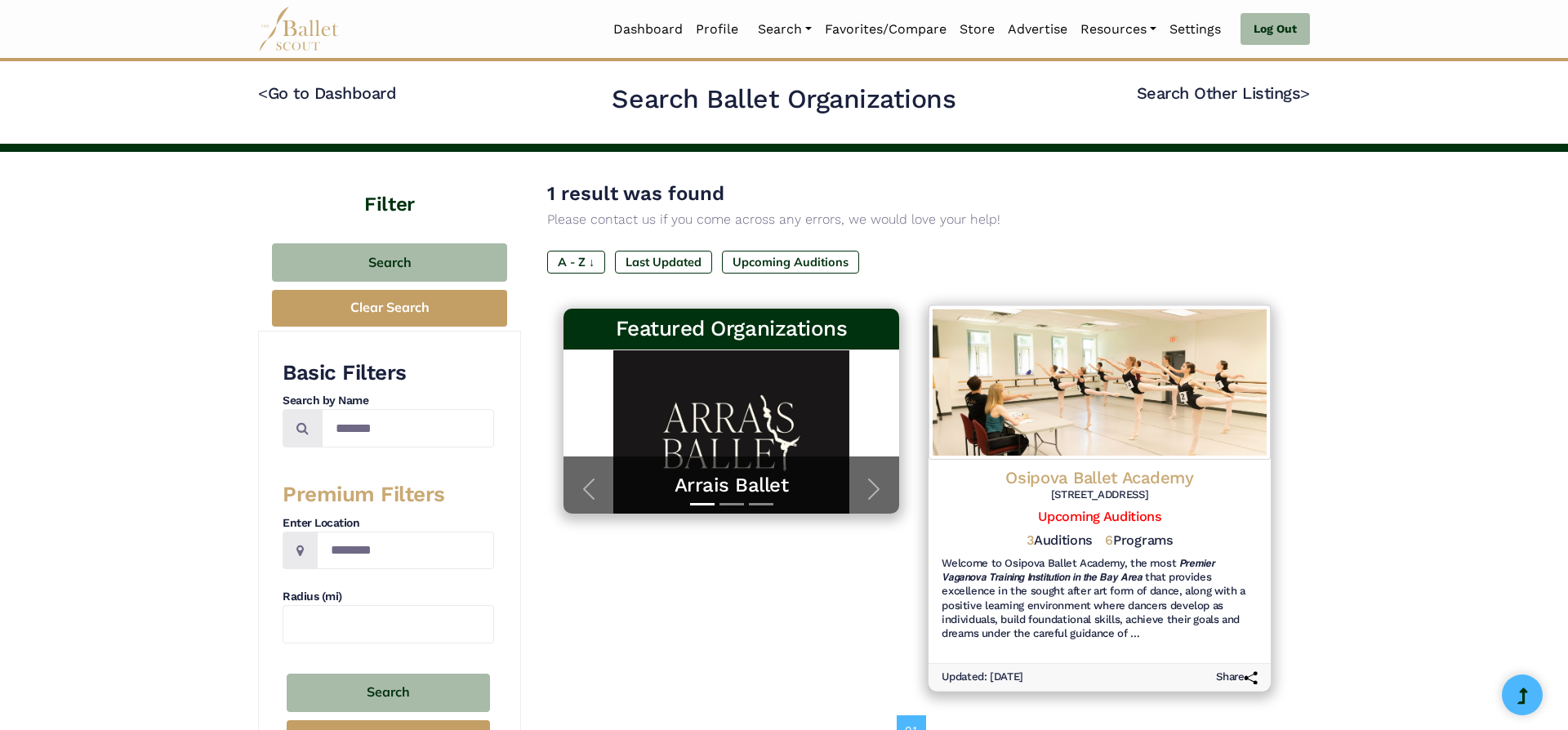
click at [1139, 484] on h4 "Osipova Ballet Academy" at bounding box center [1099, 476] width 316 height 22
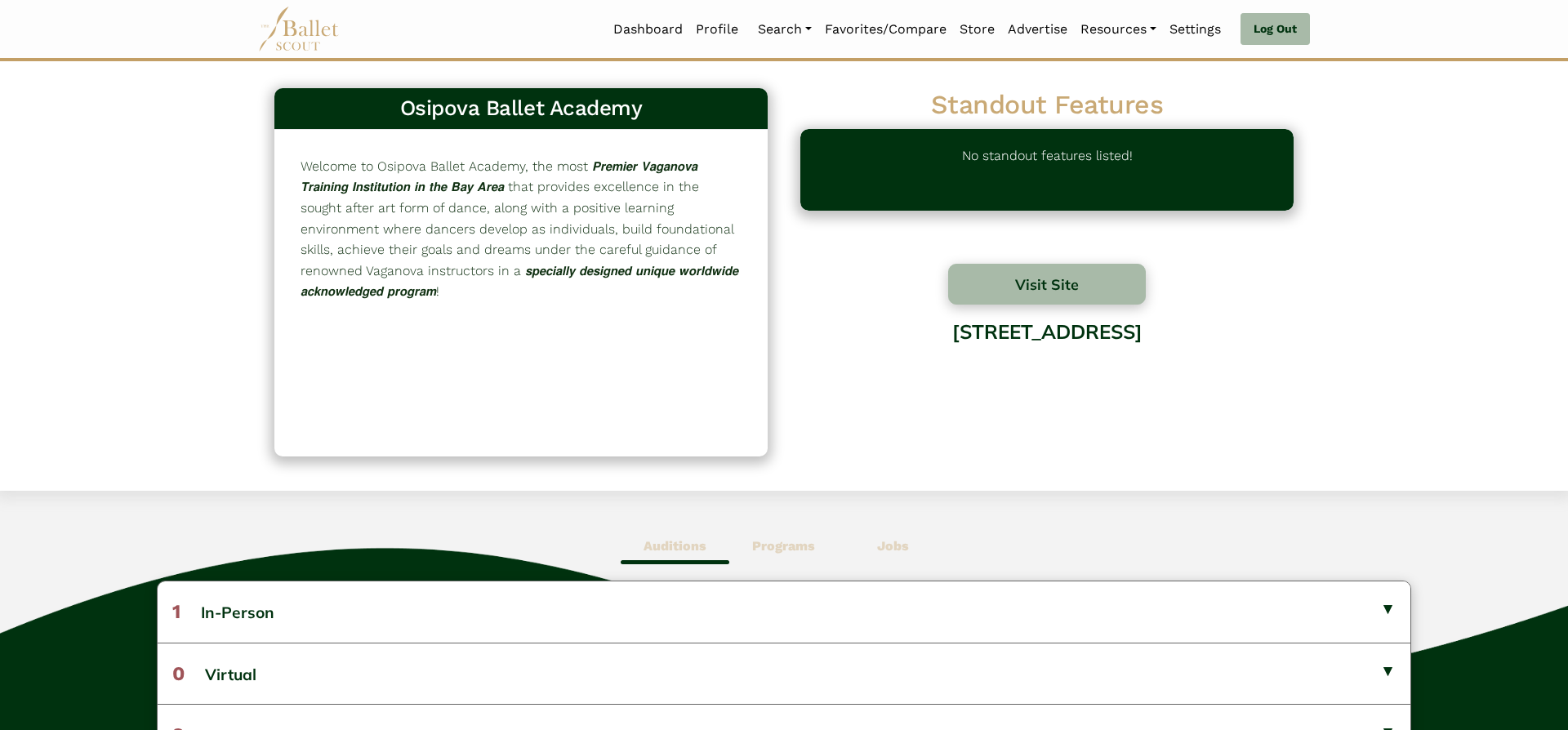
click at [814, 537] on span "Programs" at bounding box center [783, 546] width 109 height 37
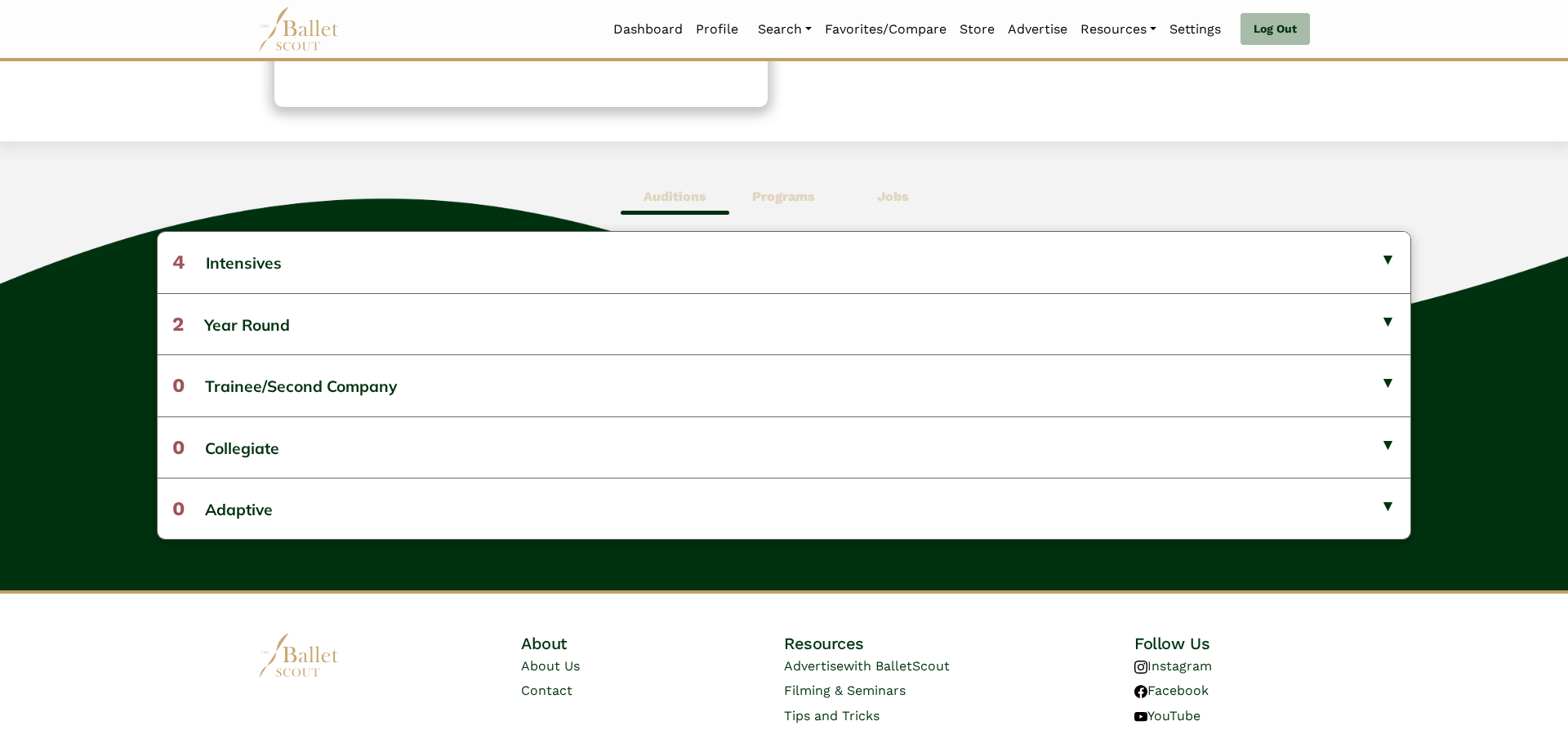
scroll to position [347, 0]
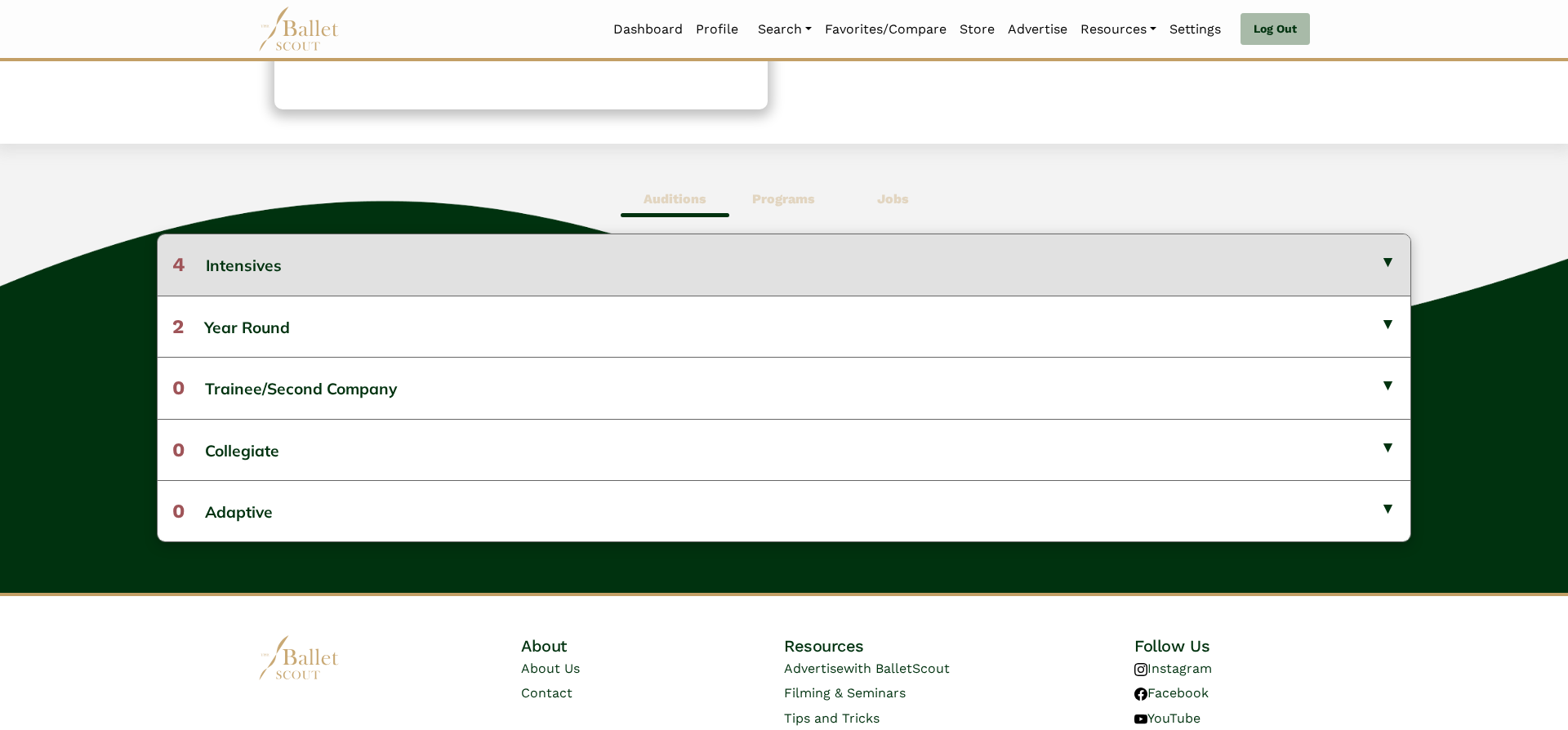
click at [1352, 263] on button "4 Intensives" at bounding box center [784, 264] width 1253 height 61
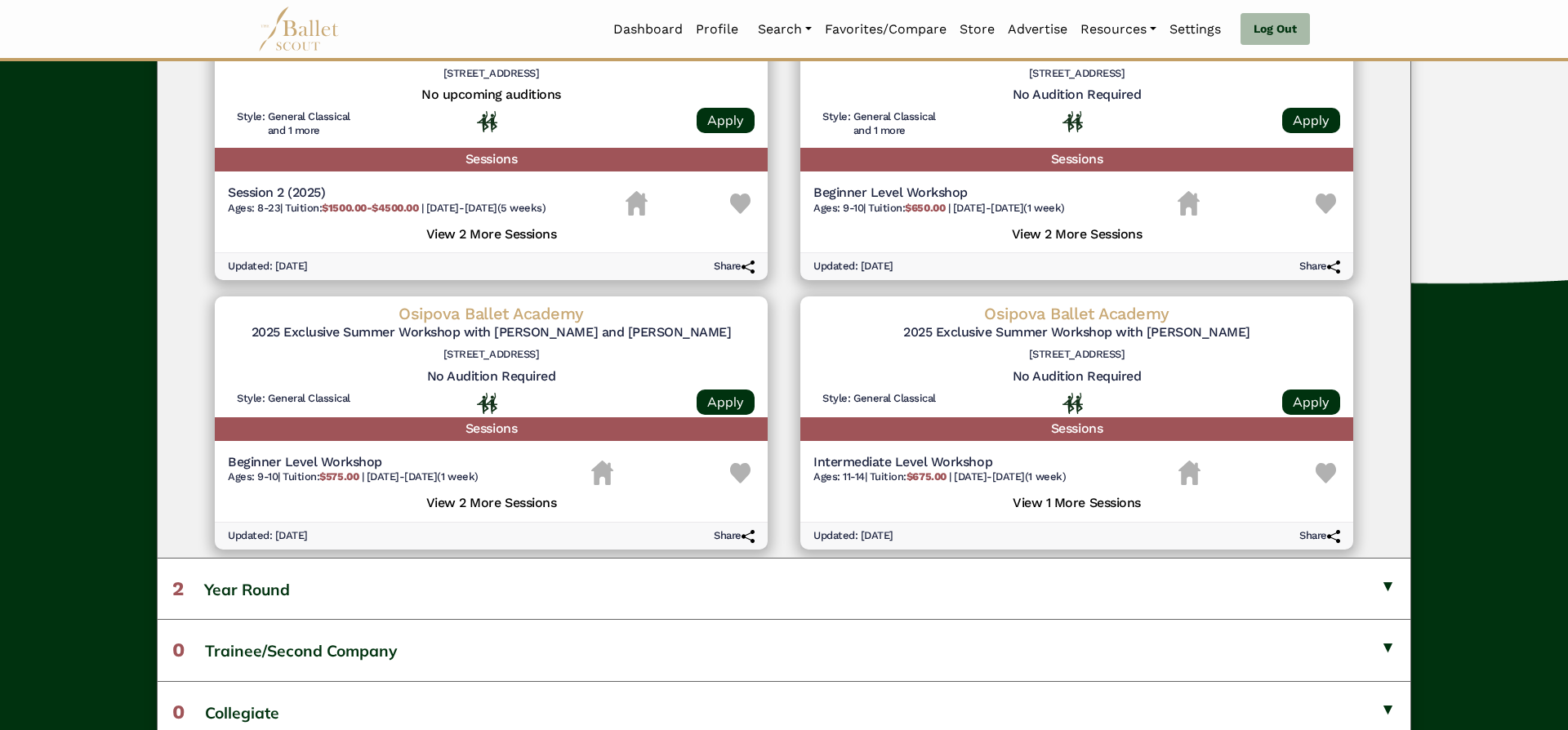
scroll to position [637, 0]
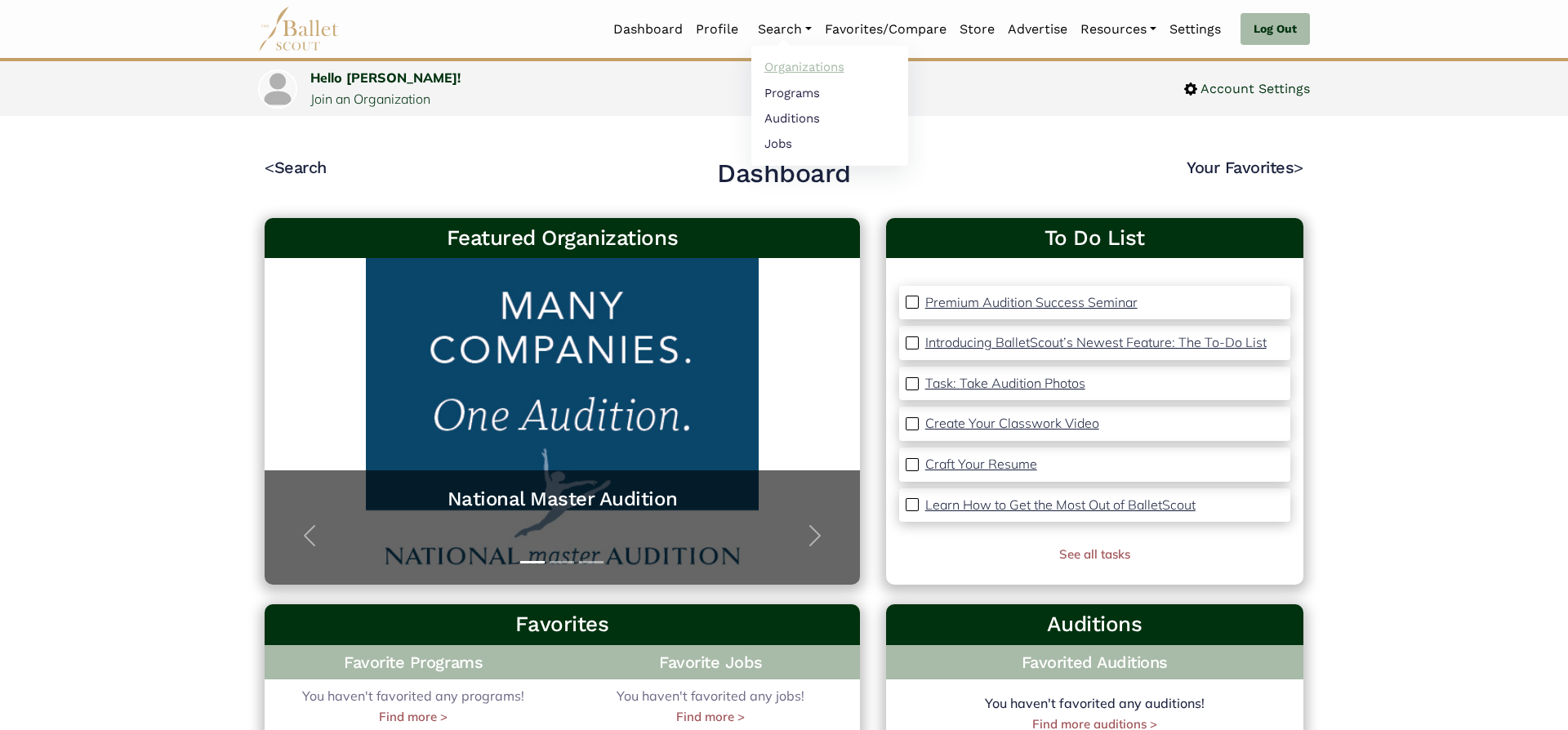
click at [796, 69] on link "Organizations" at bounding box center [829, 67] width 157 height 25
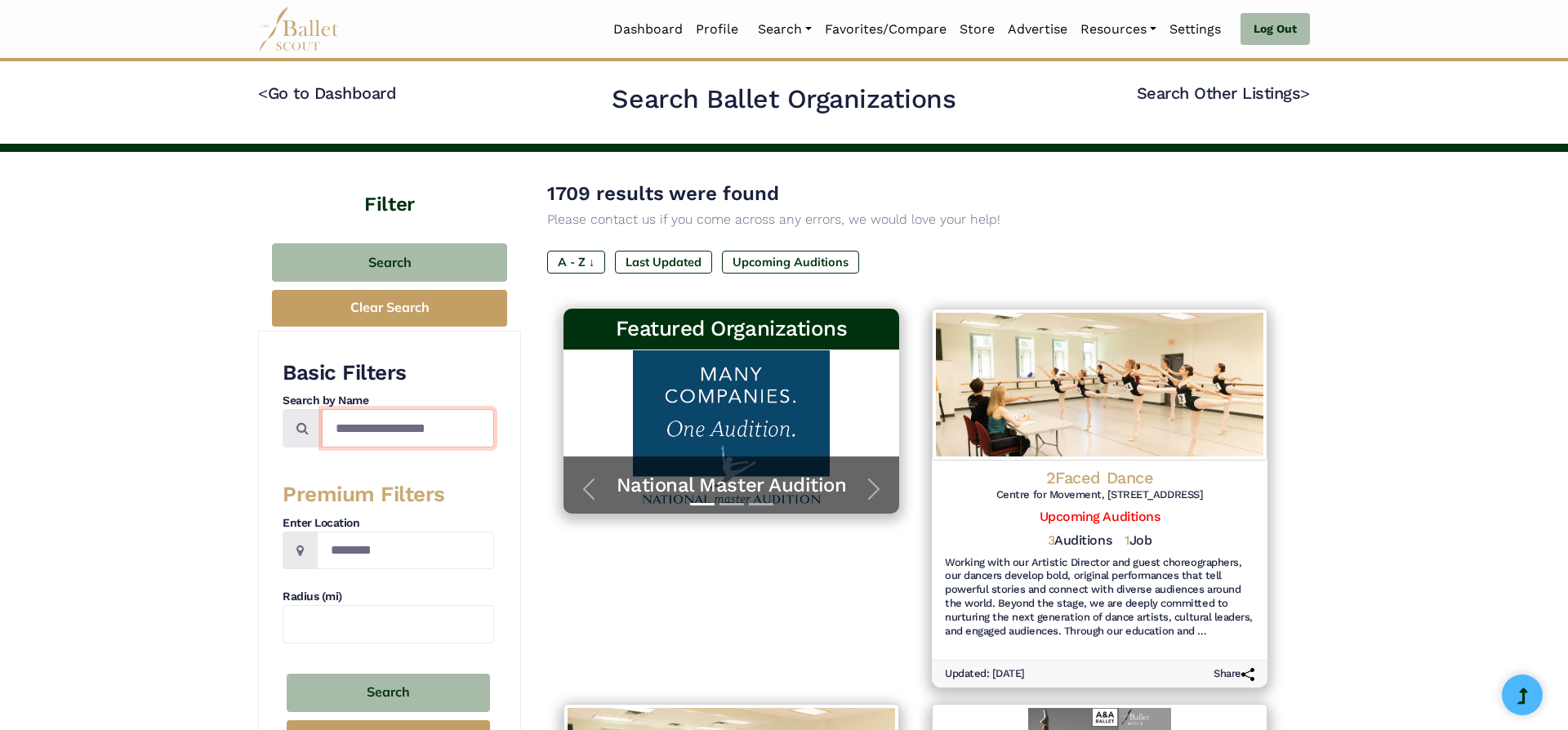
click at [389, 421] on input "Search by names..." at bounding box center [407, 428] width 172 height 38
type input "**********"
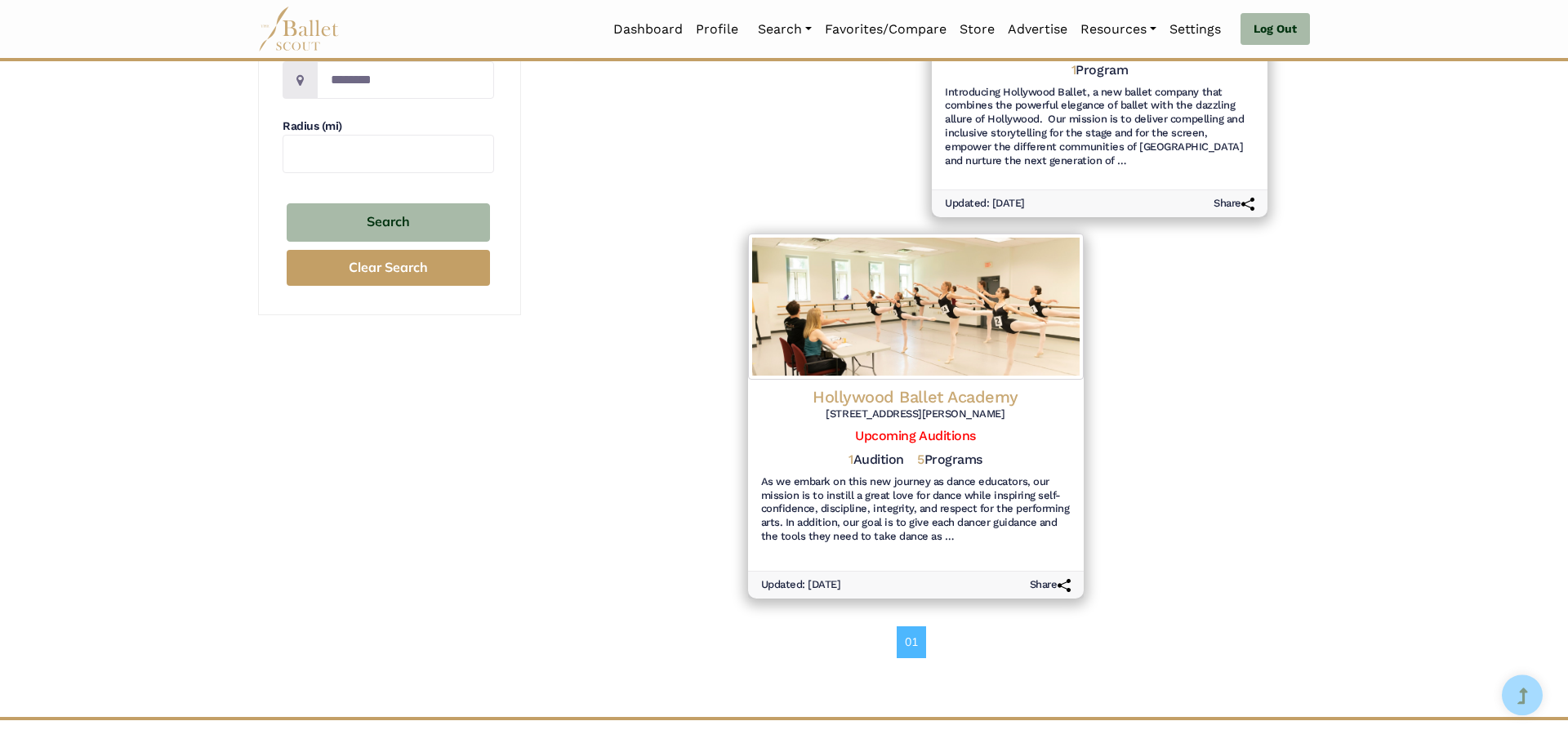
scroll to position [462, 0]
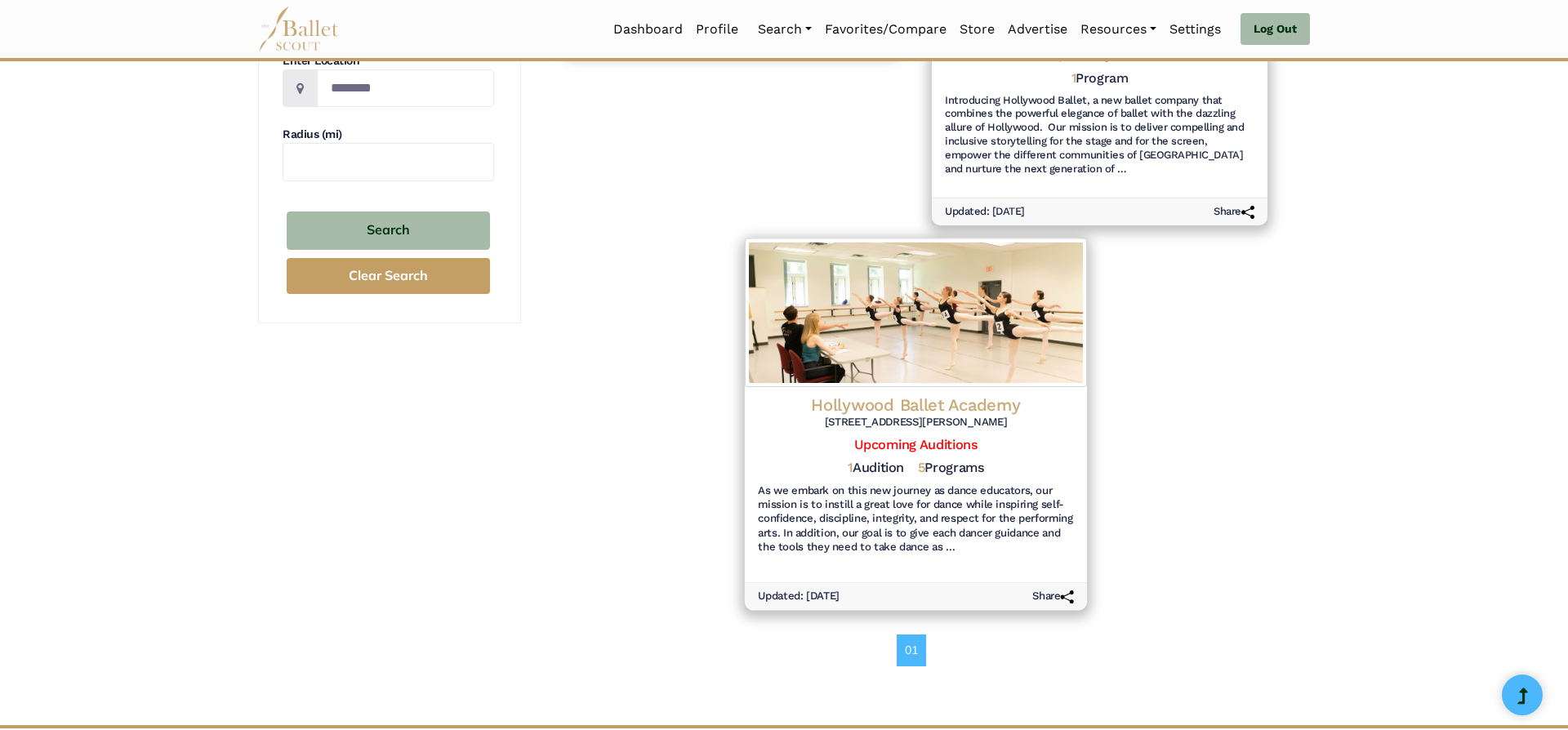
click at [1010, 402] on h4 "Hollywood Ballet Academy" at bounding box center [916, 404] width 316 height 22
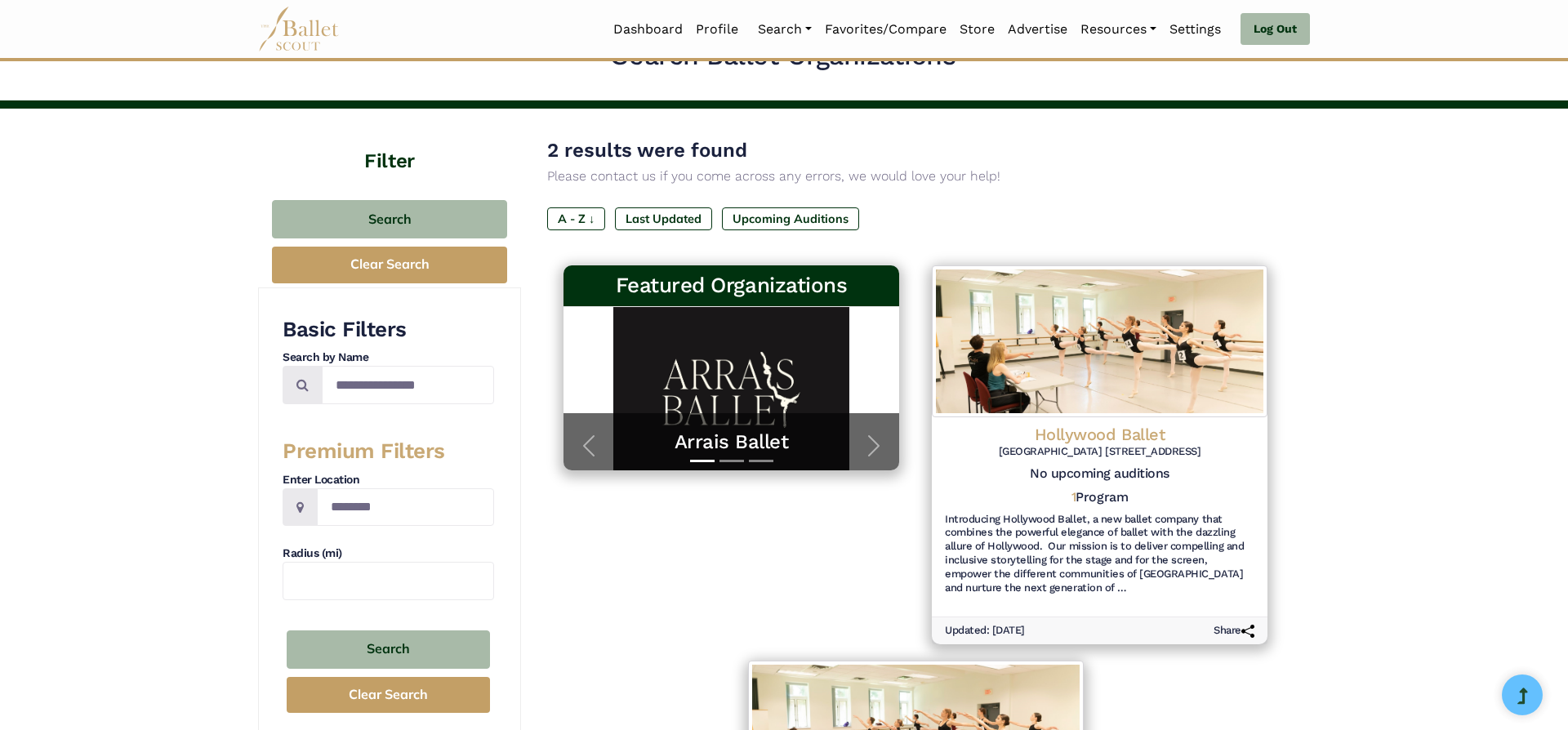
scroll to position [0, 0]
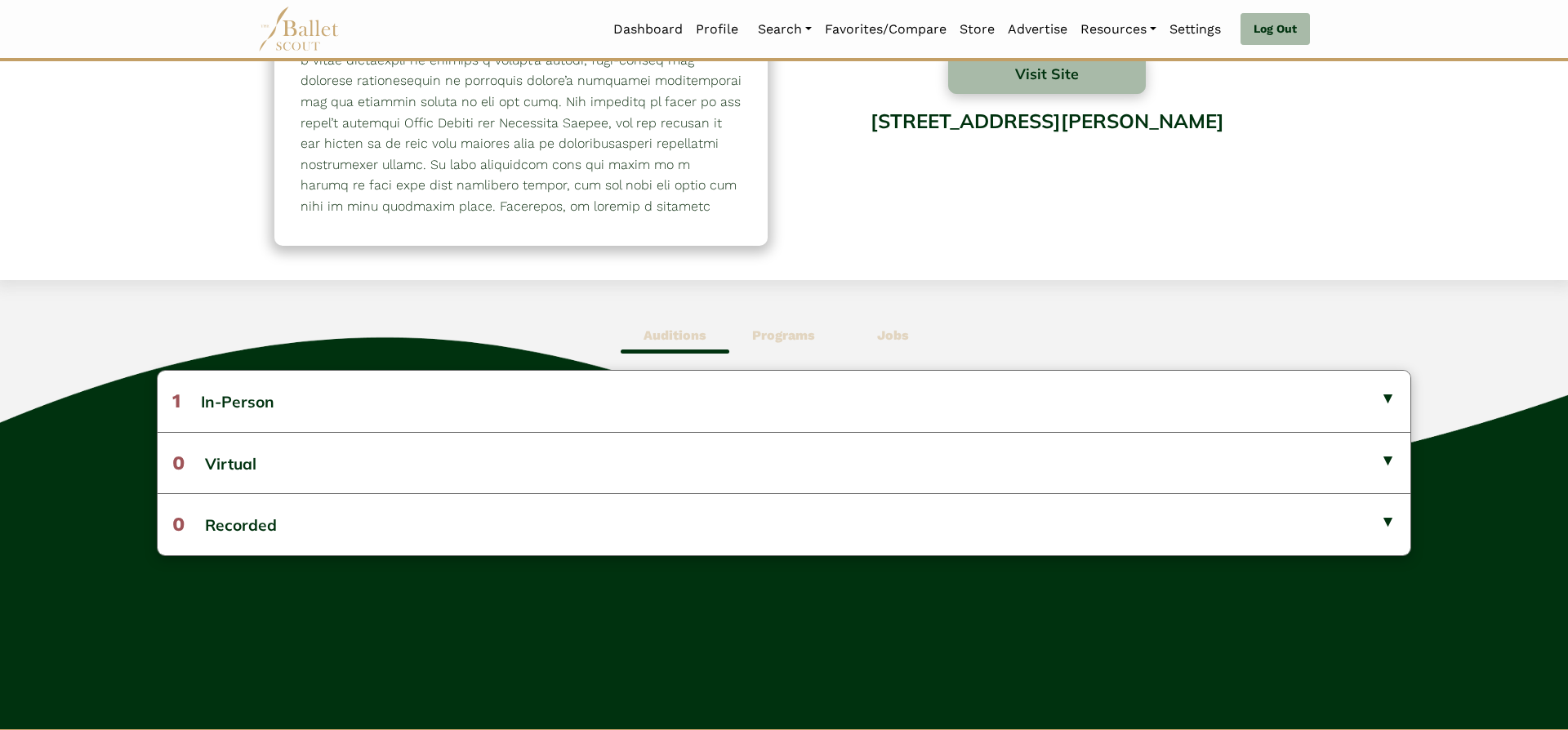
scroll to position [252, 0]
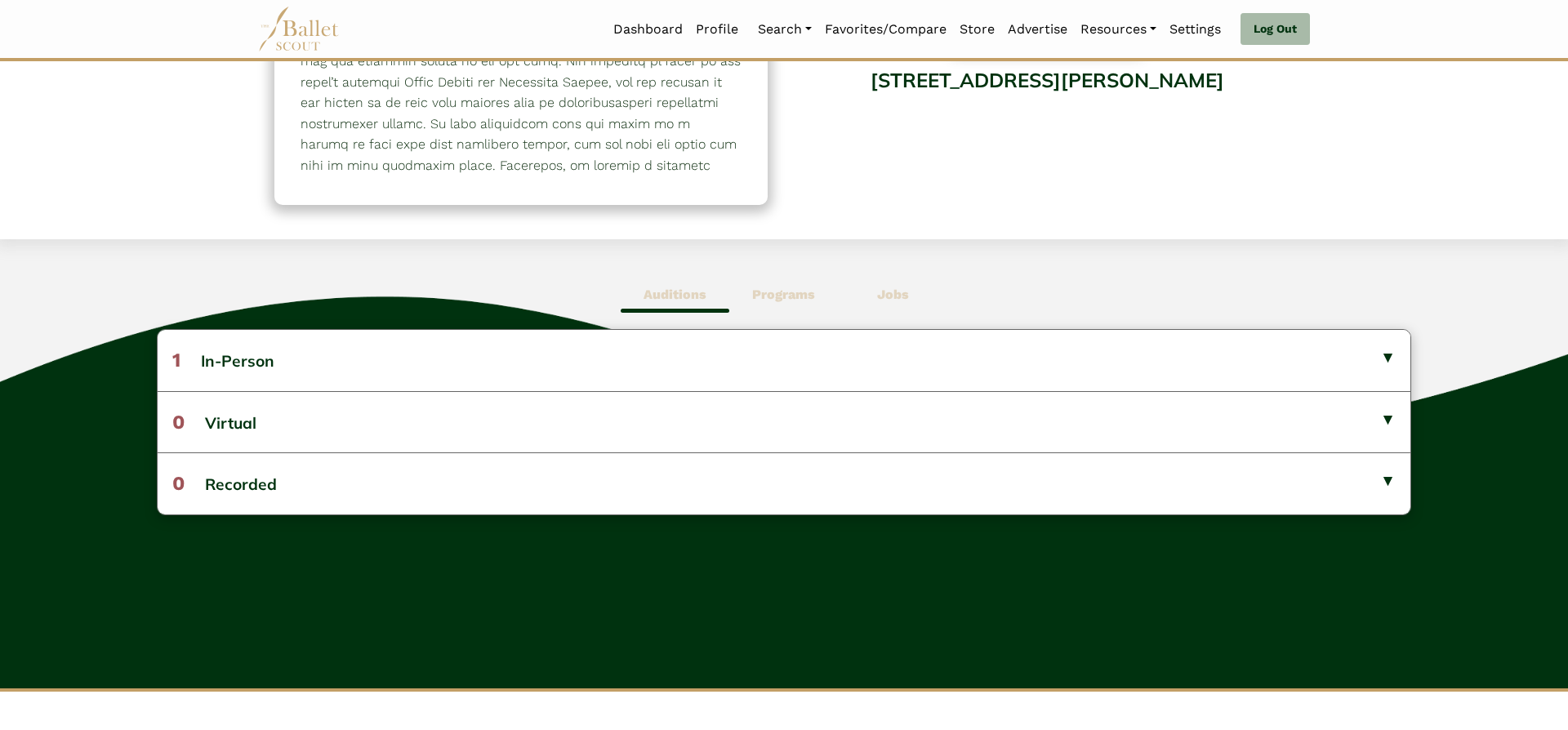
click at [755, 290] on b "Programs" at bounding box center [783, 294] width 62 height 15
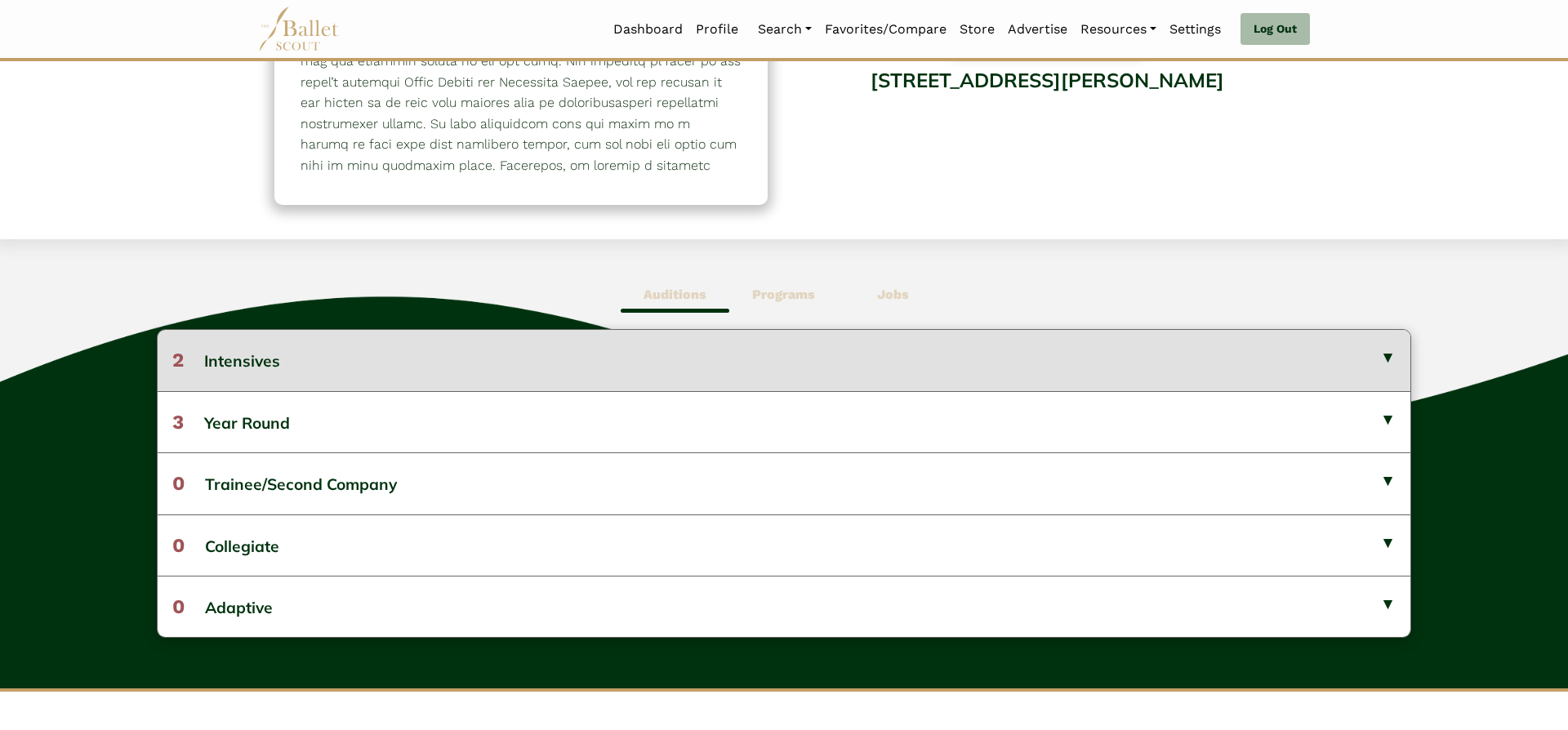
click at [753, 362] on button "2 Intensives" at bounding box center [784, 359] width 1253 height 61
